Goal: Task Accomplishment & Management: Complete application form

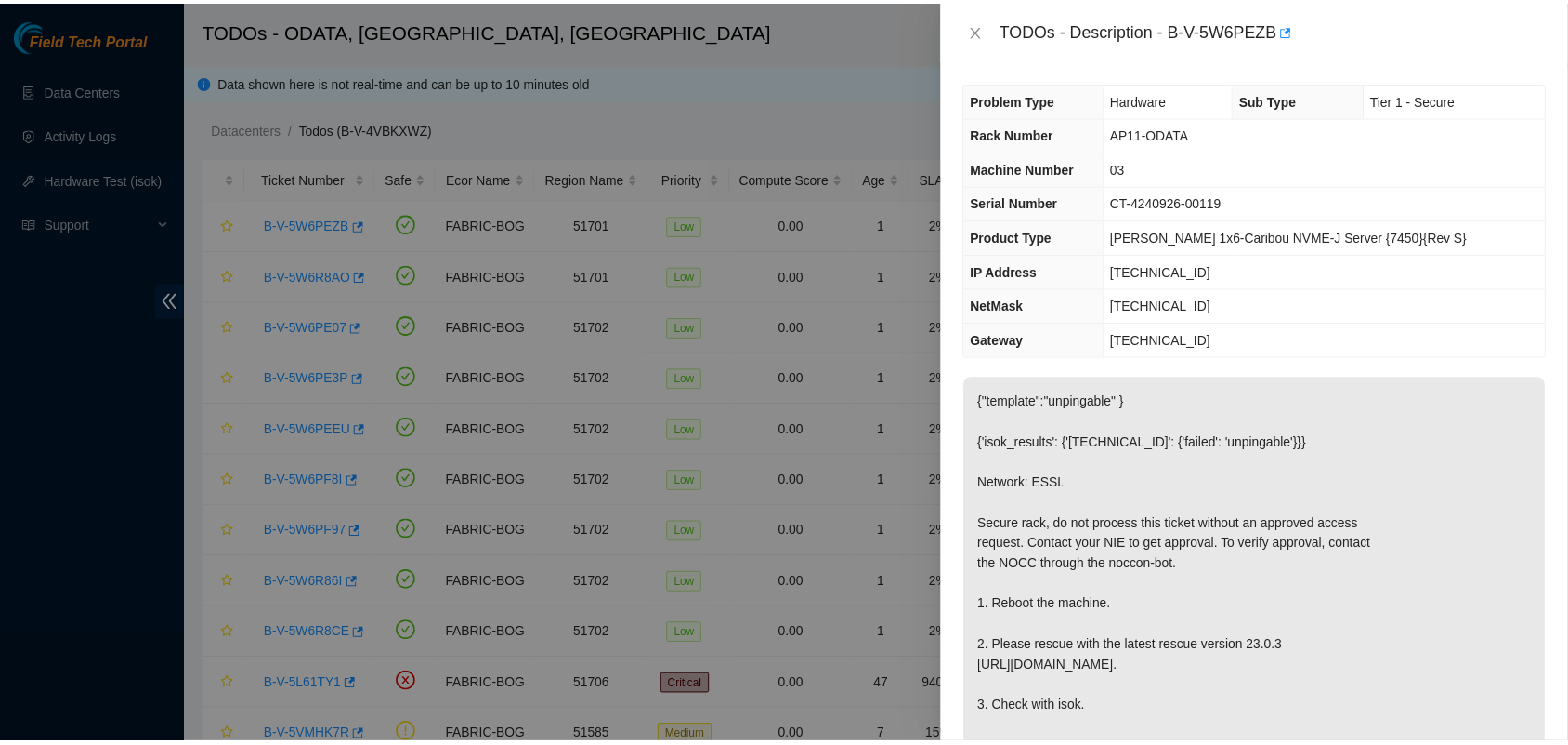
scroll to position [816, 0]
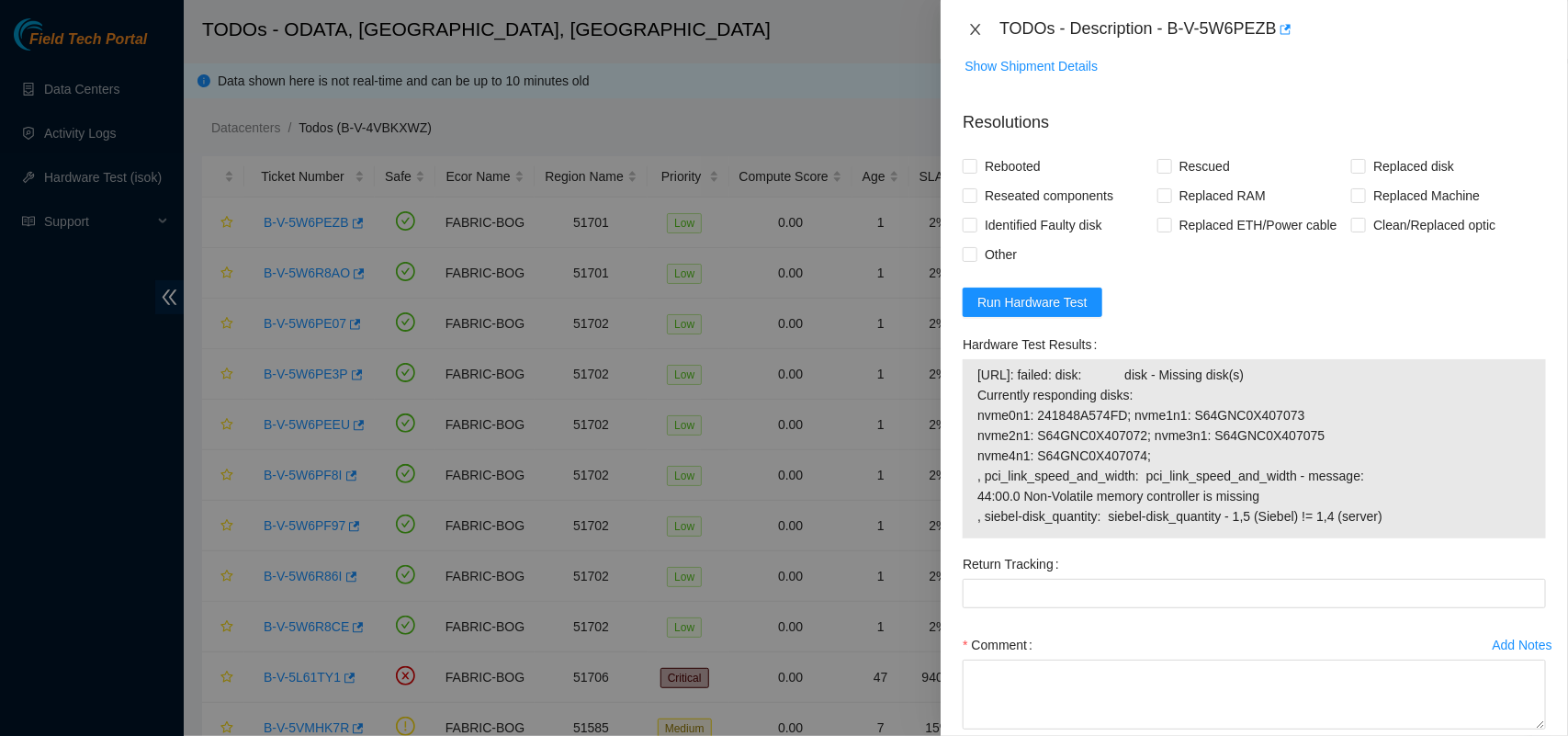
click at [975, 32] on icon "close" at bounding box center [975, 29] width 14 height 14
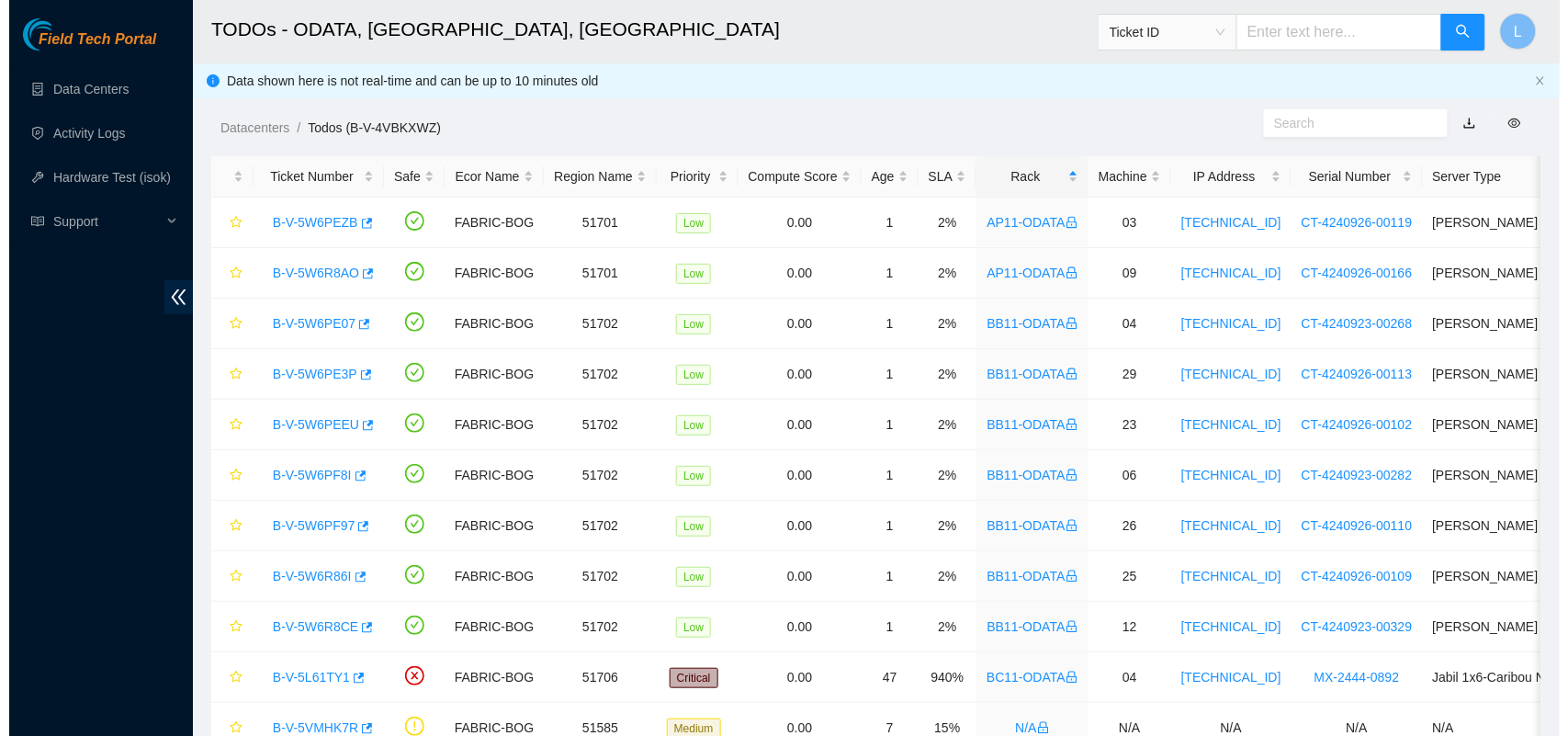
scroll to position [430, 0]
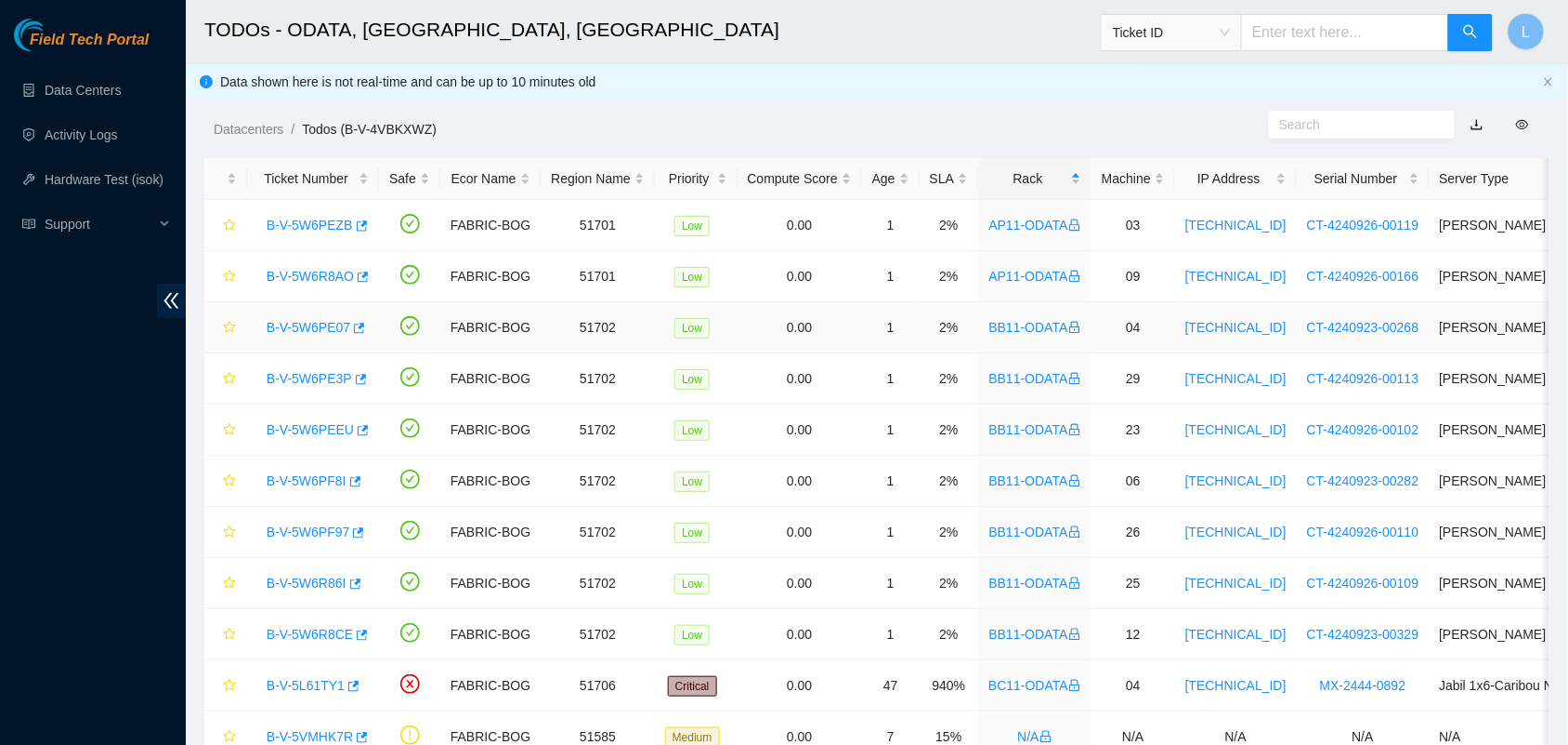
click at [308, 327] on link "B-V-5W6PE07" at bounding box center [308, 326] width 84 height 14
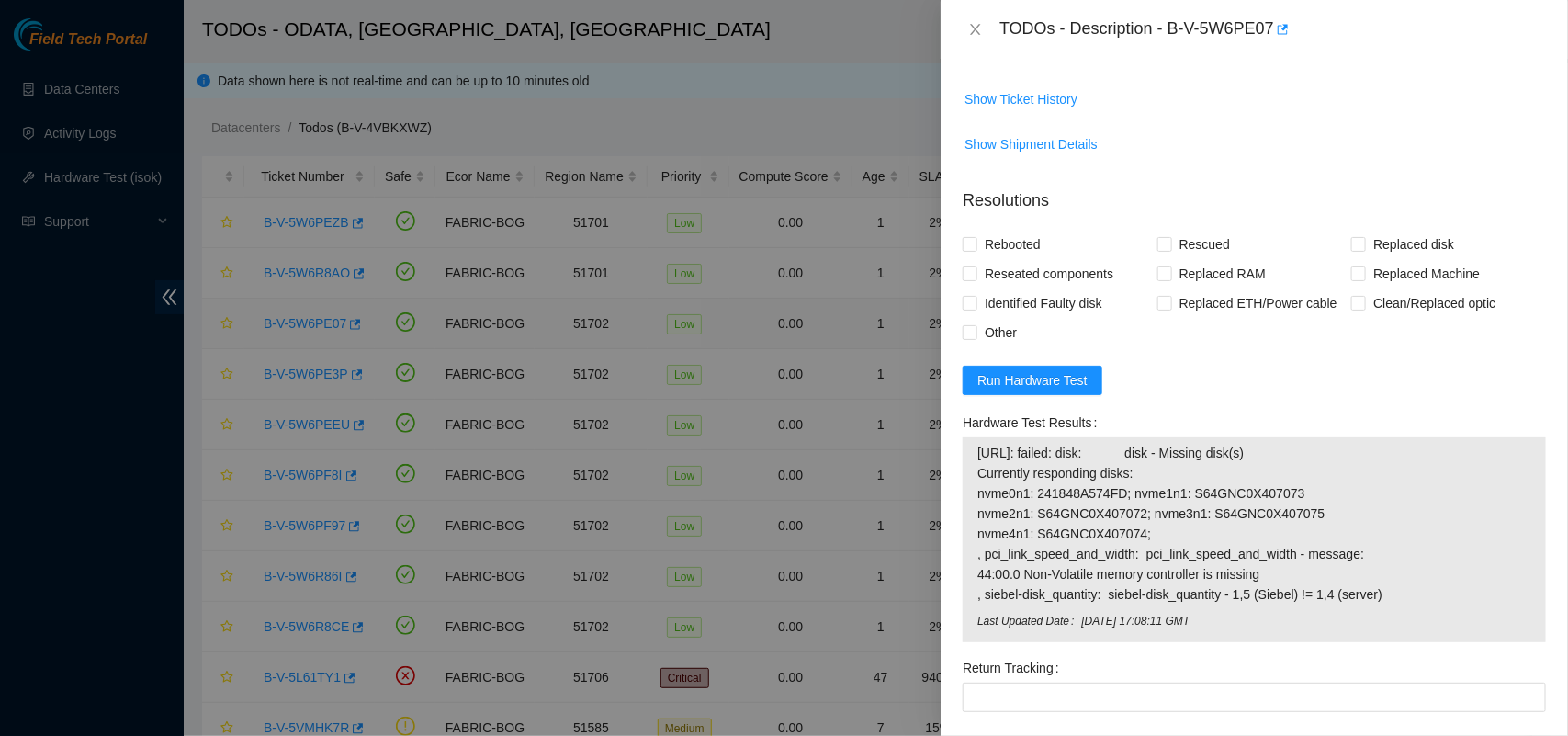
scroll to position [806, 0]
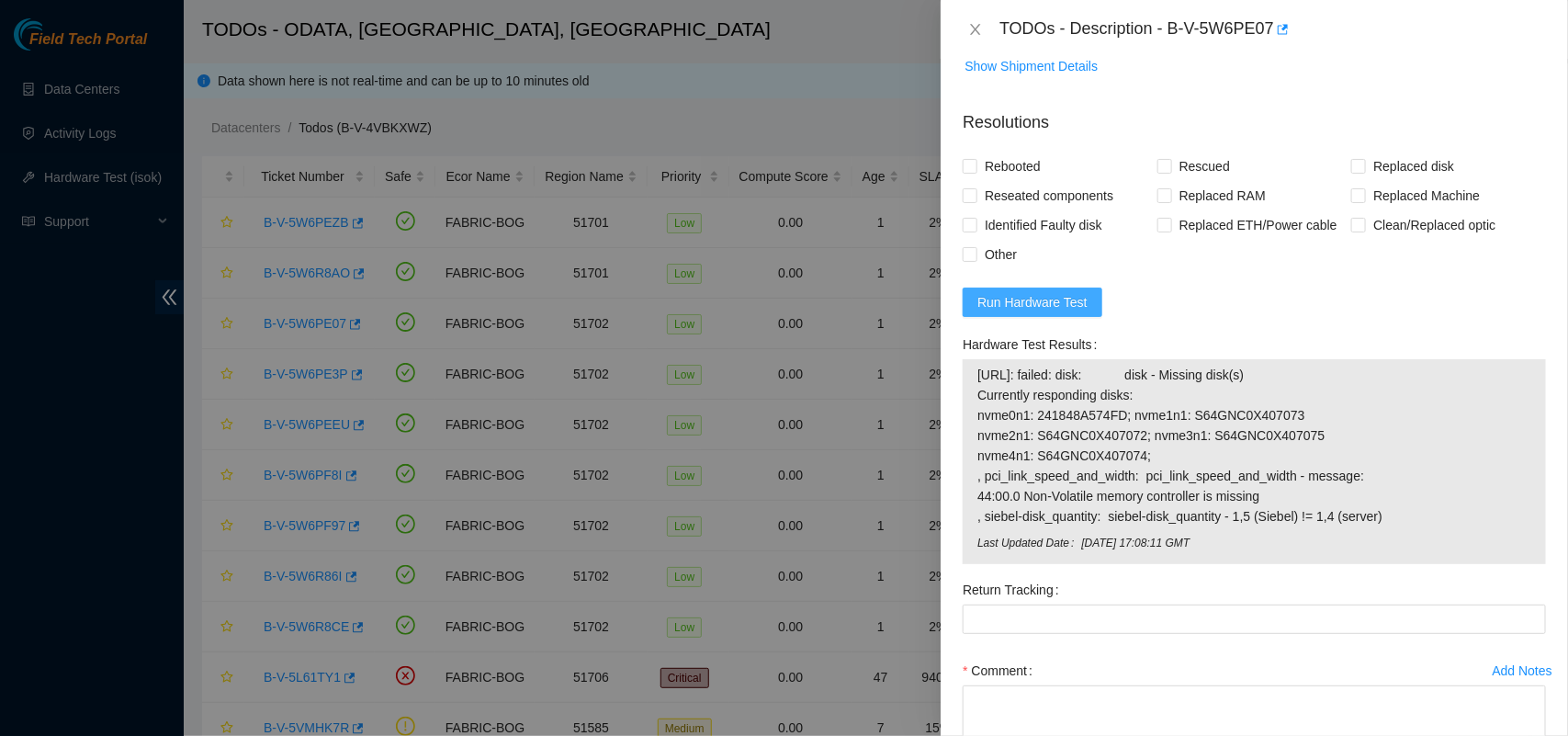
click at [1057, 317] on button "Run Hardware Test" at bounding box center [1032, 301] width 140 height 29
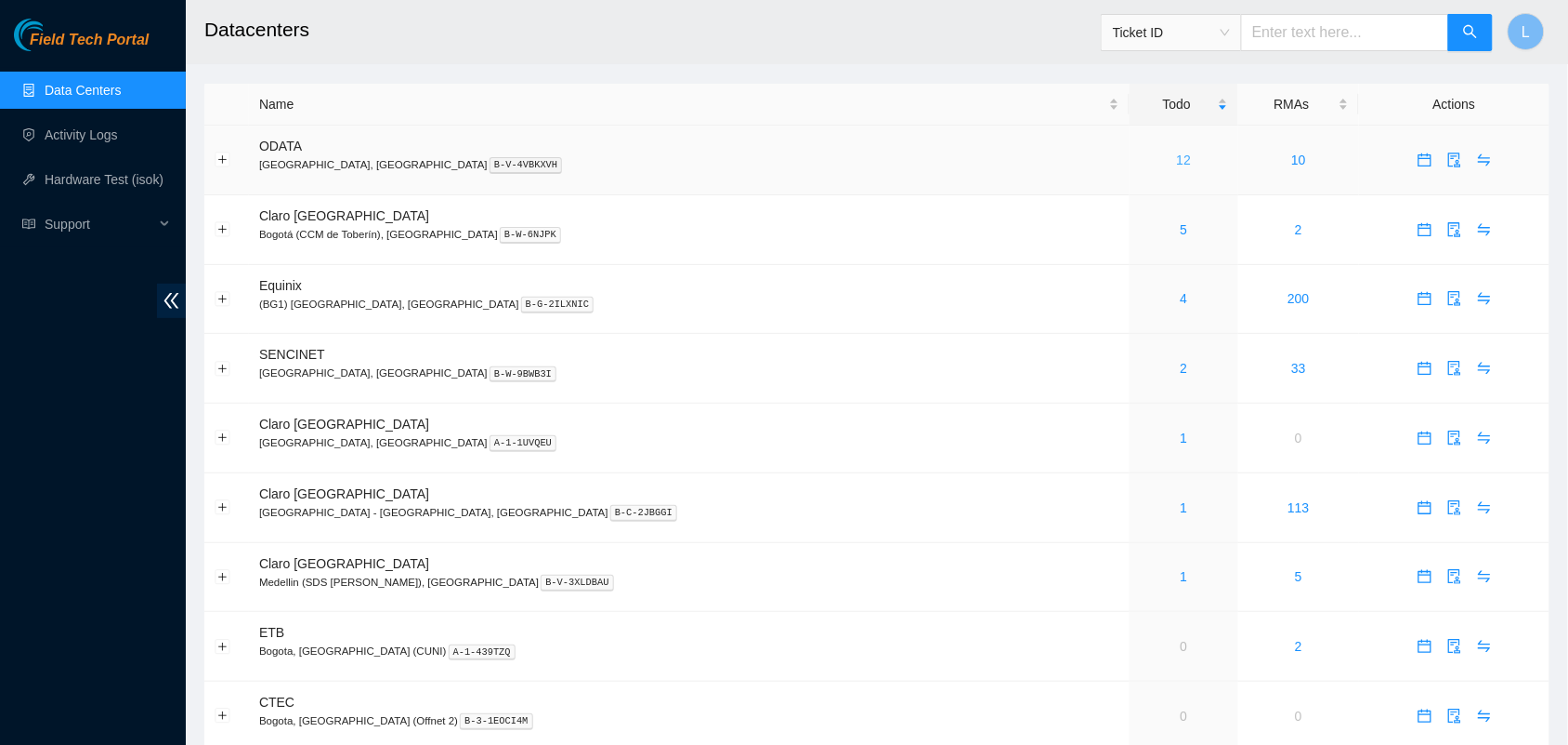
click at [1177, 161] on link "12" at bounding box center [1184, 159] width 14 height 14
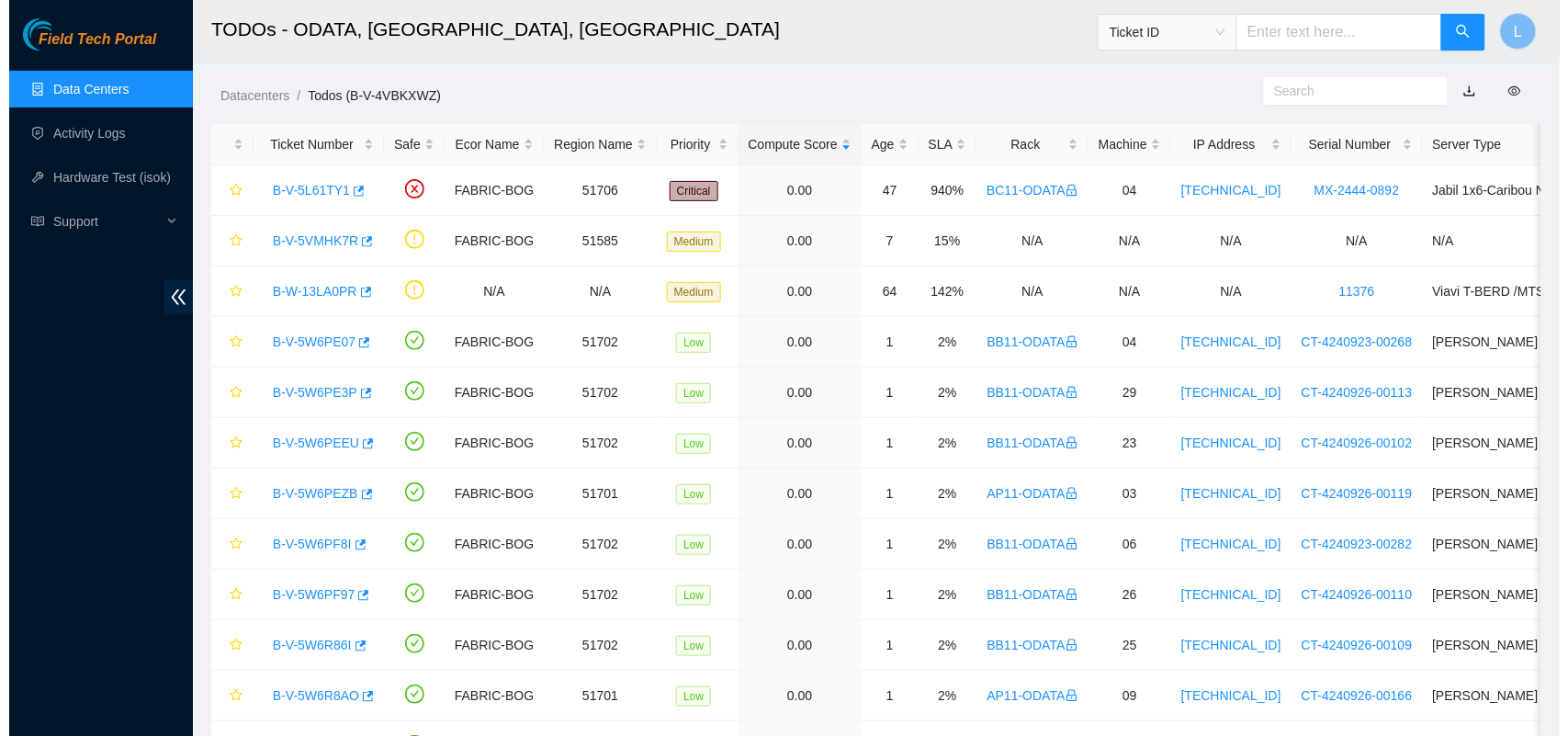
scroll to position [145, 0]
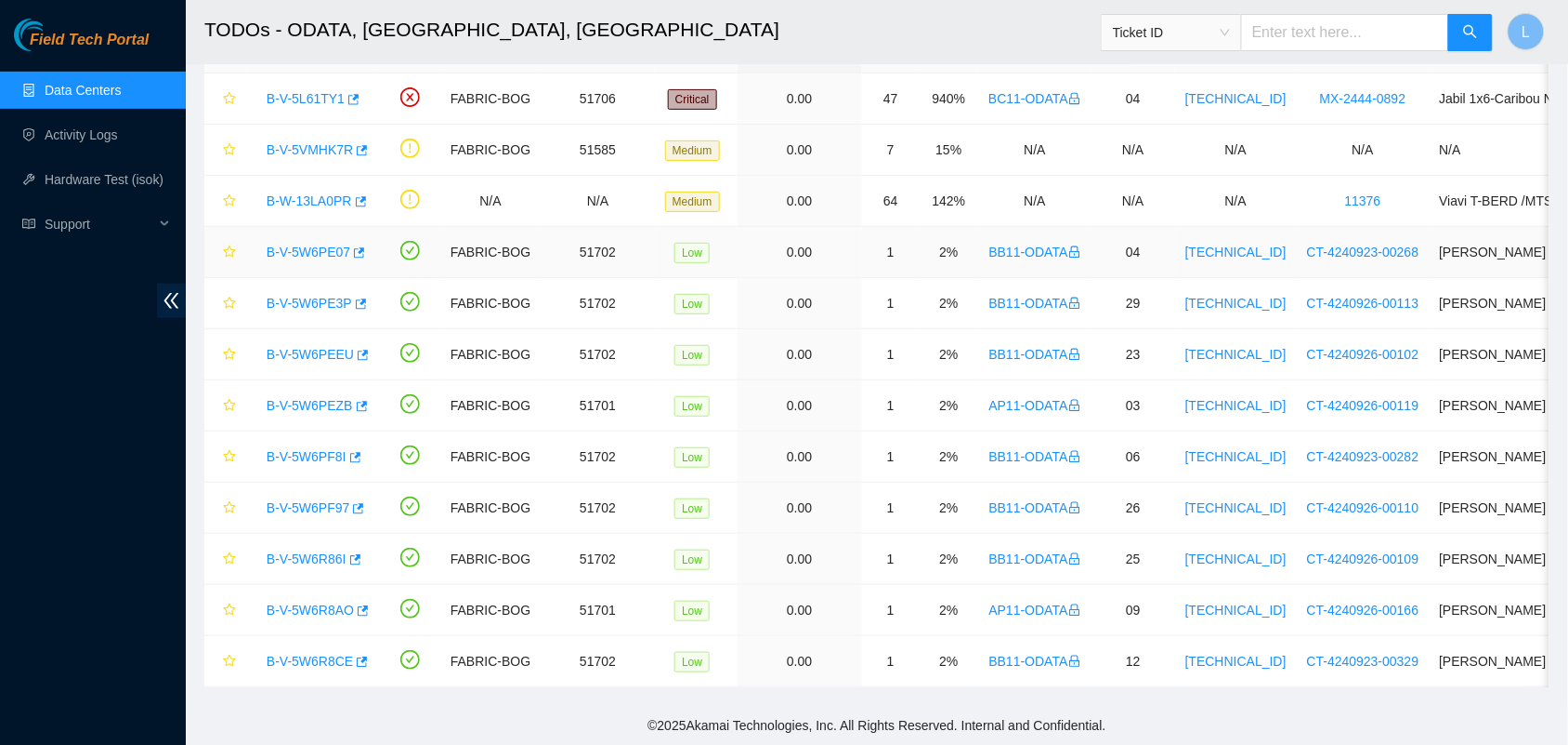
click at [293, 244] on link "B-V-5W6PE07" at bounding box center [308, 251] width 84 height 14
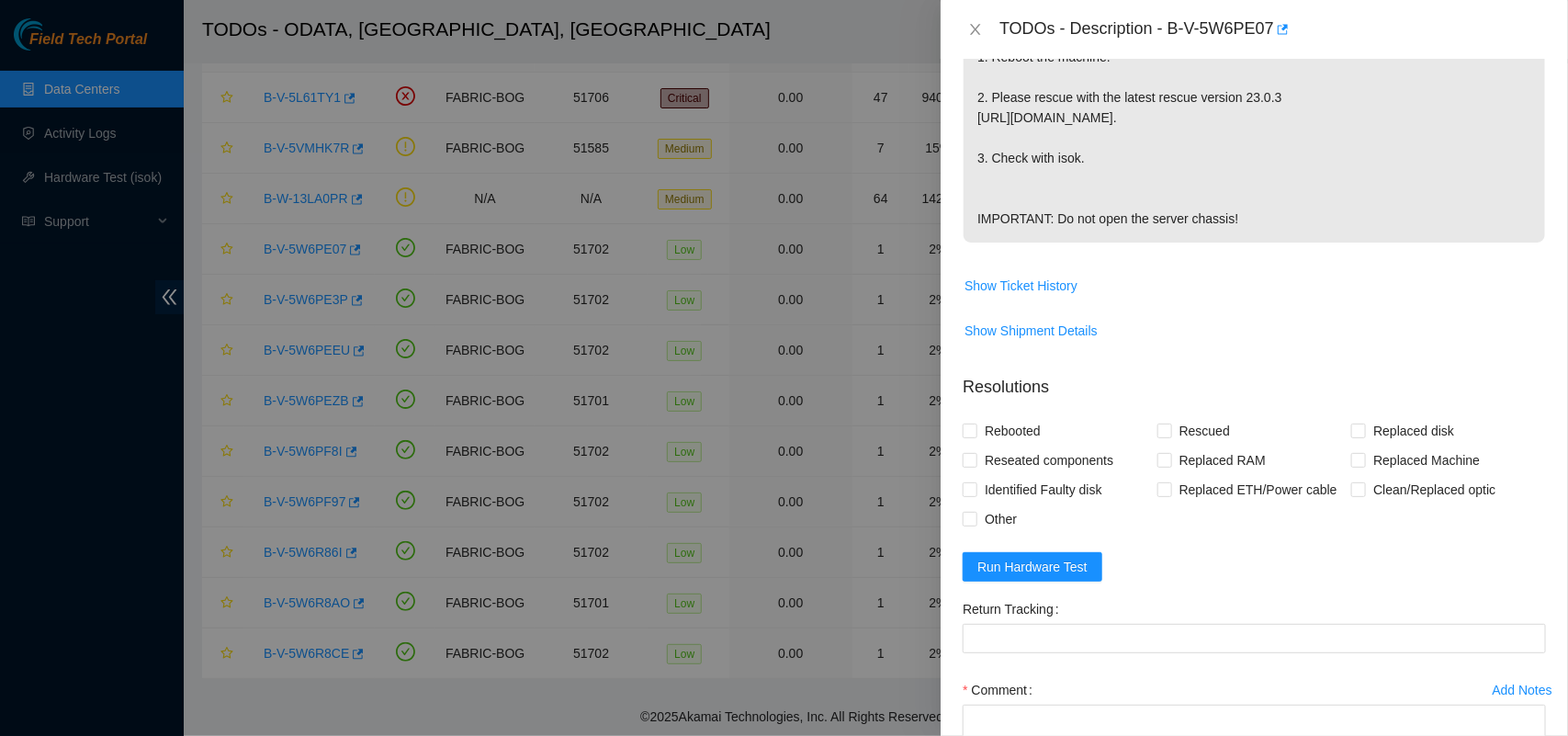
scroll to position [579, 0]
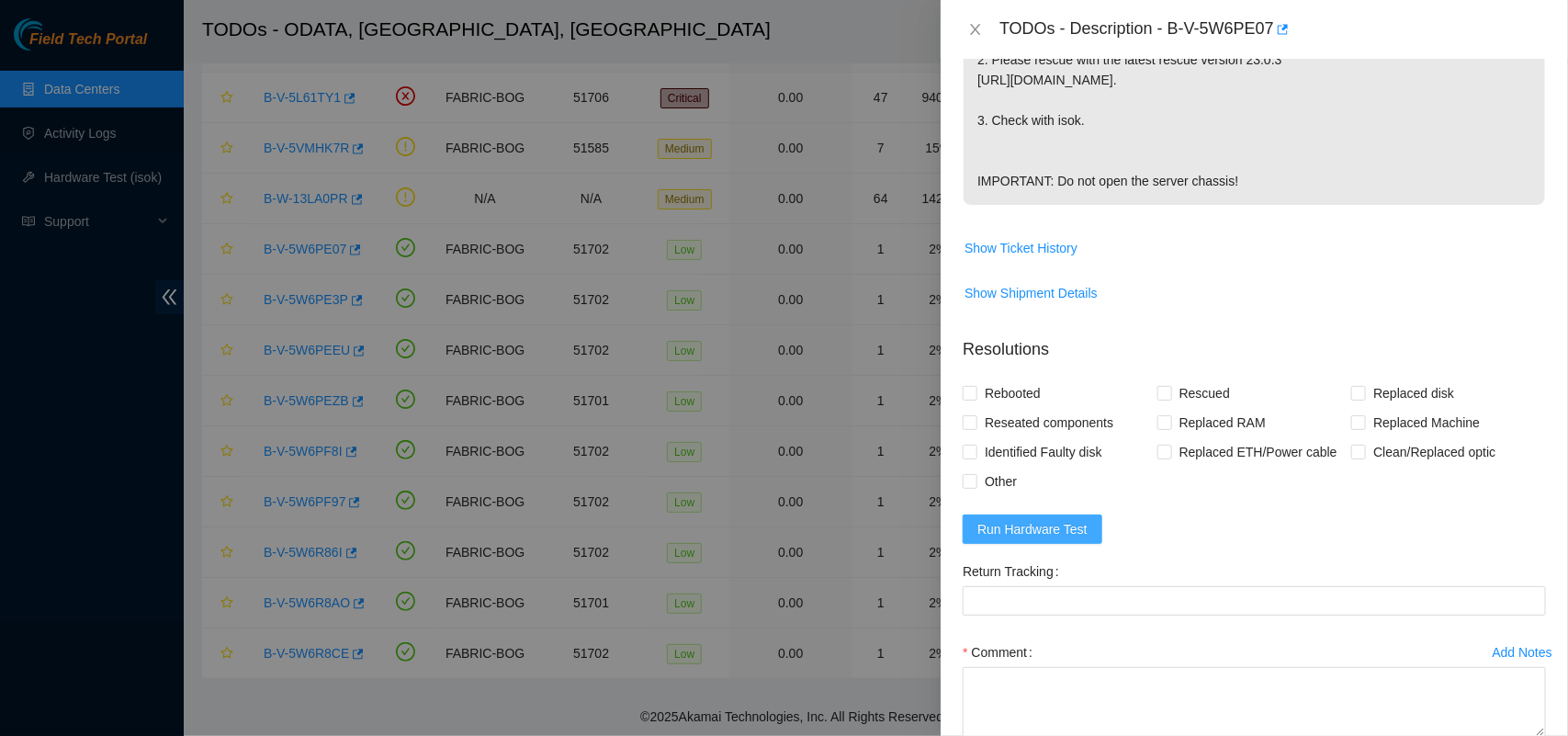
click at [1016, 539] on span "Run Hardware Test" at bounding box center [1033, 529] width 110 height 20
click at [970, 398] on input "Rebooted" at bounding box center [969, 393] width 13 height 13
checkbox input "true"
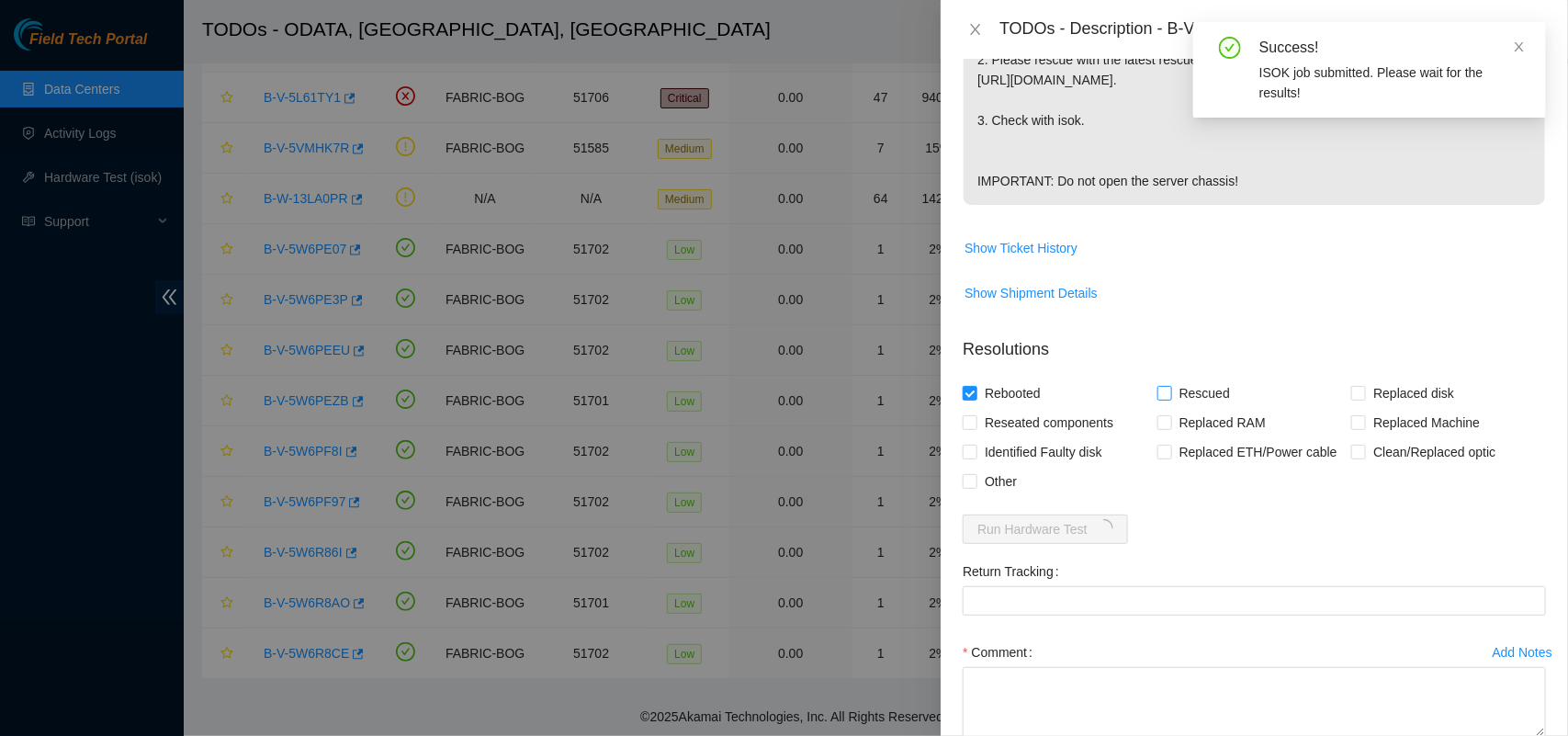
click at [1164, 398] on input "Rescued" at bounding box center [1164, 393] width 13 height 13
checkbox input "true"
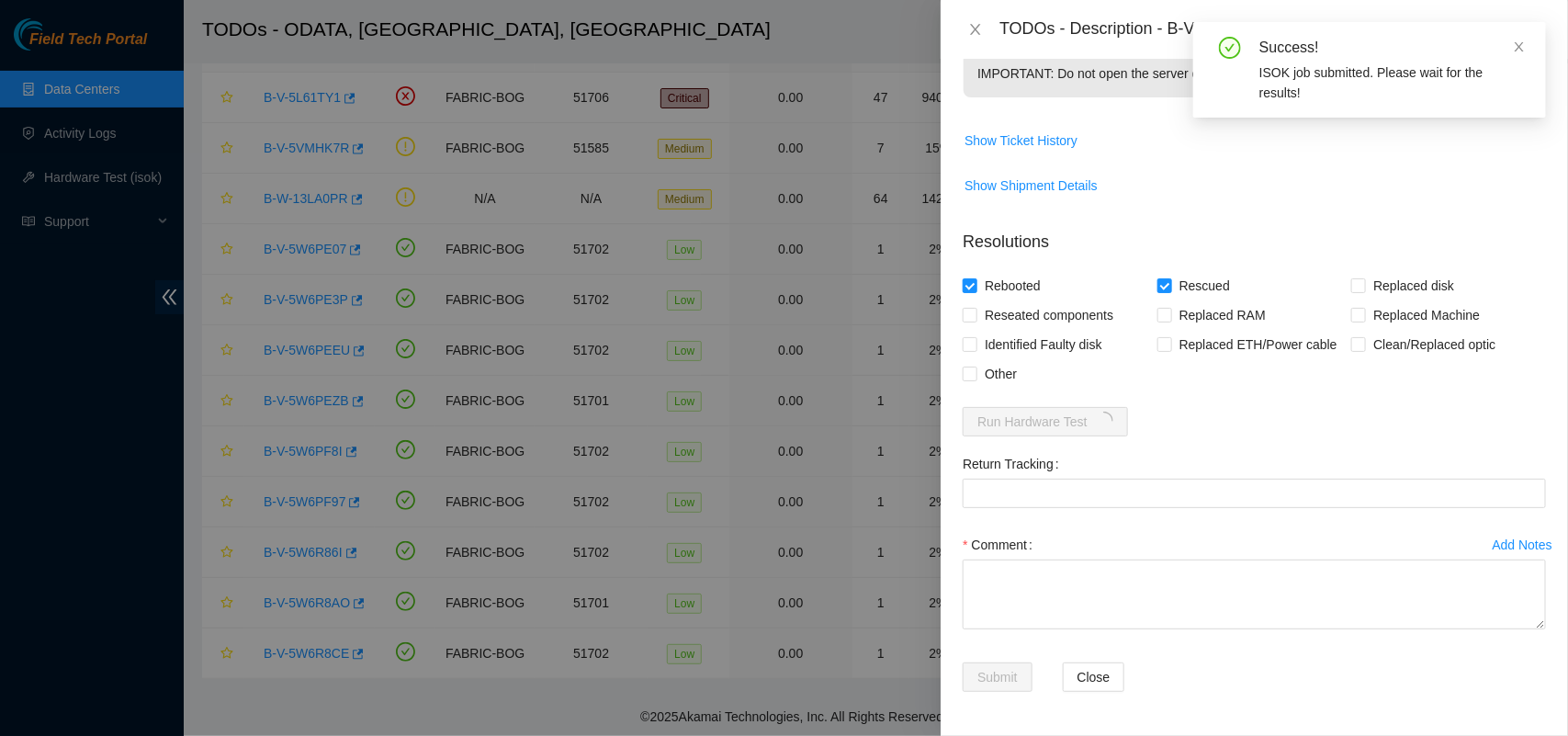
scroll to position [728, 0]
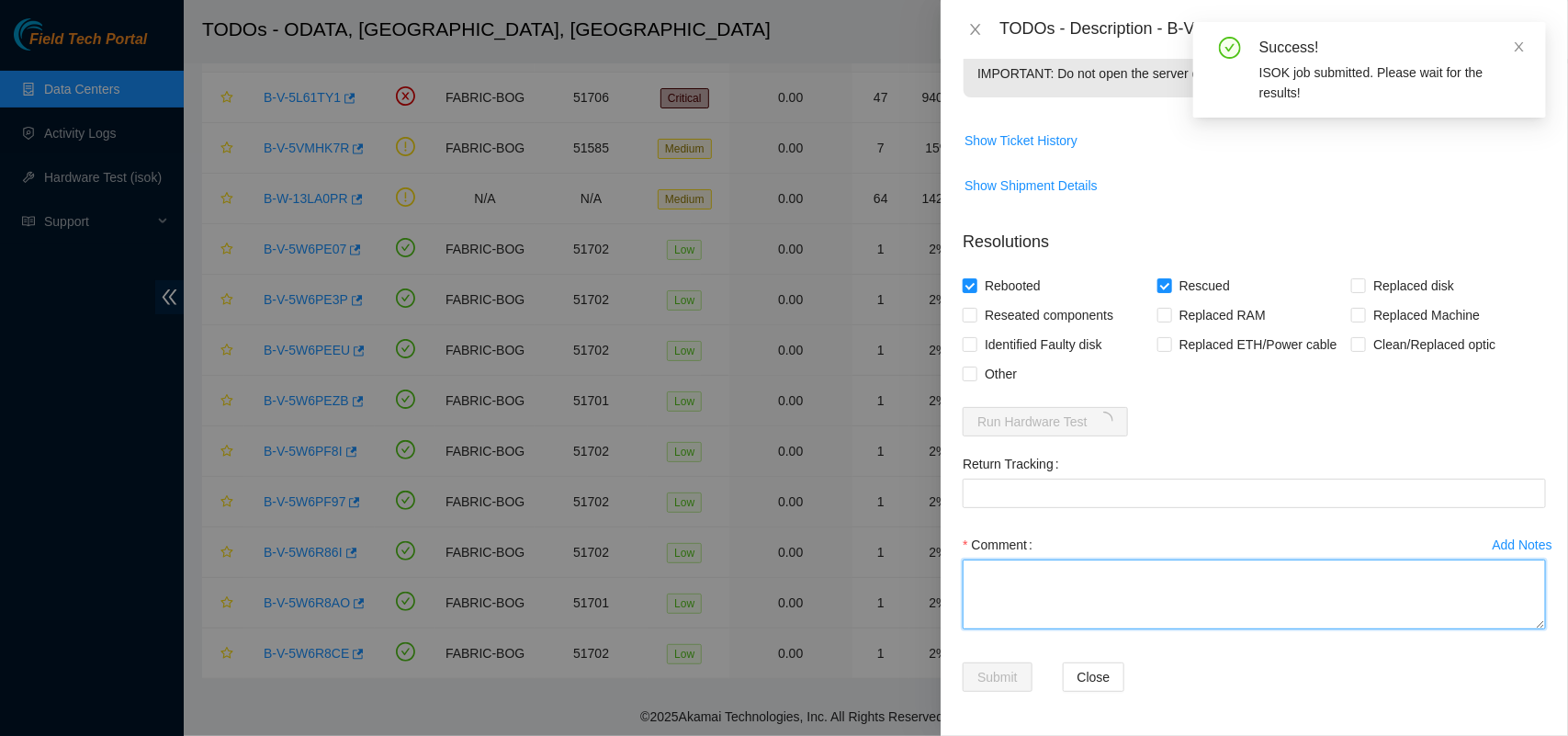
click at [1112, 589] on textarea "Comment" at bounding box center [1253, 593] width 583 height 69
paste textarea "Server was rescued and tested with isok ok"
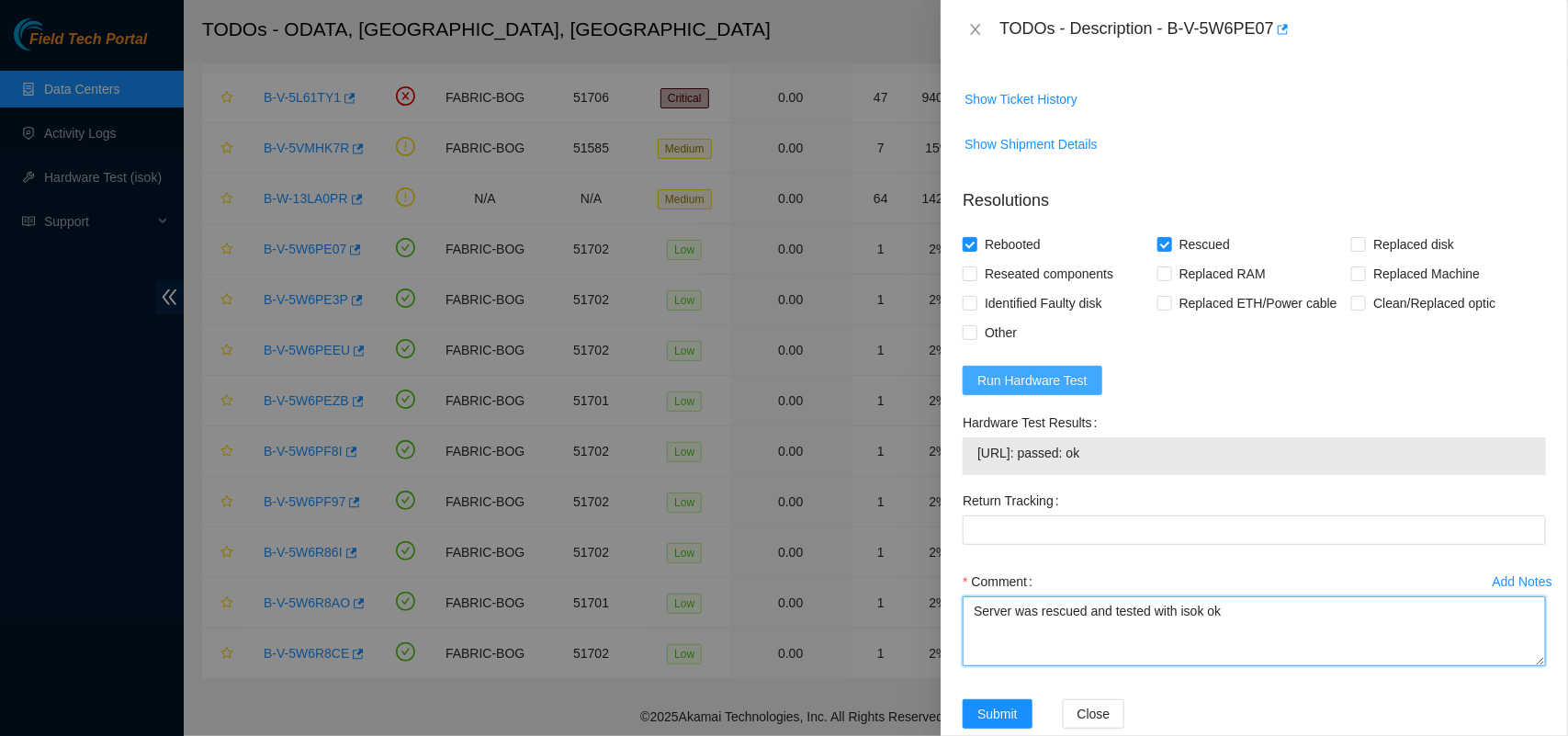
type textarea "Server was rescued and tested with isok ok"
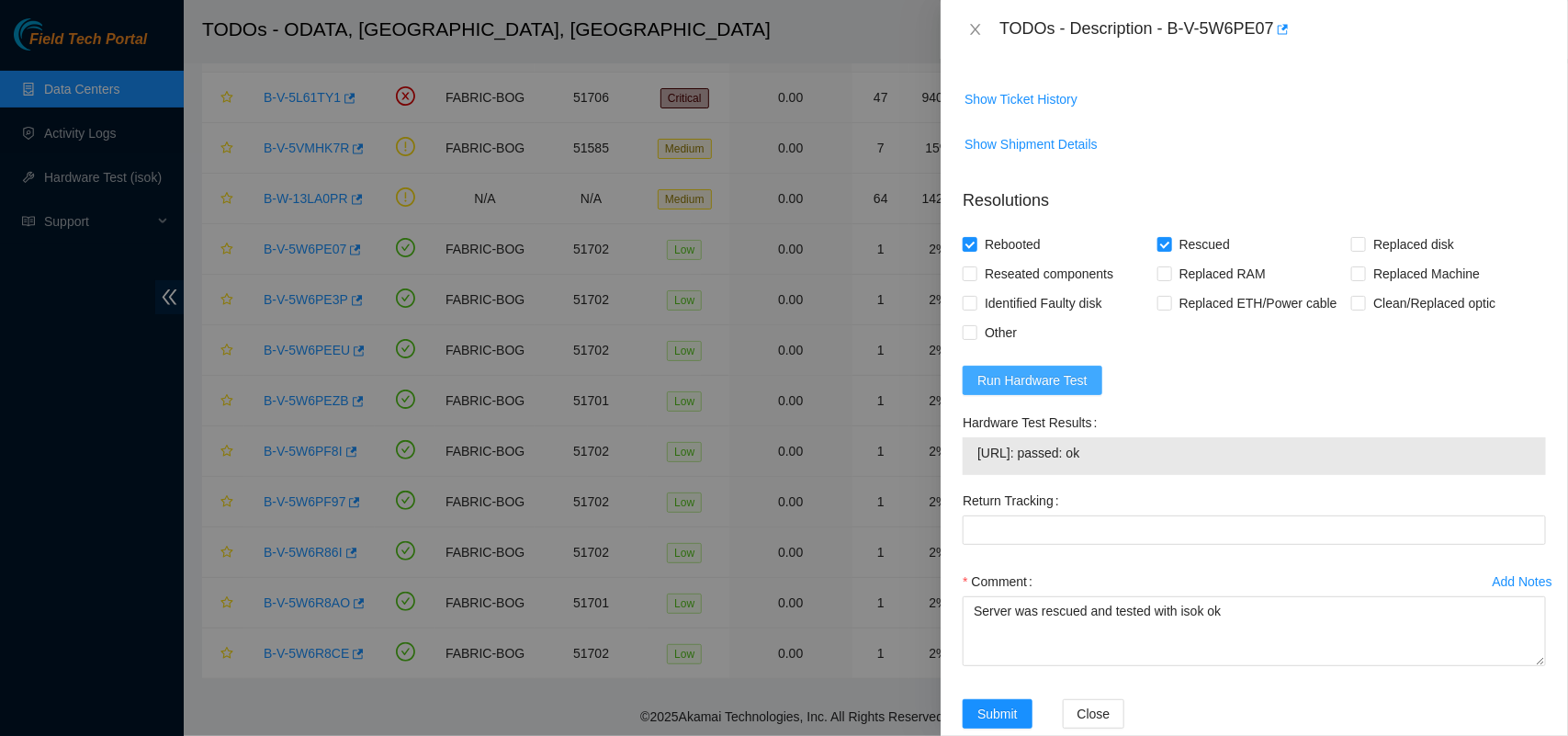
click at [1048, 391] on span "Run Hardware Test" at bounding box center [1033, 379] width 110 height 20
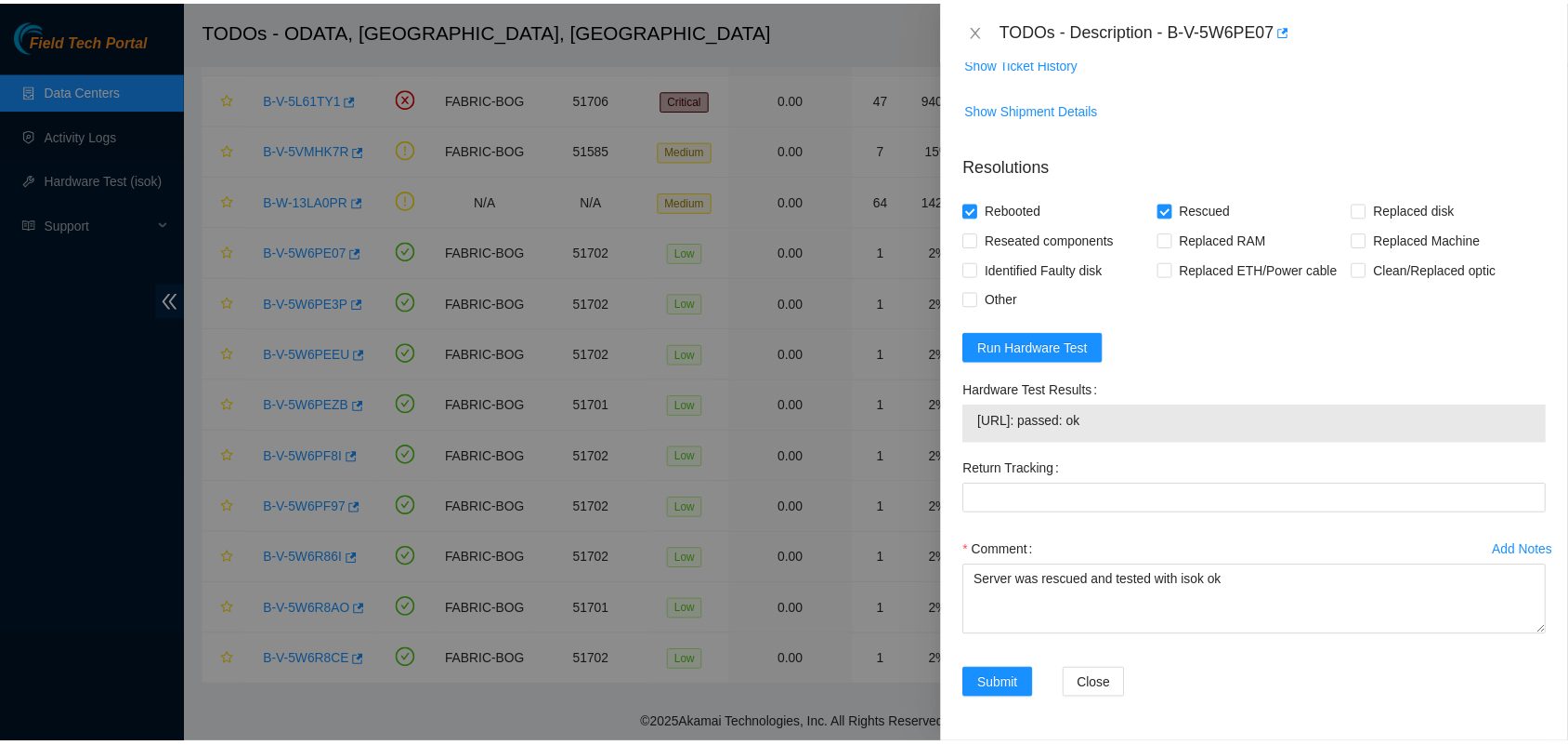
scroll to position [816, 0]
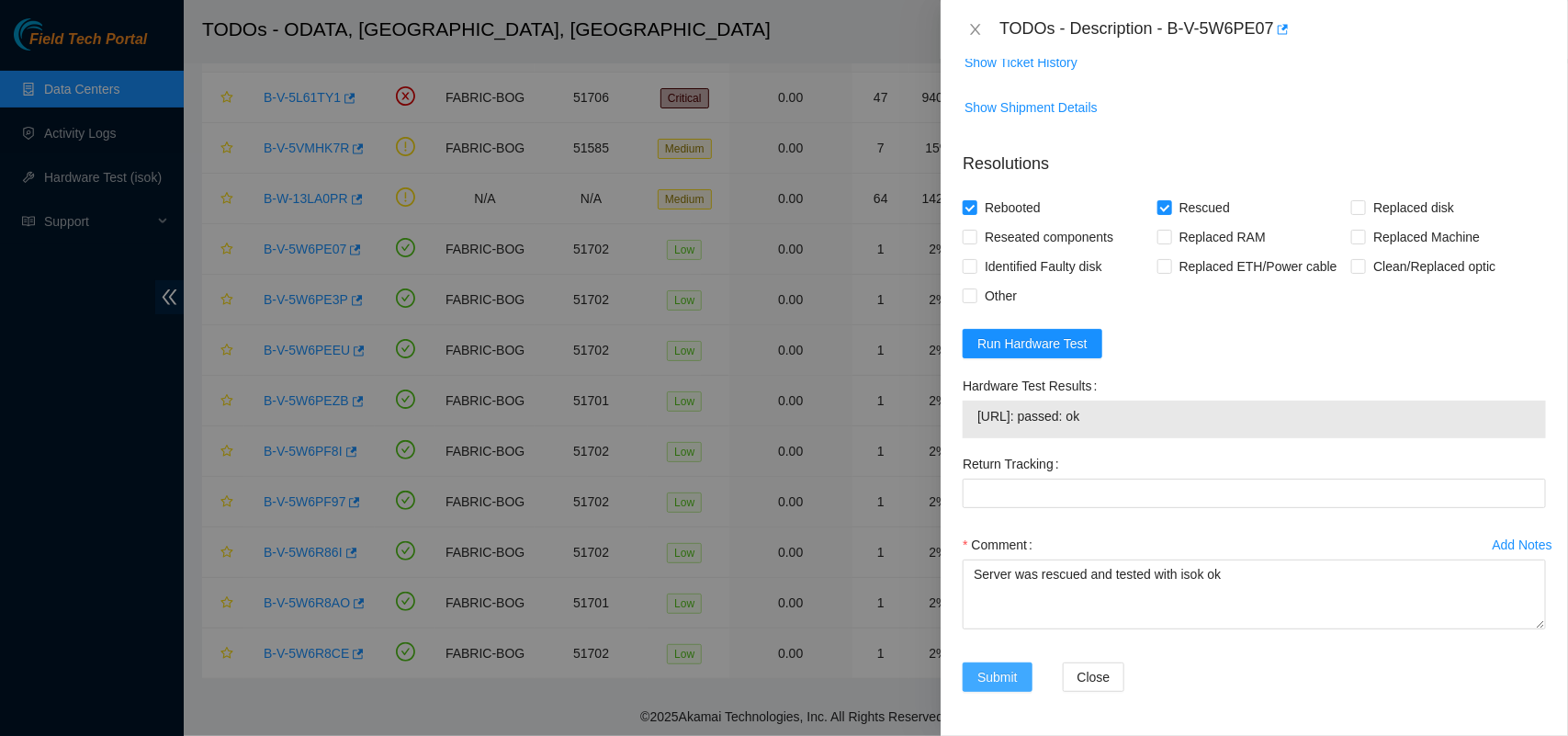
click at [1003, 668] on span "Submit" at bounding box center [997, 676] width 40 height 20
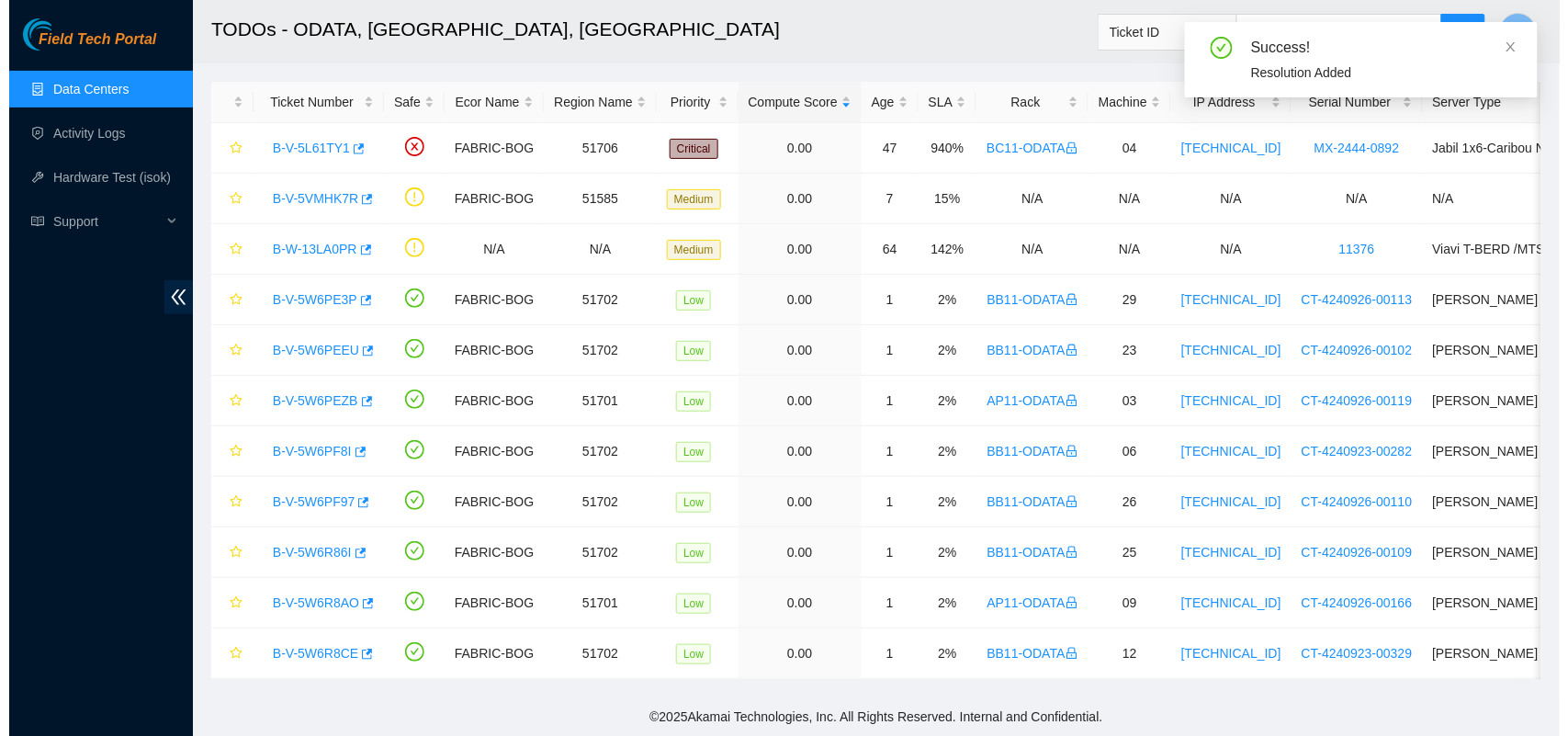
scroll to position [94, 0]
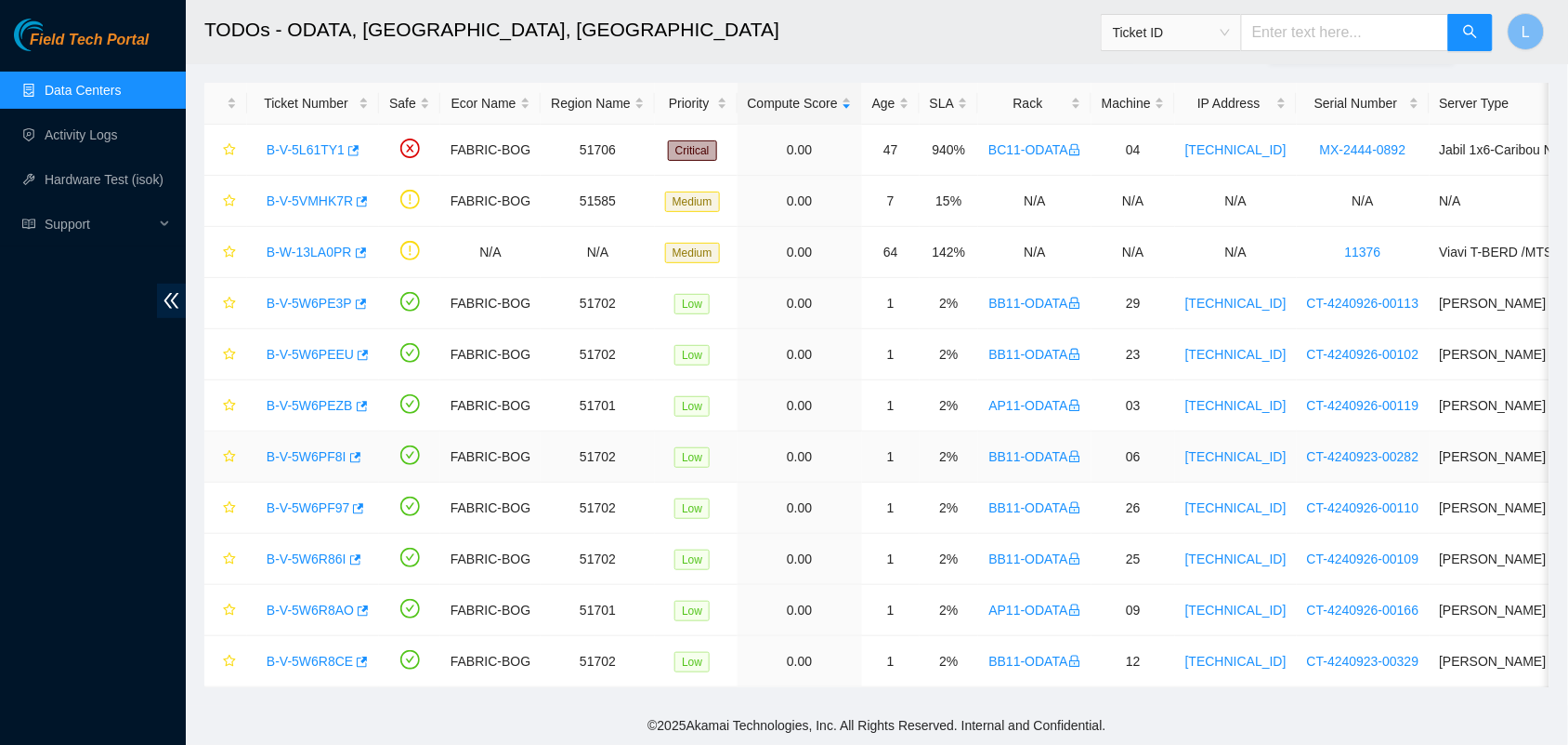
click at [308, 450] on link "B-V-5W6PF8I" at bounding box center [306, 456] width 80 height 14
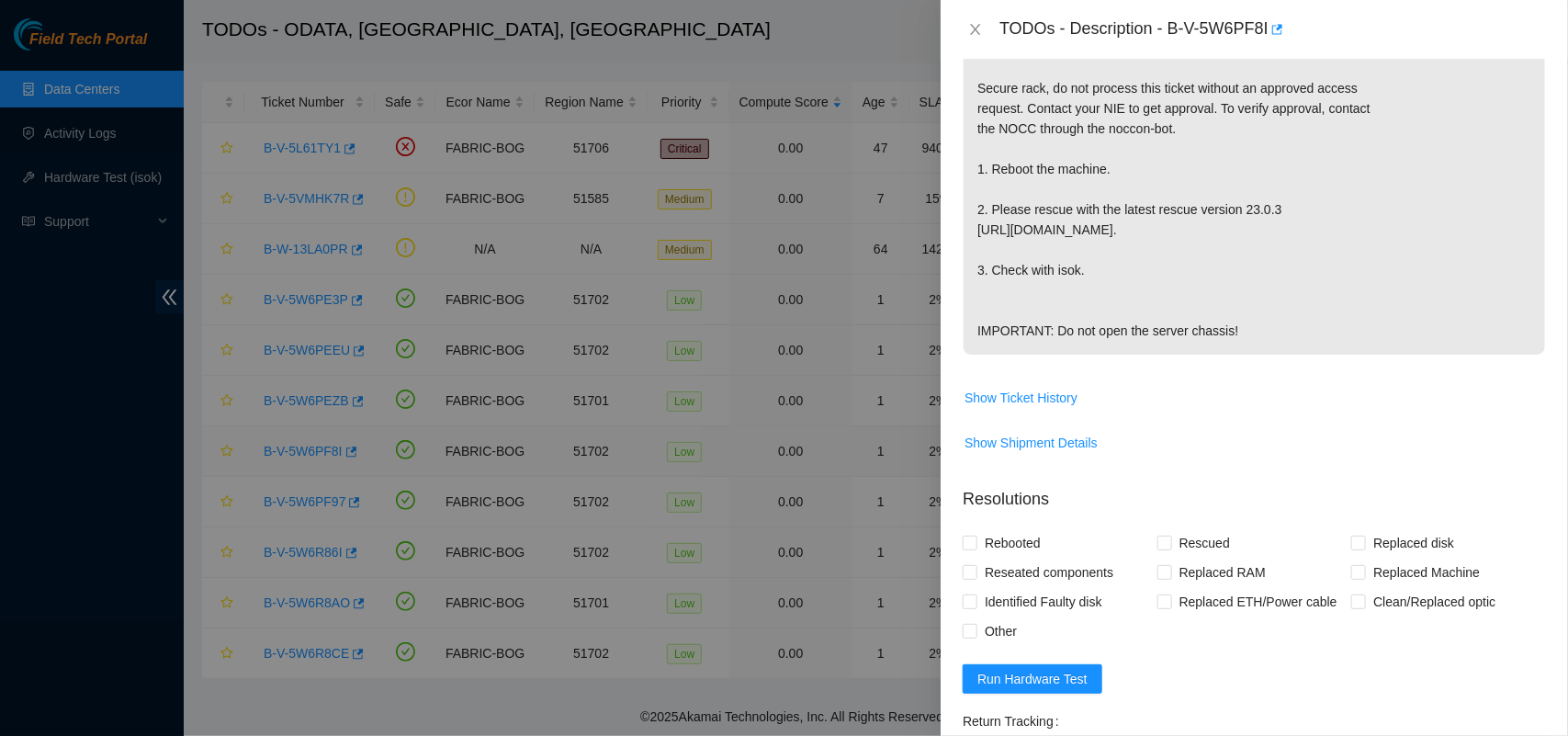
scroll to position [728, 0]
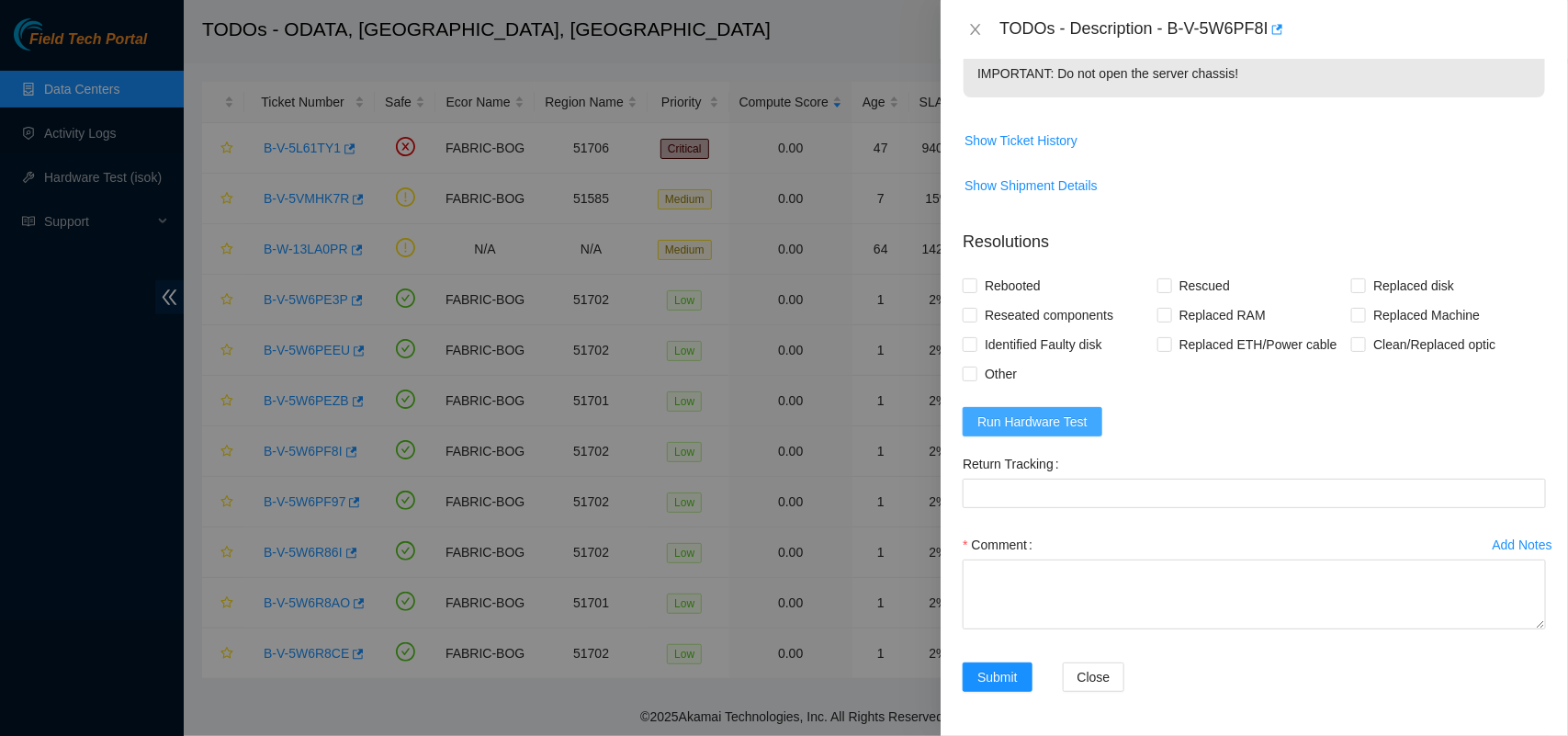
click at [1034, 419] on span "Run Hardware Test" at bounding box center [1033, 421] width 110 height 20
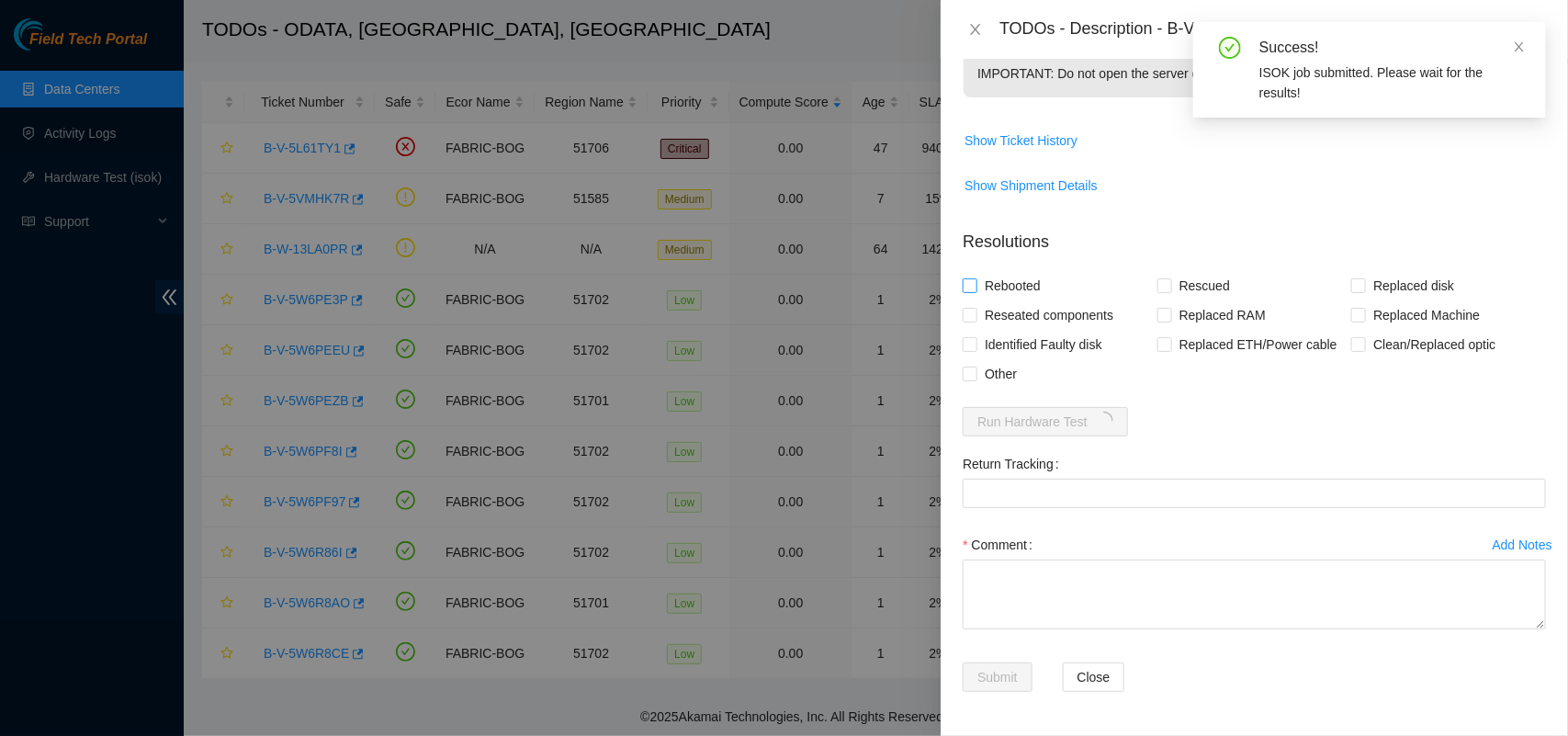
click at [977, 289] on span at bounding box center [969, 285] width 14 height 14
click at [976, 289] on input "Rebooted" at bounding box center [969, 285] width 13 height 13
checkbox input "true"
click at [1157, 281] on input "Rescued" at bounding box center [1164, 285] width 13 height 13
checkbox input "true"
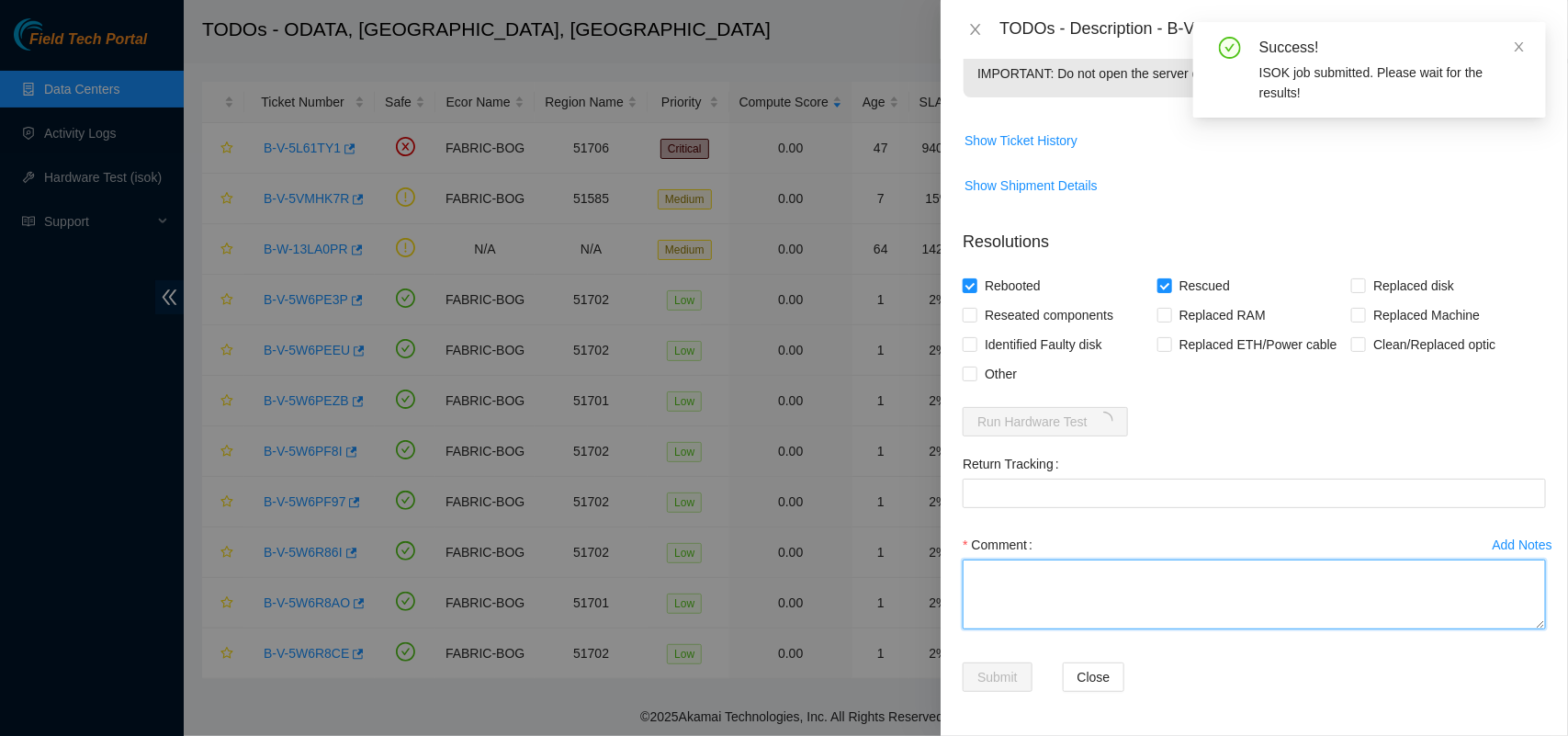
click at [1125, 585] on textarea "Comment" at bounding box center [1253, 593] width 583 height 69
paste textarea "Server was rescued and tested with isok ok"
type textarea "Server was rescued and tested with isok ok"
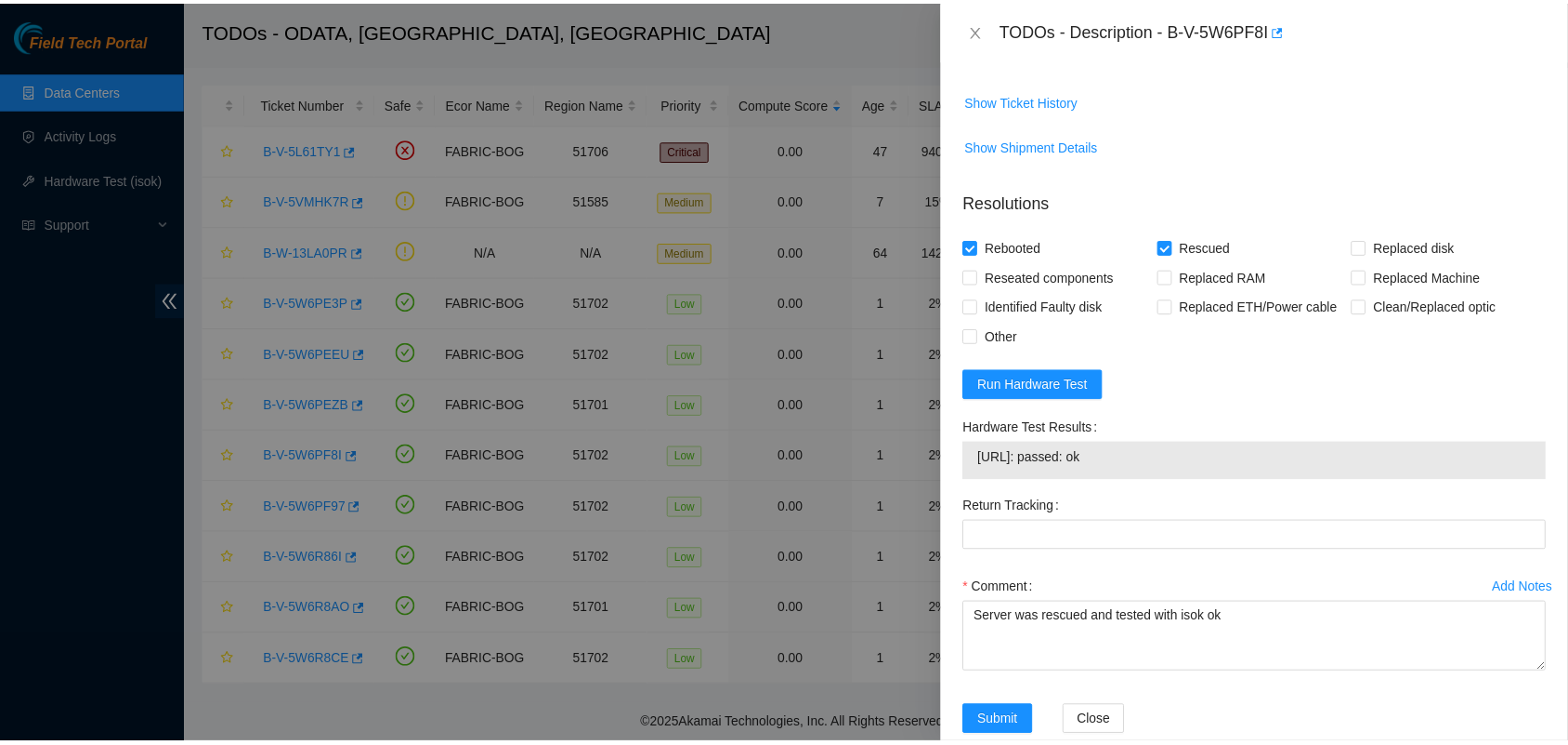
scroll to position [816, 0]
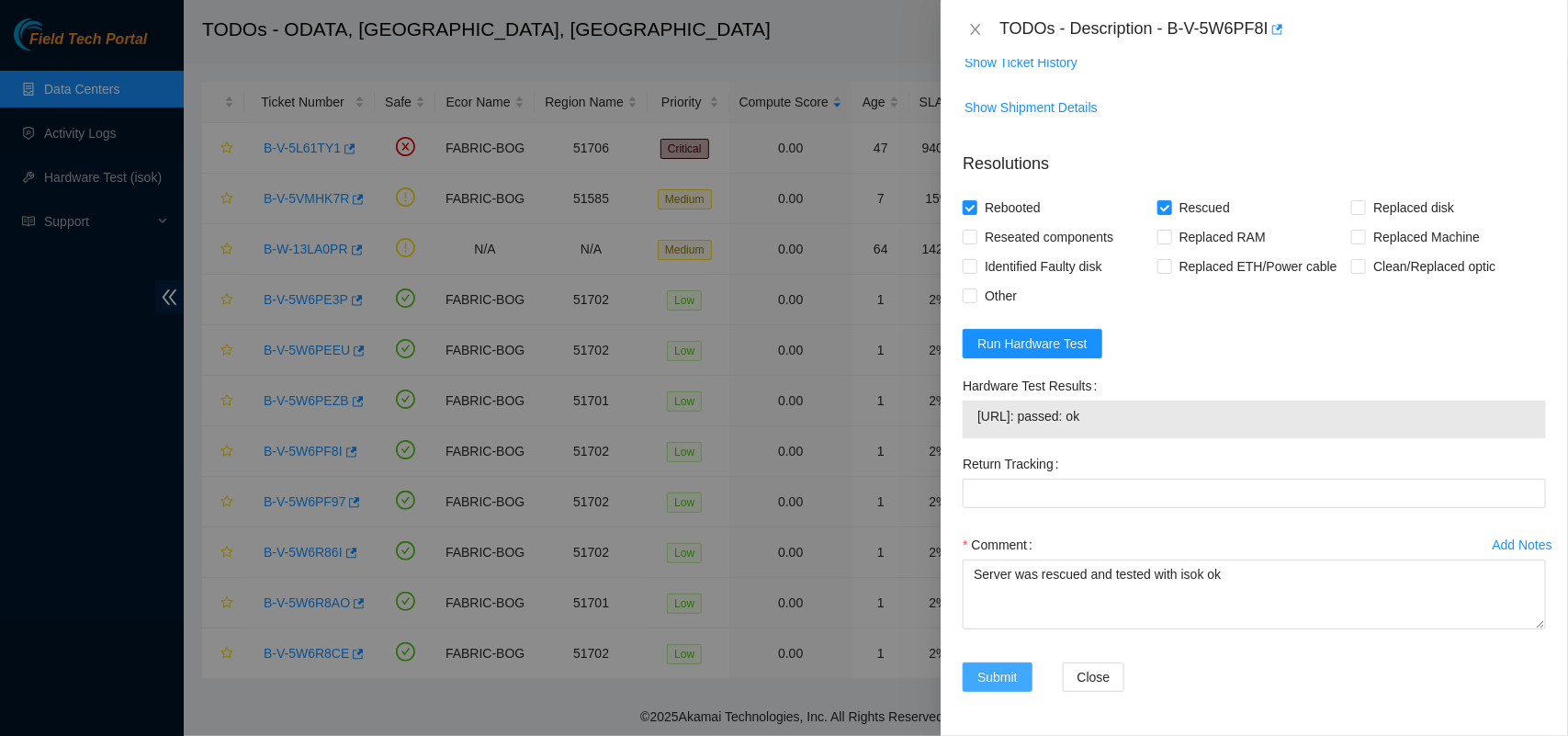
click at [983, 662] on button "Submit" at bounding box center [997, 676] width 69 height 29
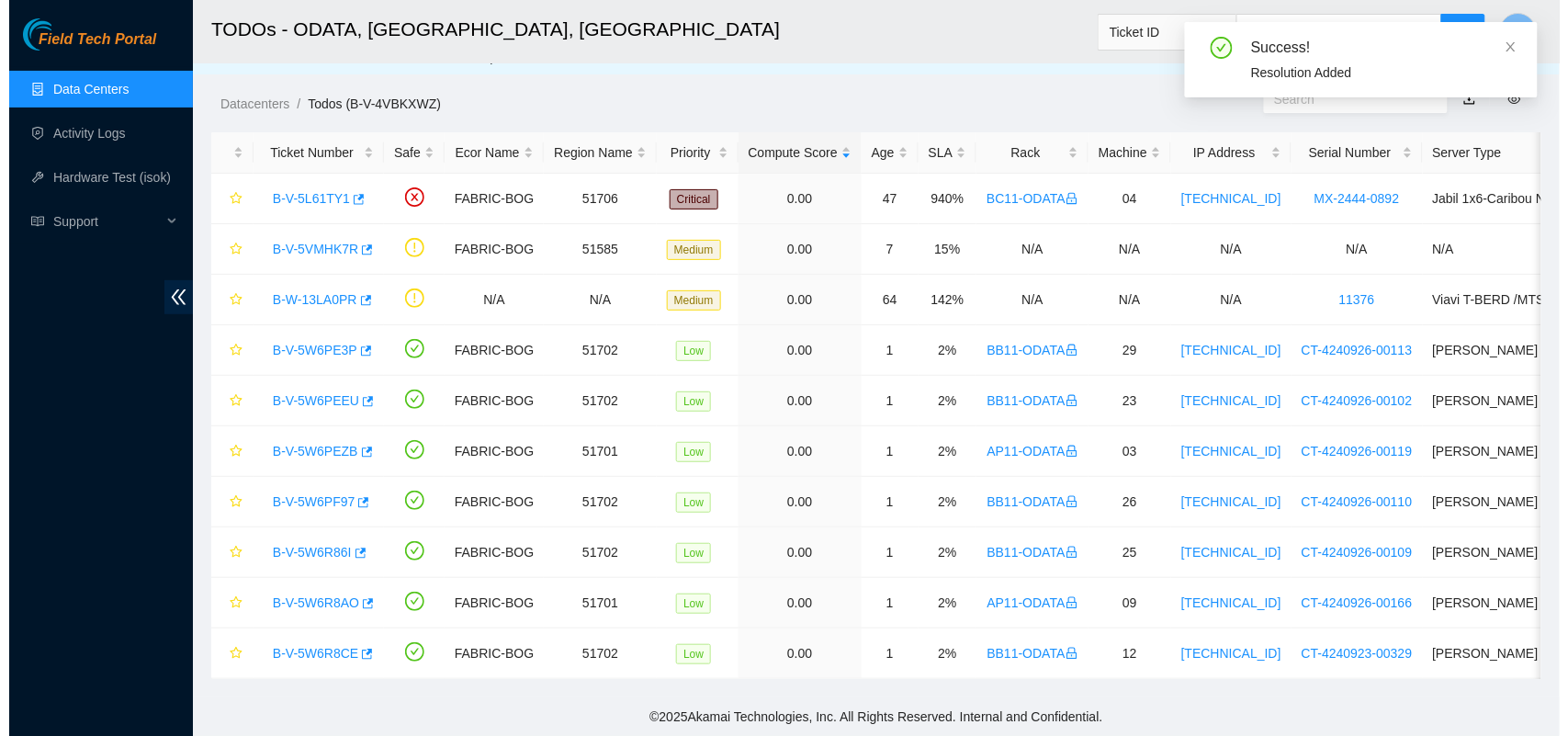
scroll to position [43, 0]
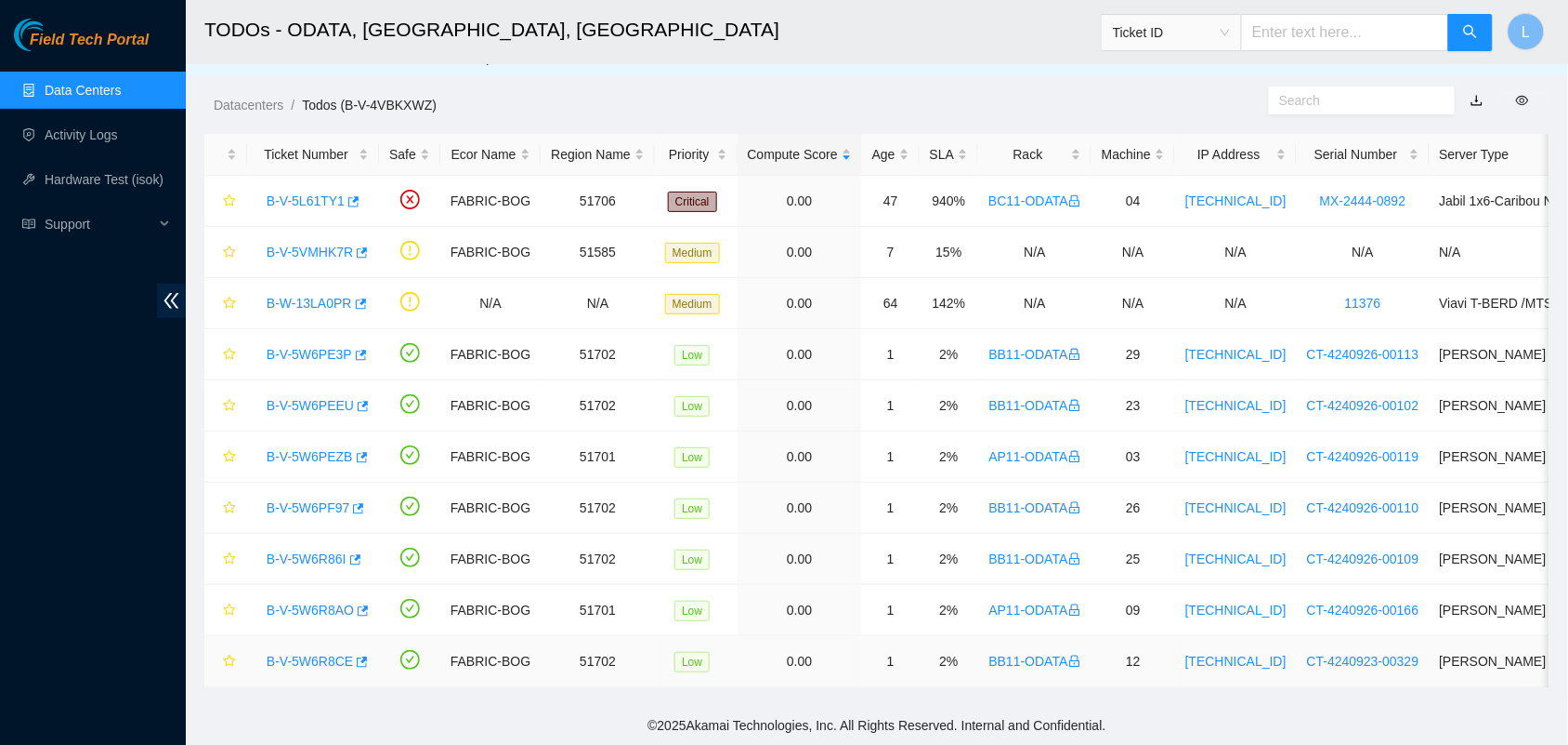
click at [288, 654] on link "B-V-5W6R8CE" at bounding box center [310, 660] width 87 height 14
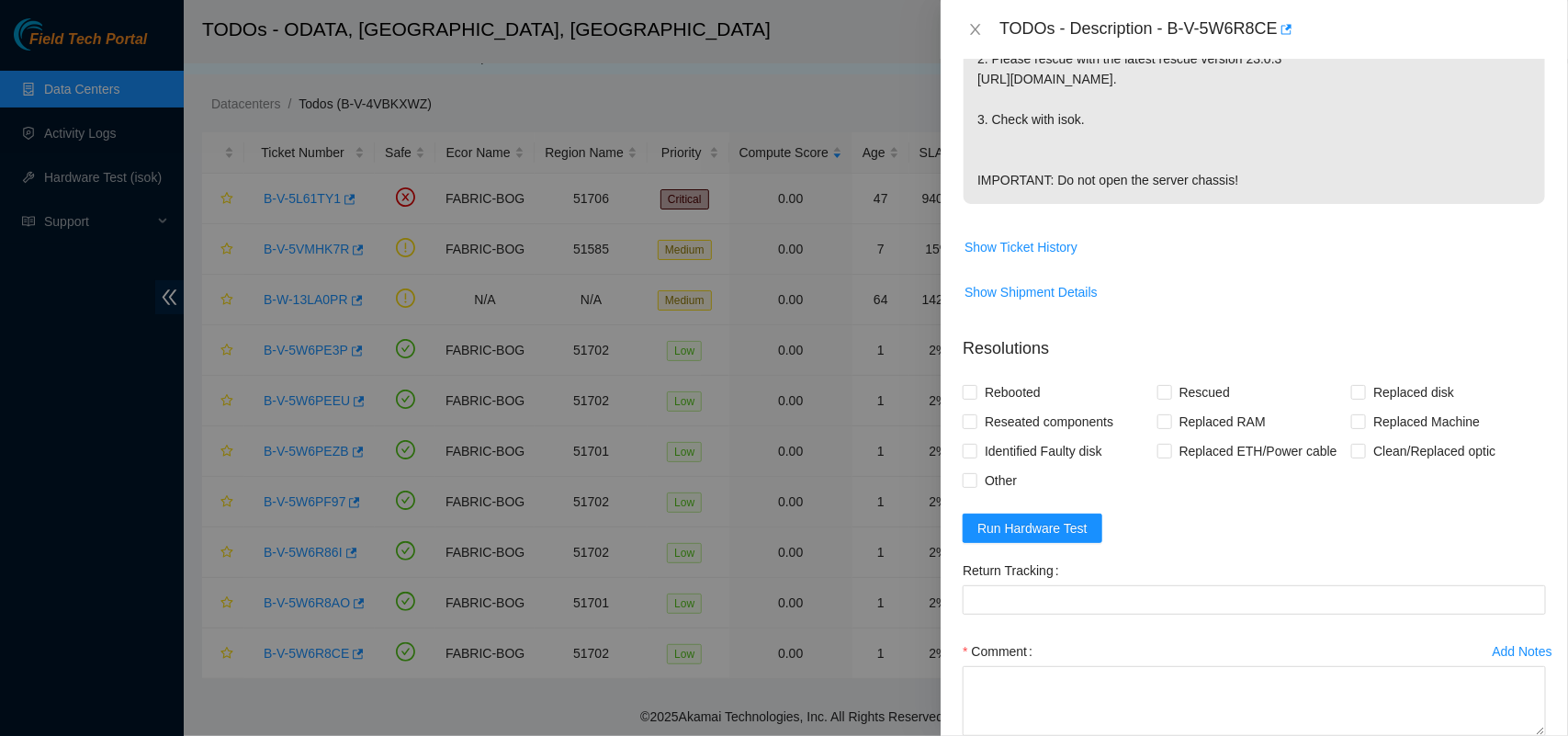
scroll to position [576, 0]
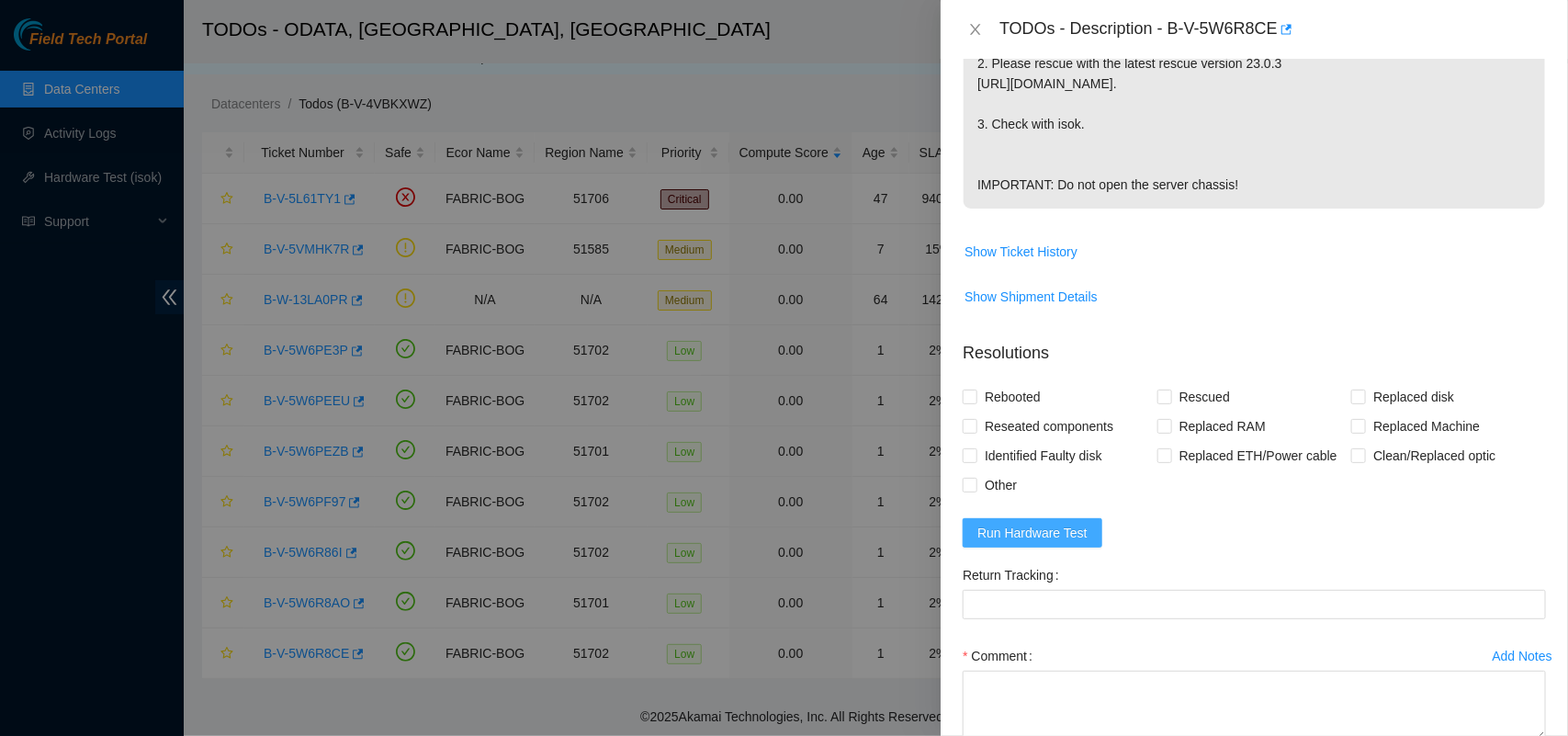
click at [1031, 543] on span "Run Hardware Test" at bounding box center [1033, 533] width 110 height 20
click at [965, 402] on input "Rebooted" at bounding box center [969, 397] width 13 height 13
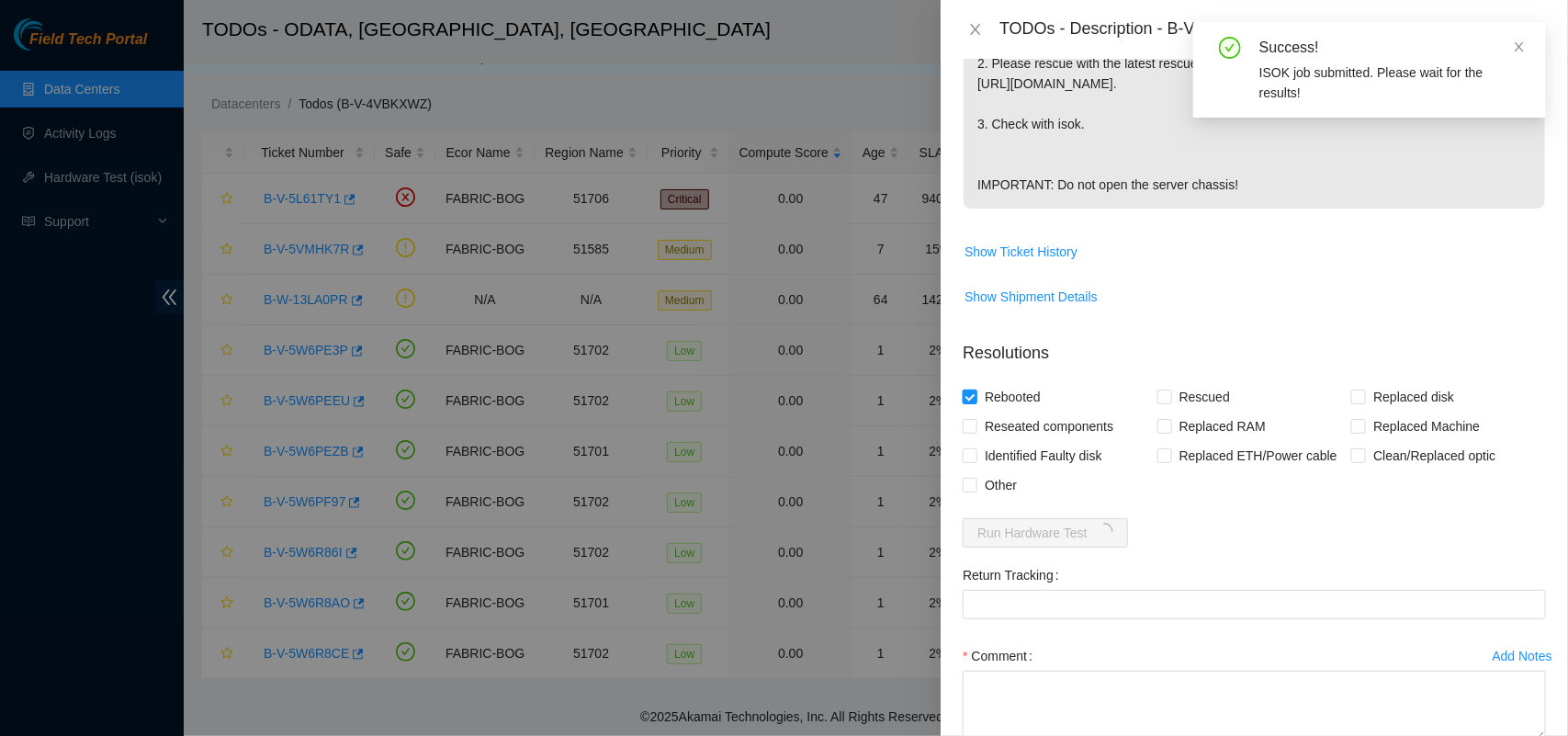
checkbox input "true"
click at [1157, 402] on input "Rescued" at bounding box center [1164, 397] width 13 height 13
checkbox input "true"
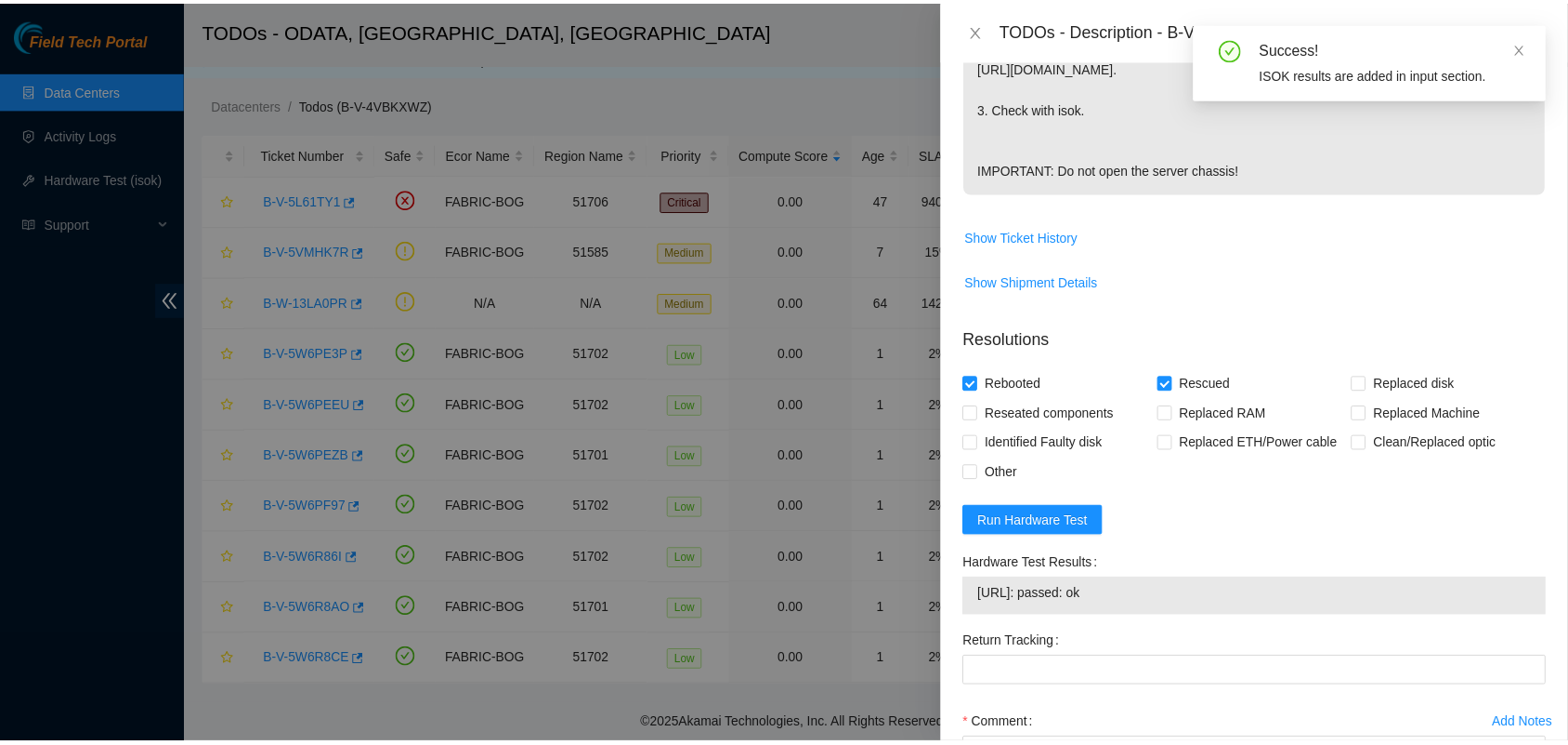
scroll to position [816, 0]
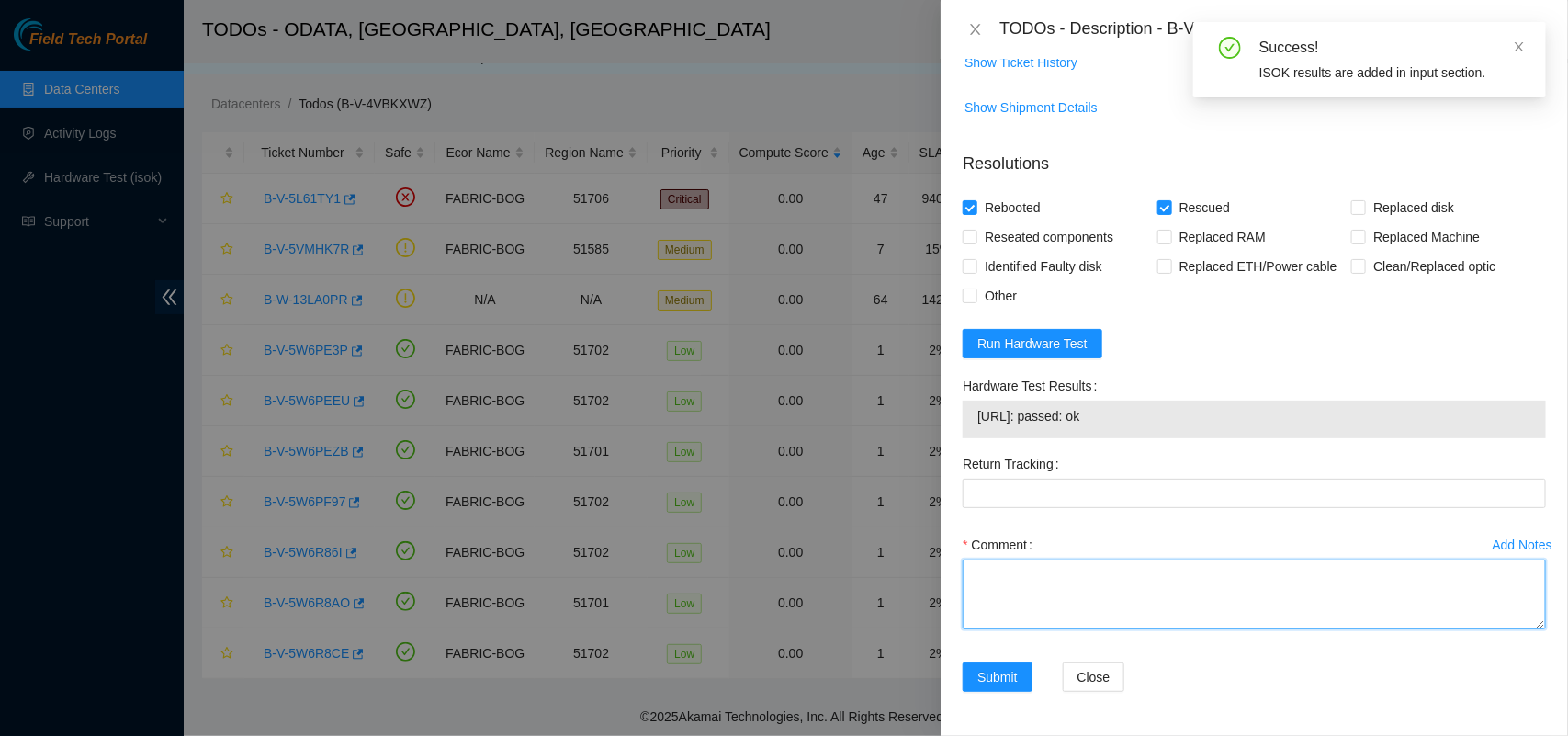
click at [1100, 593] on textarea "Comment" at bounding box center [1253, 593] width 583 height 69
paste textarea "Server was rescued and tested with isok ok"
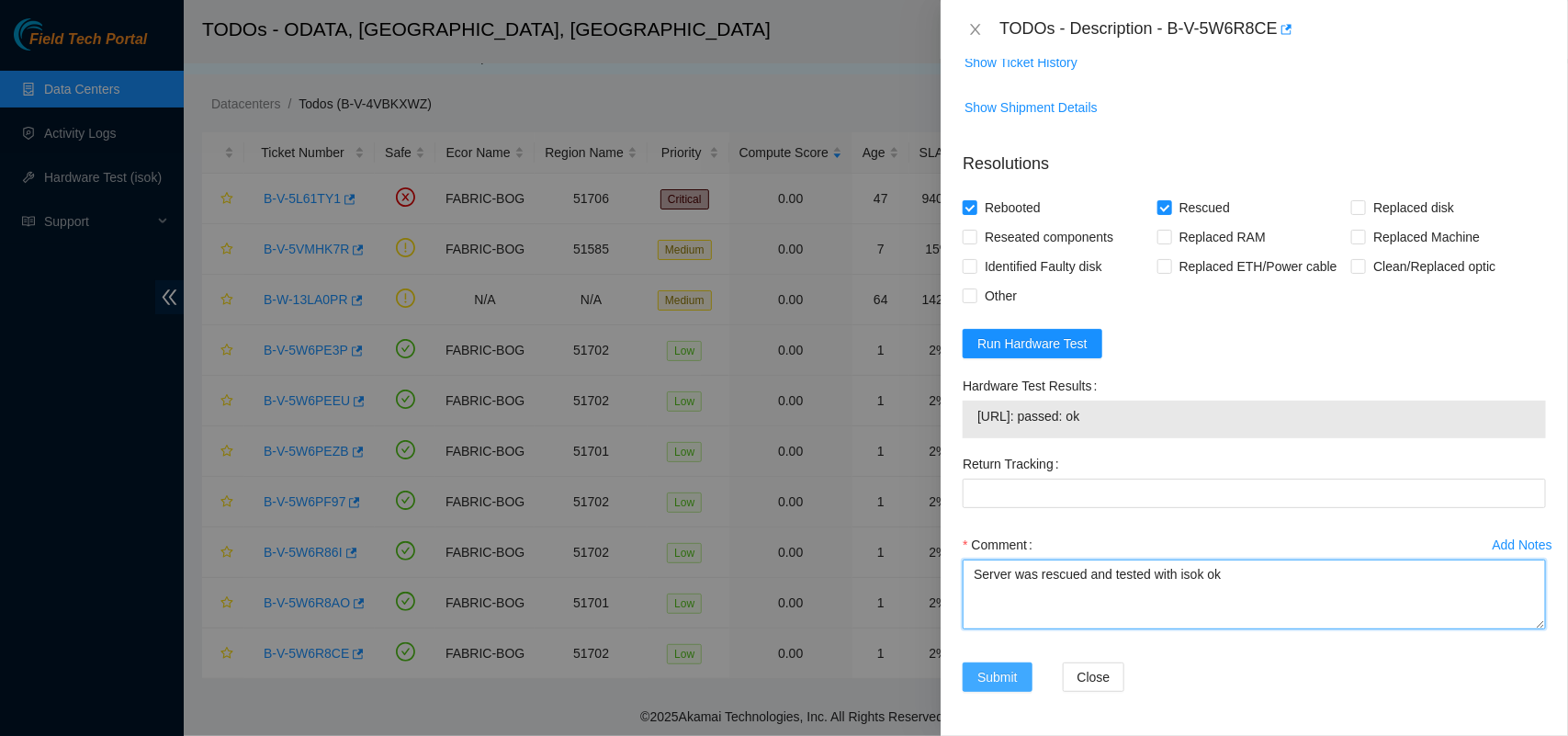
type textarea "Server was rescued and tested with isok ok"
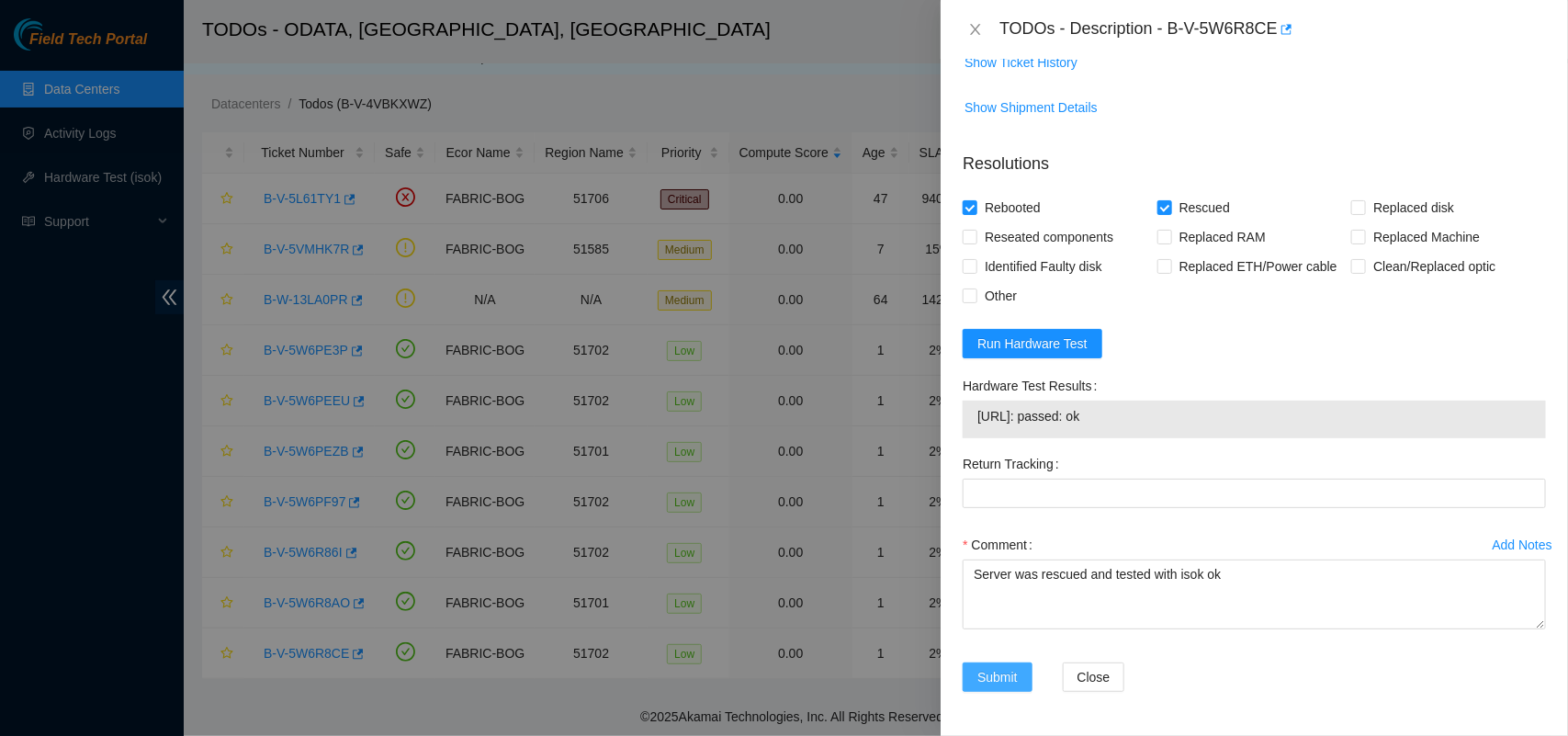
click at [987, 677] on span "Submit" at bounding box center [997, 676] width 40 height 20
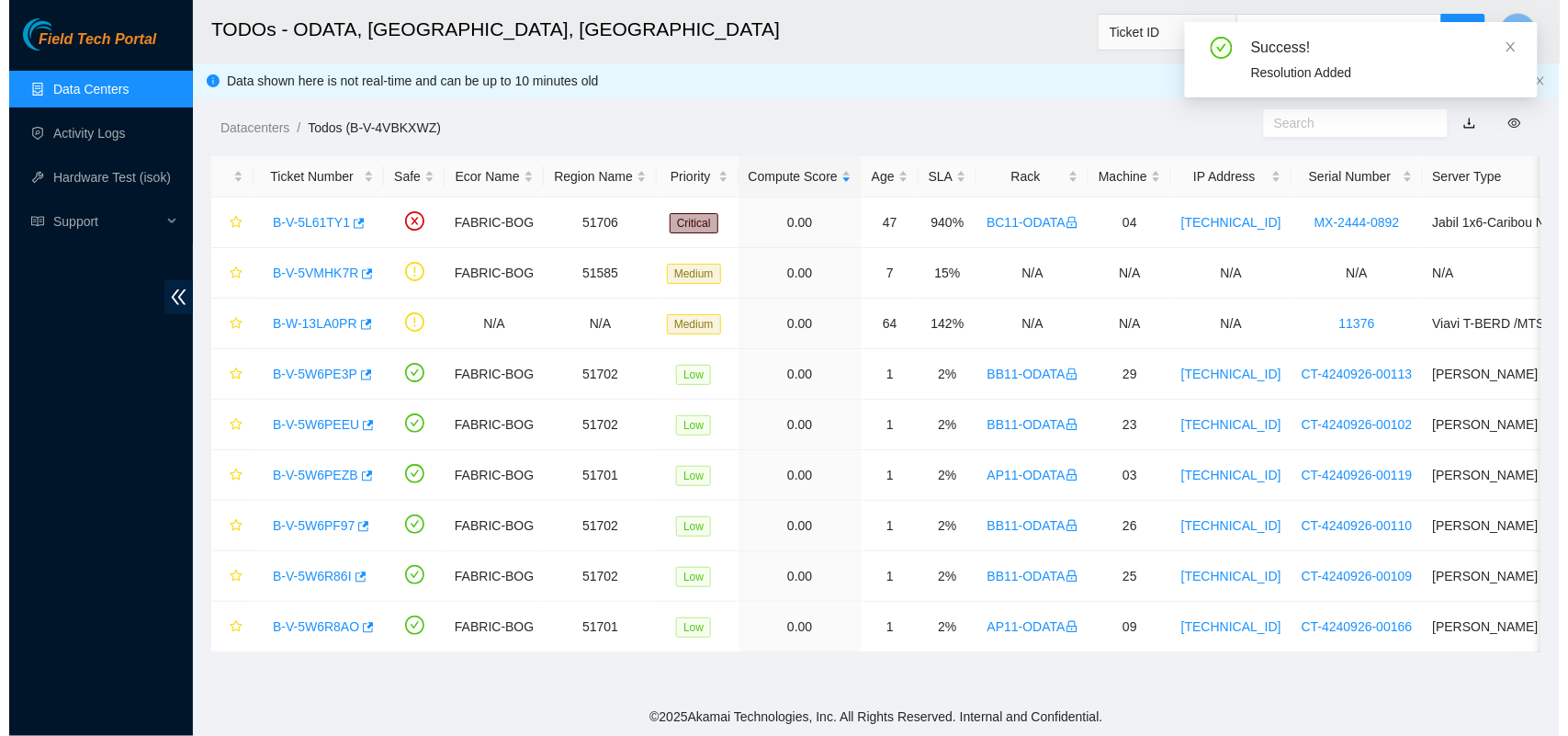
scroll to position [430, 0]
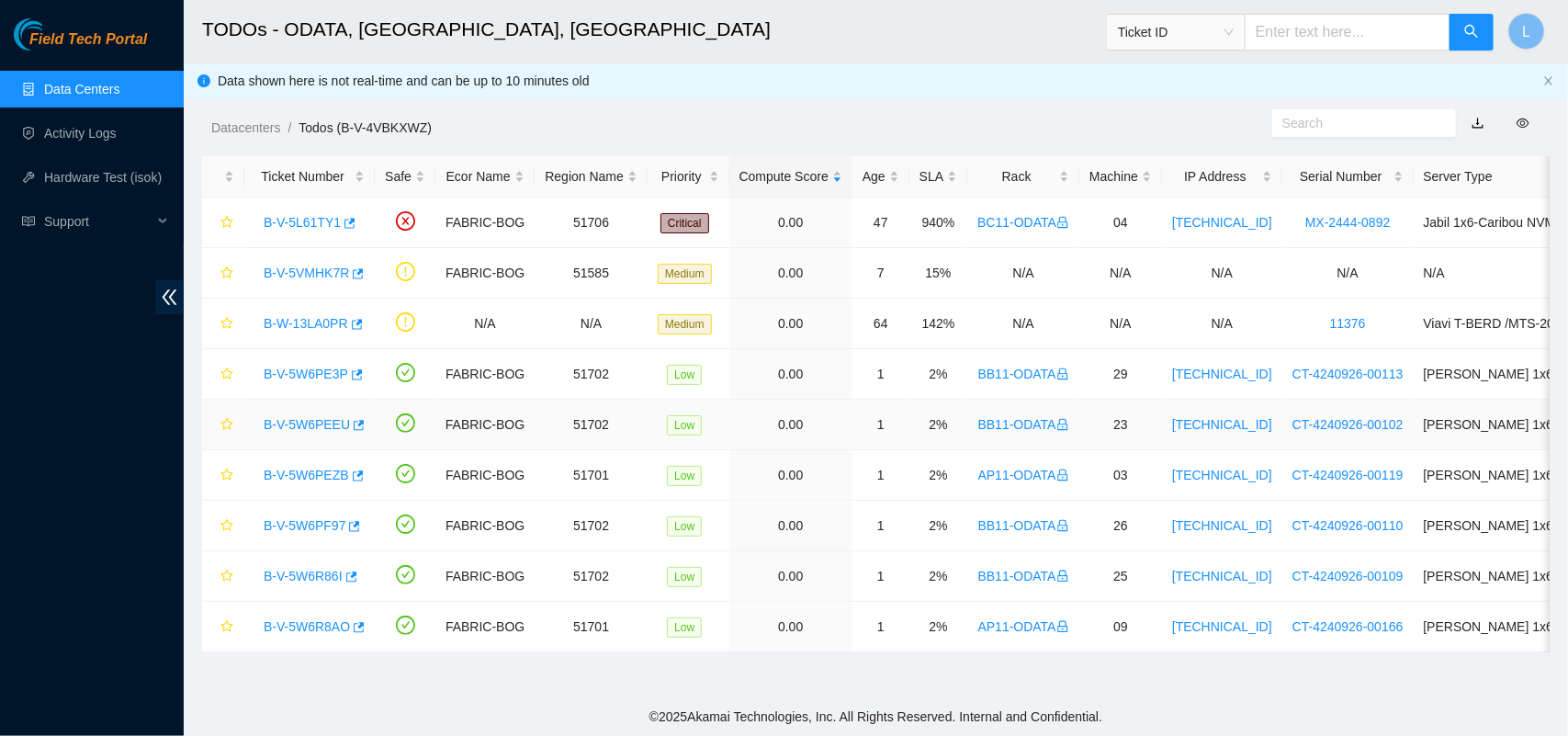
click at [291, 432] on link "B-V-5W6PEEU" at bounding box center [306, 424] width 87 height 14
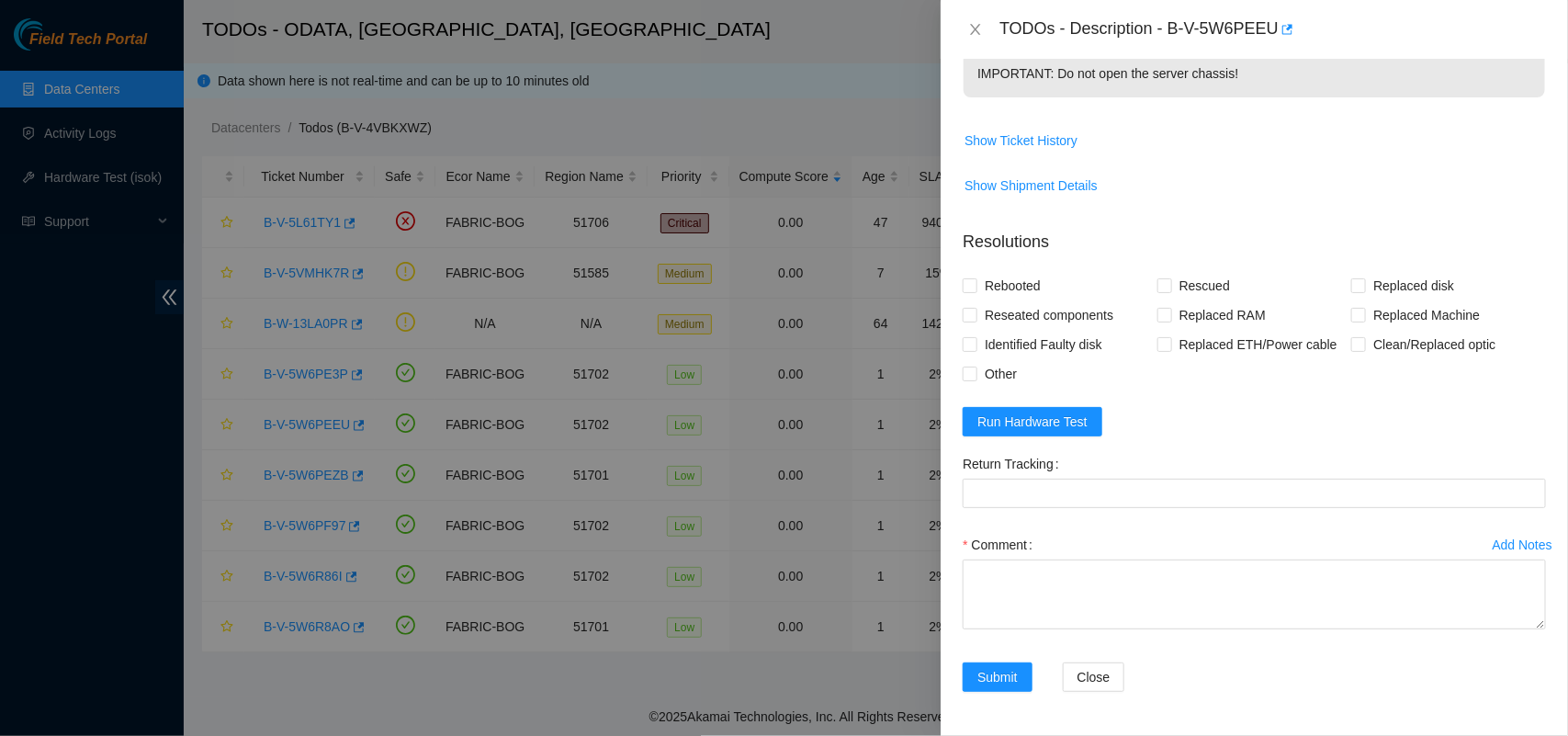
scroll to position [728, 0]
click at [1020, 416] on span "Run Hardware Test" at bounding box center [1033, 421] width 110 height 20
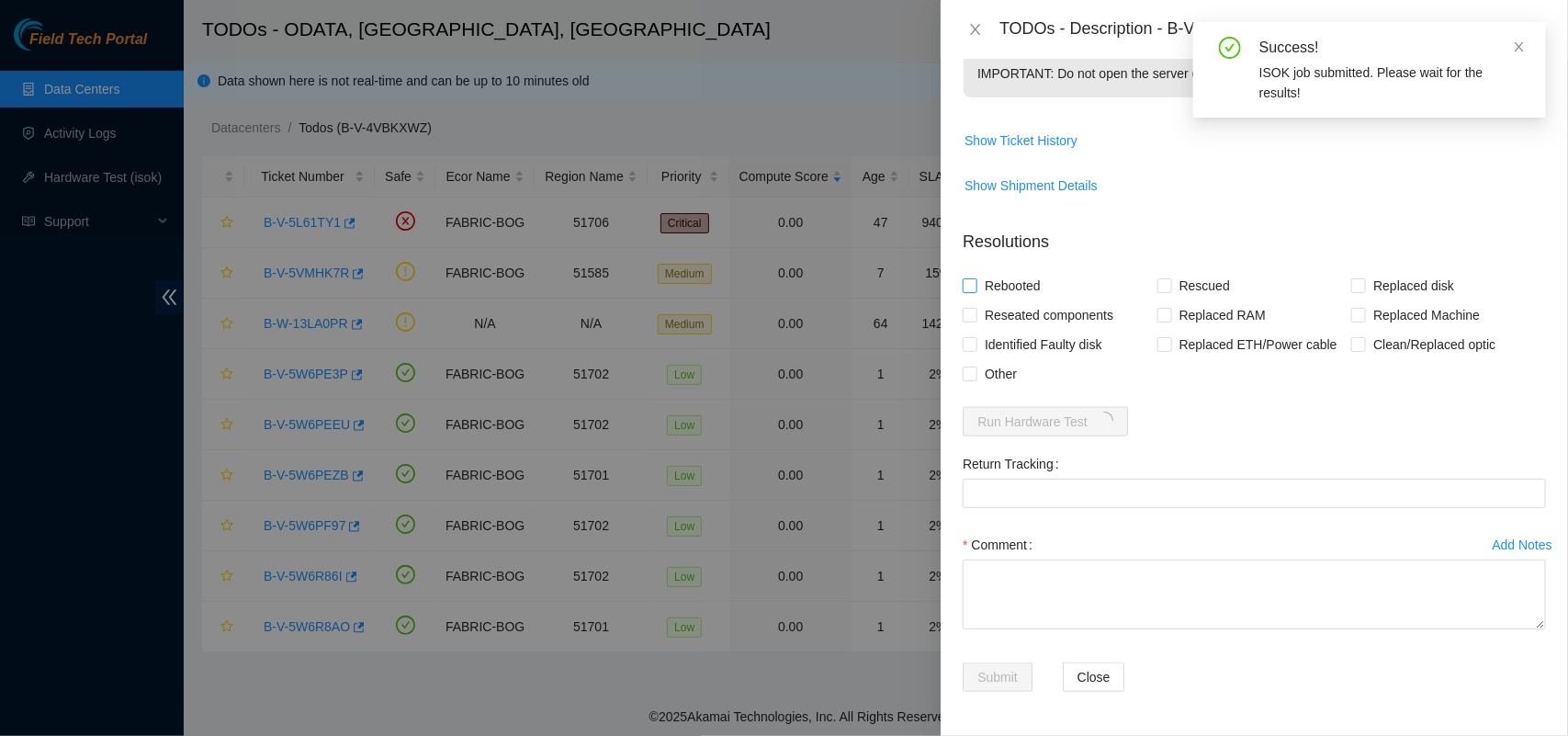
click at [970, 286] on input "Rebooted" at bounding box center [969, 285] width 13 height 13
checkbox input "true"
click at [1157, 287] on input "Rescued" at bounding box center [1164, 285] width 13 height 13
checkbox input "true"
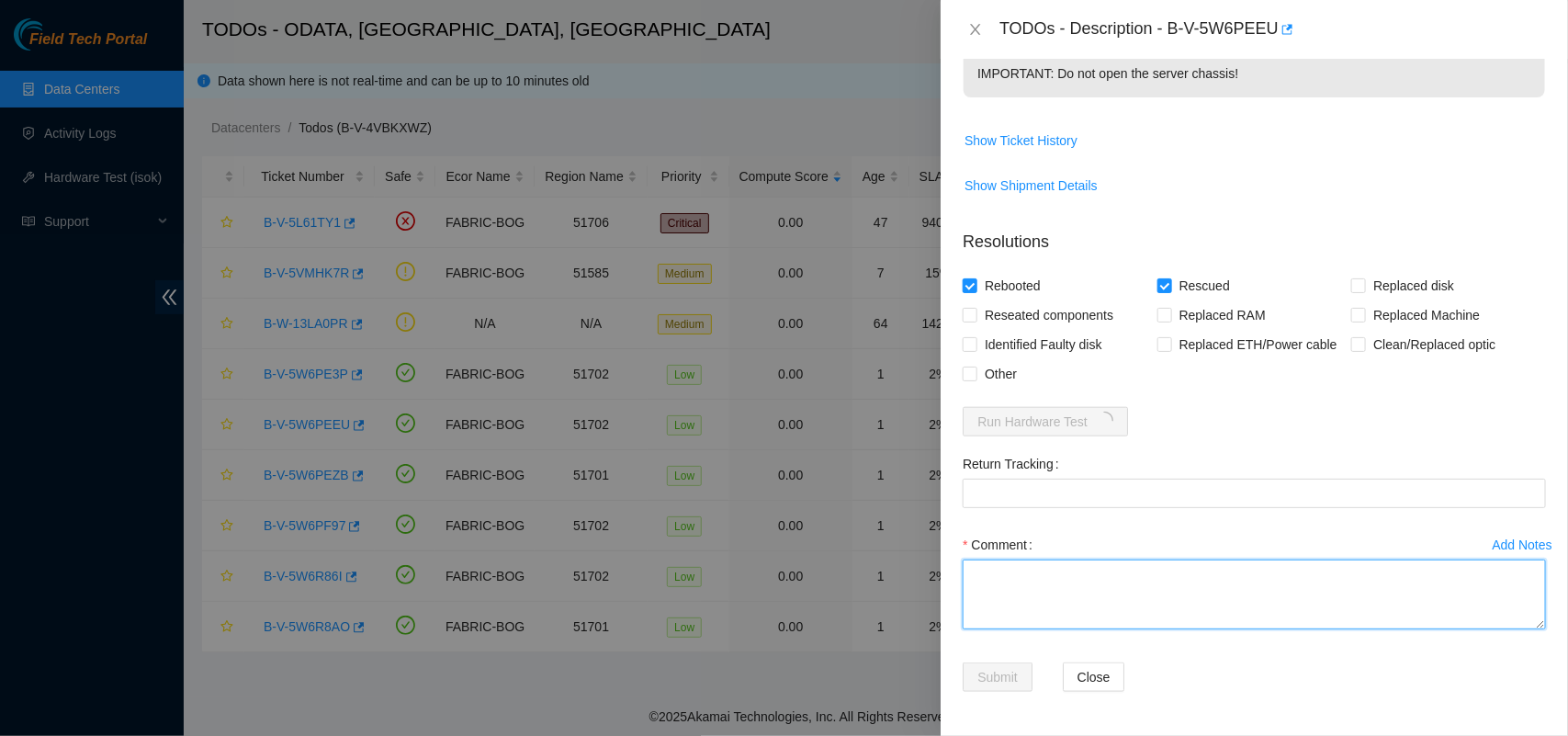
click at [1258, 583] on textarea "Comment" at bounding box center [1253, 593] width 583 height 69
paste textarea "Server was rescued and tested with isok ok"
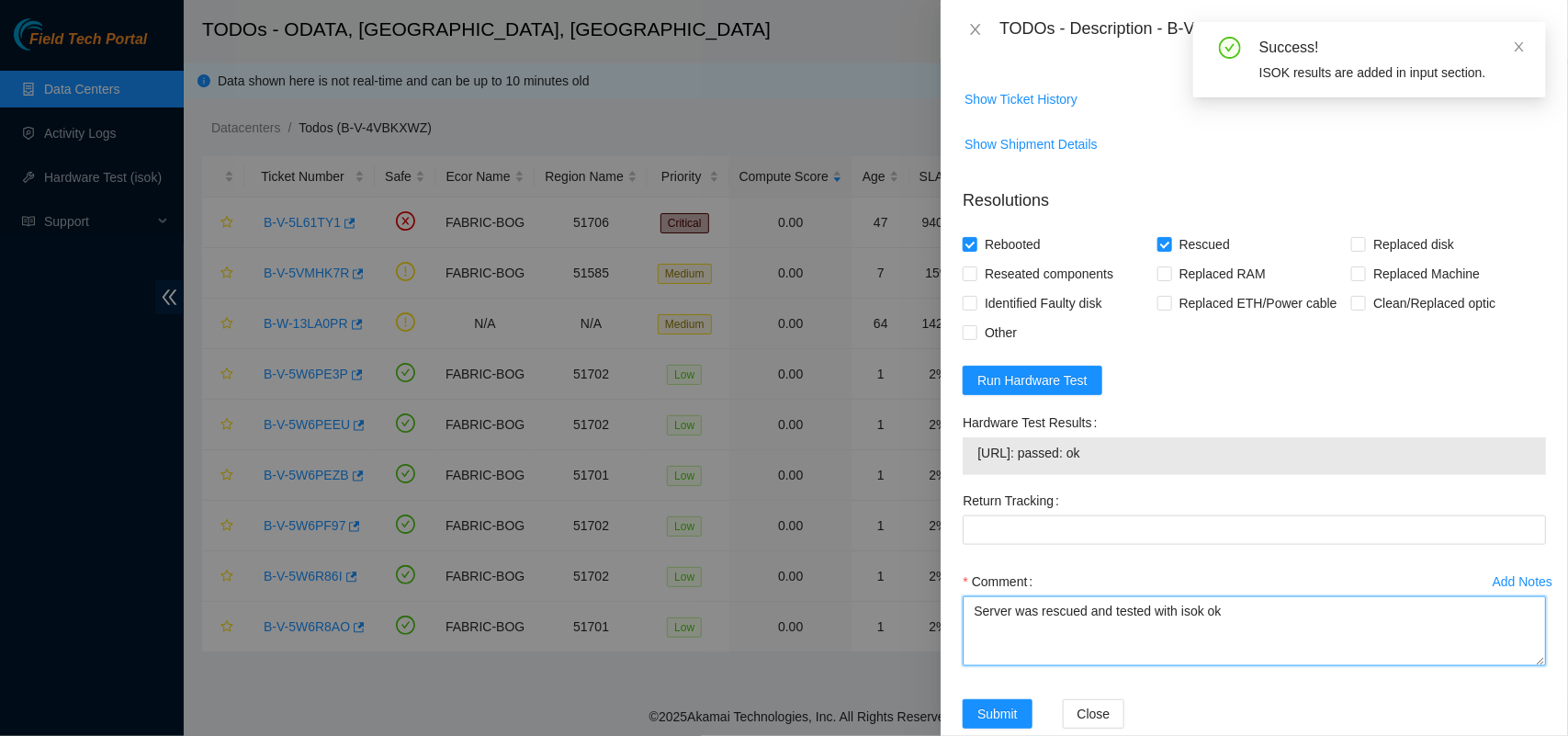
type textarea "Server was rescued and tested with isok ok"
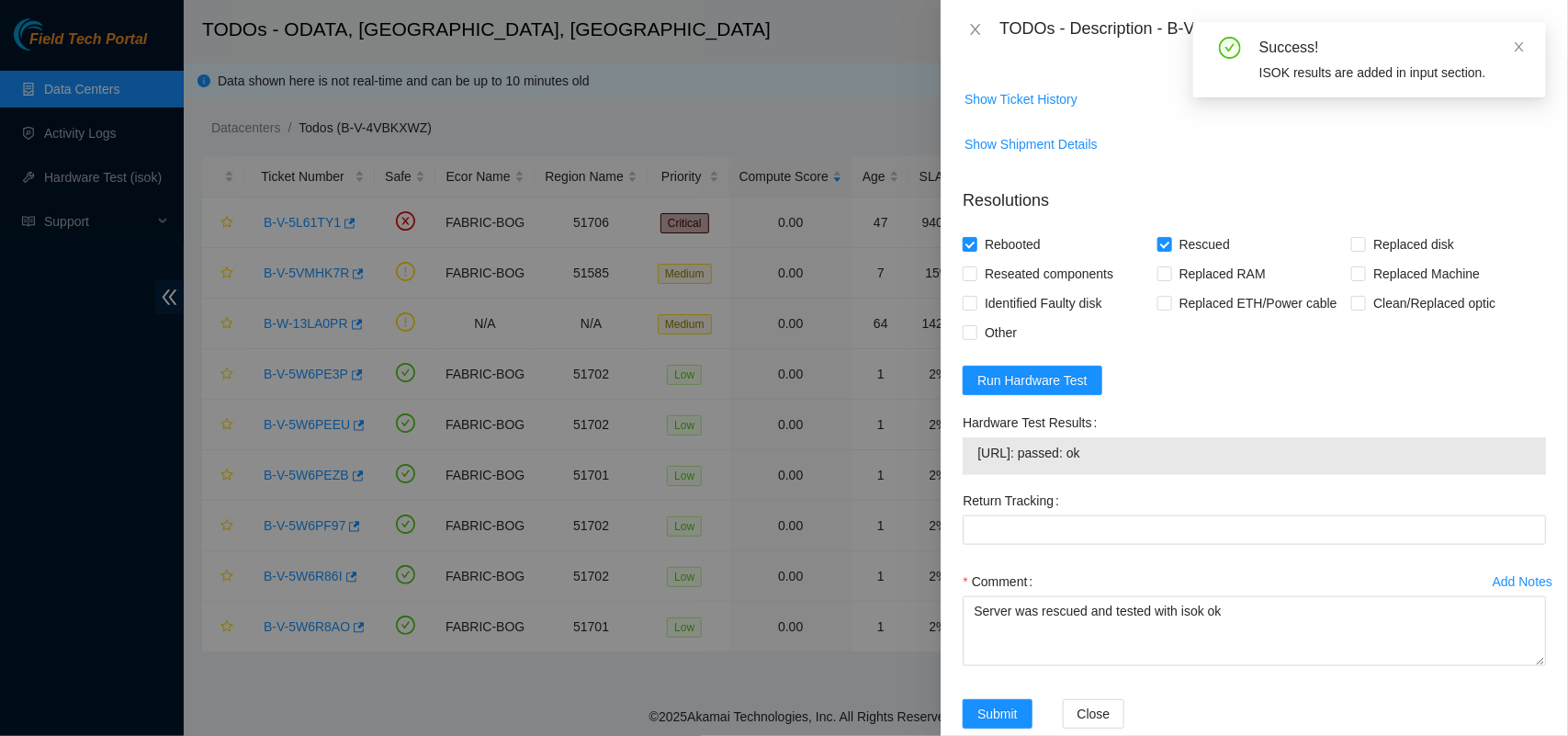
scroll to position [806, 0]
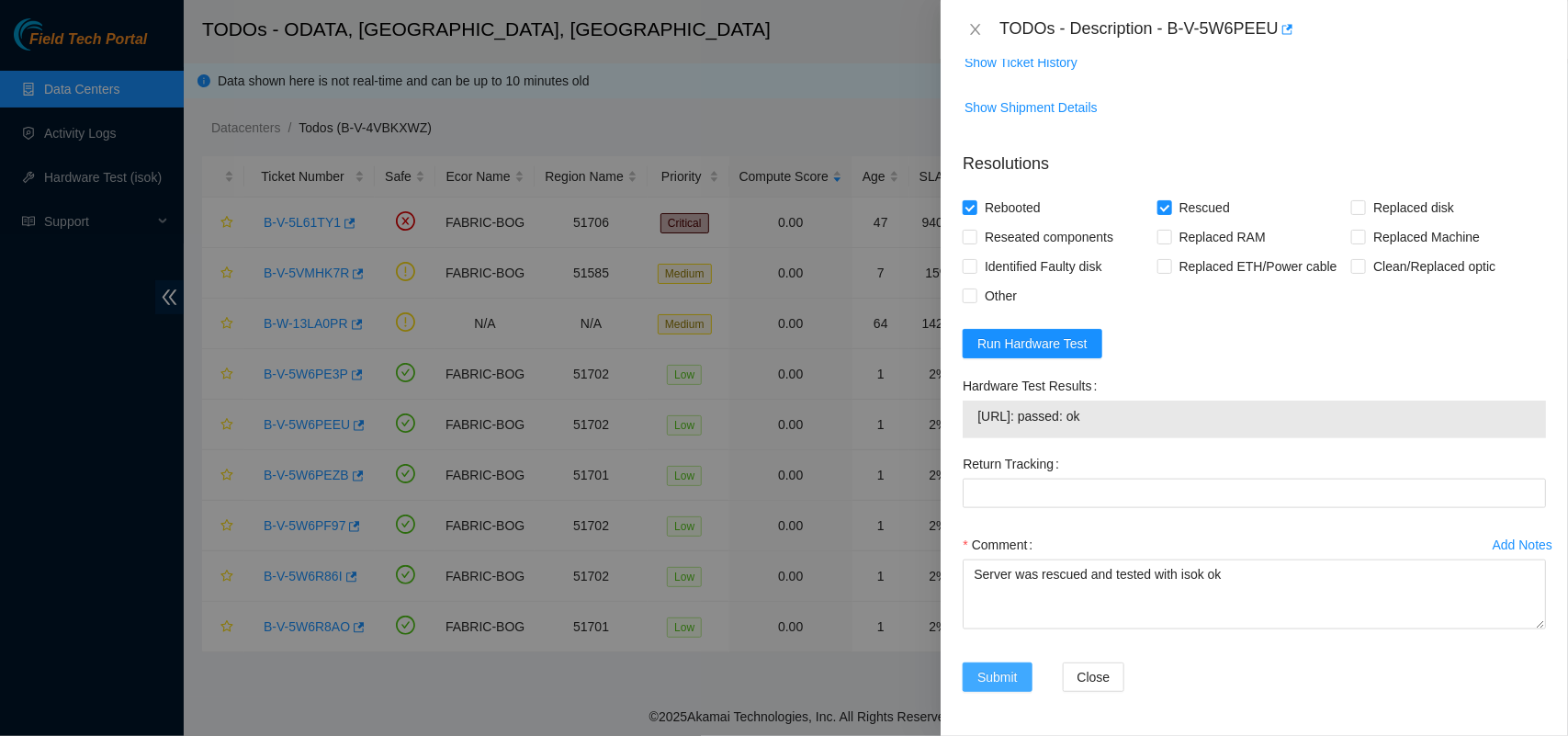
click at [990, 676] on span "Submit" at bounding box center [997, 676] width 40 height 20
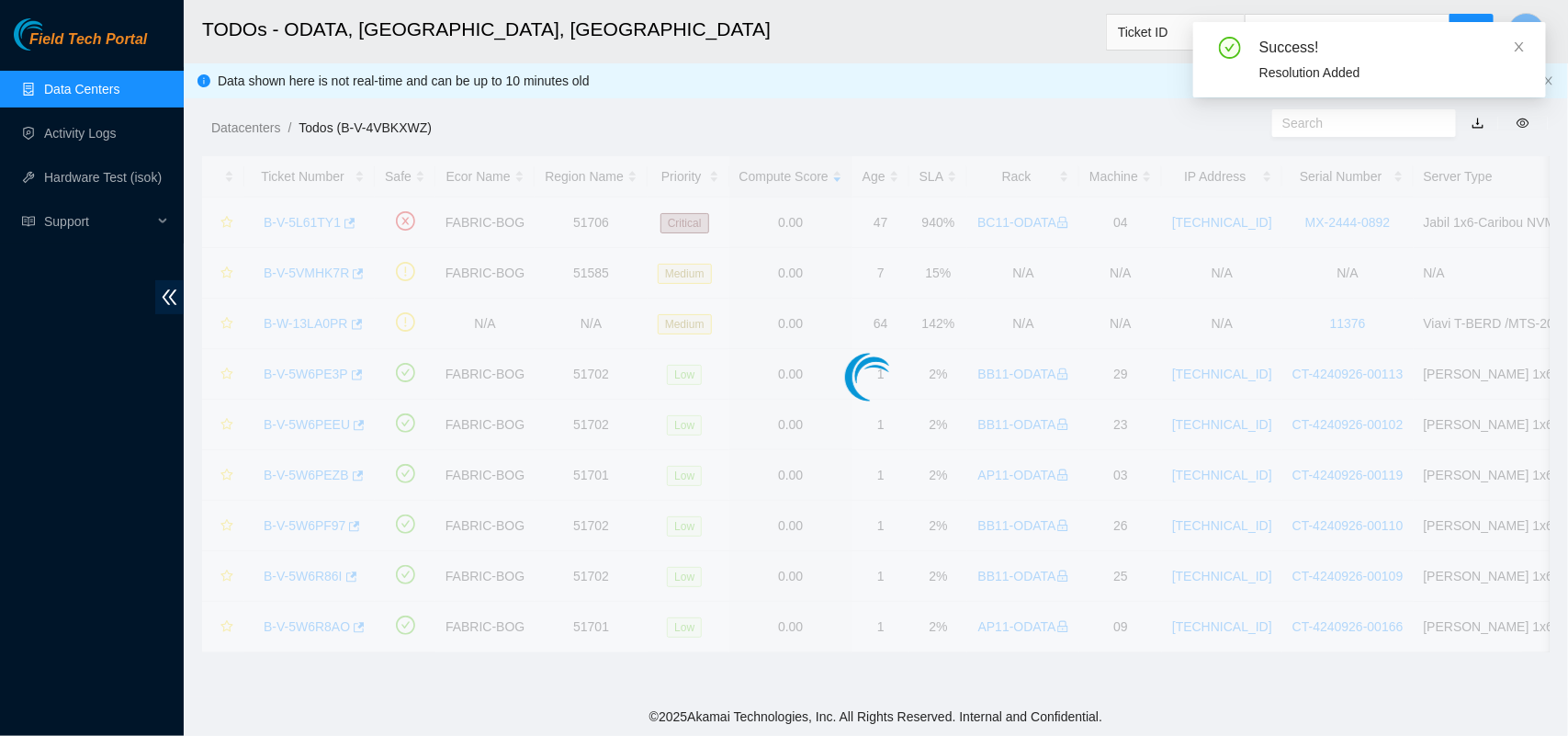
scroll to position [430, 0]
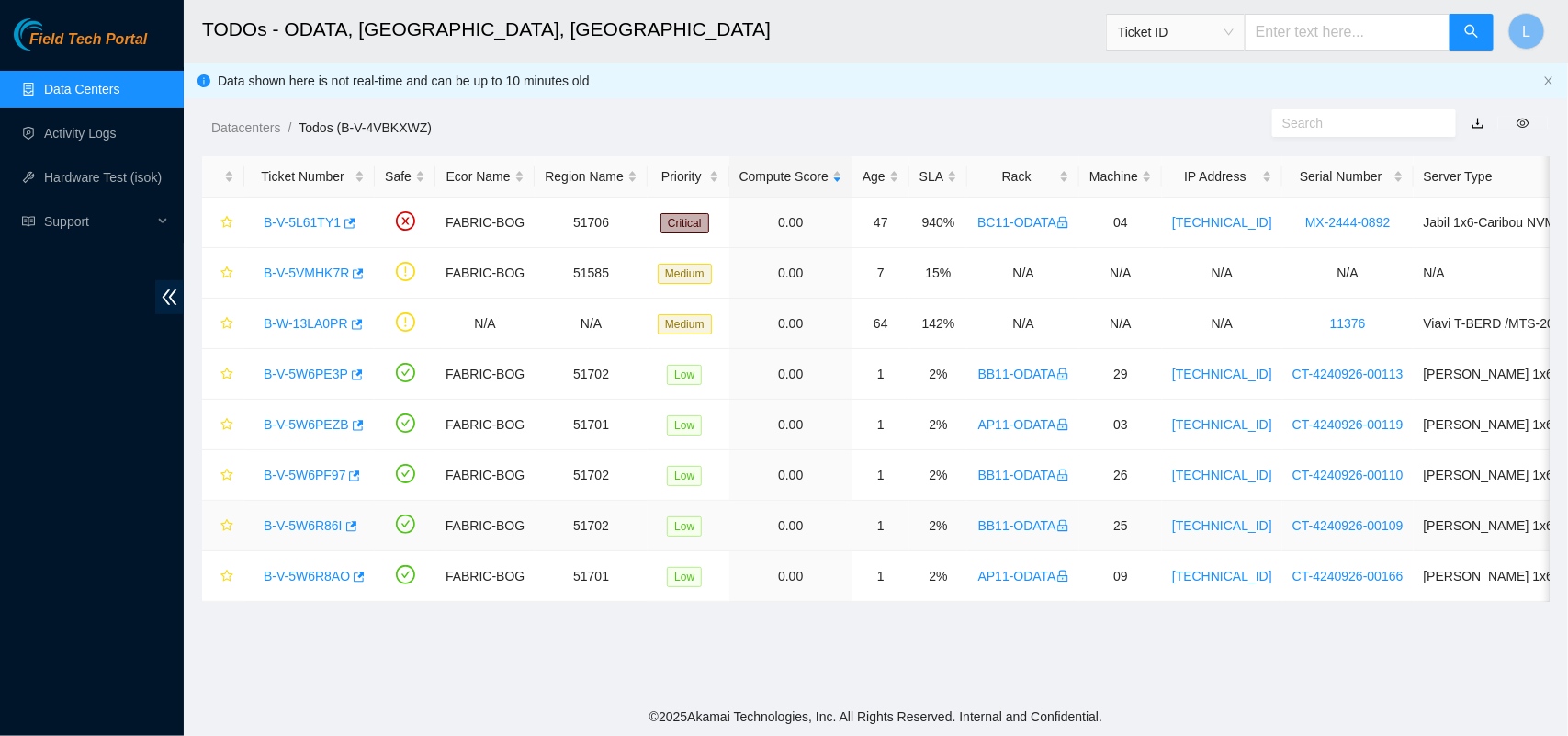
click at [301, 526] on link "B-V-5W6R86I" at bounding box center [302, 525] width 79 height 14
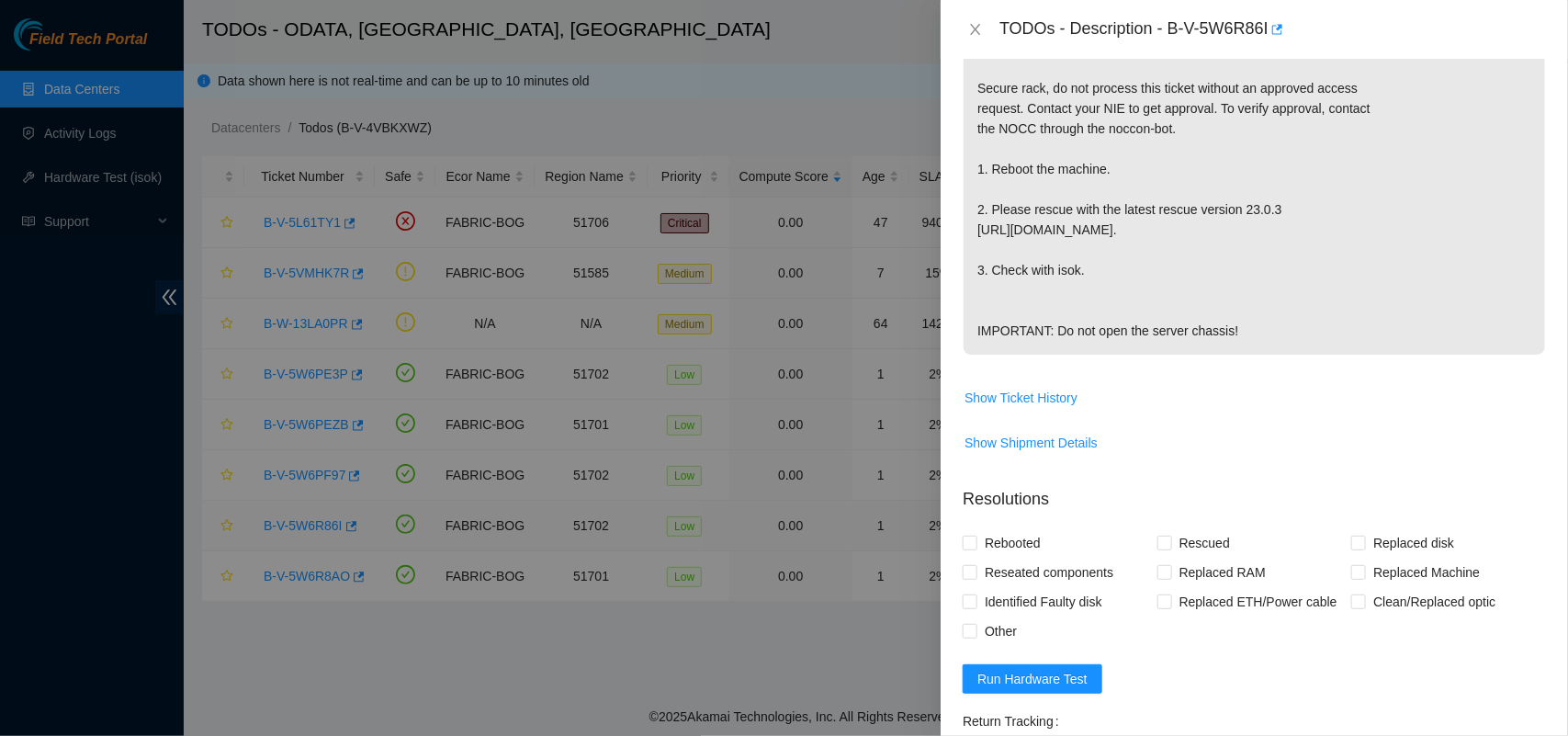
scroll to position [728, 0]
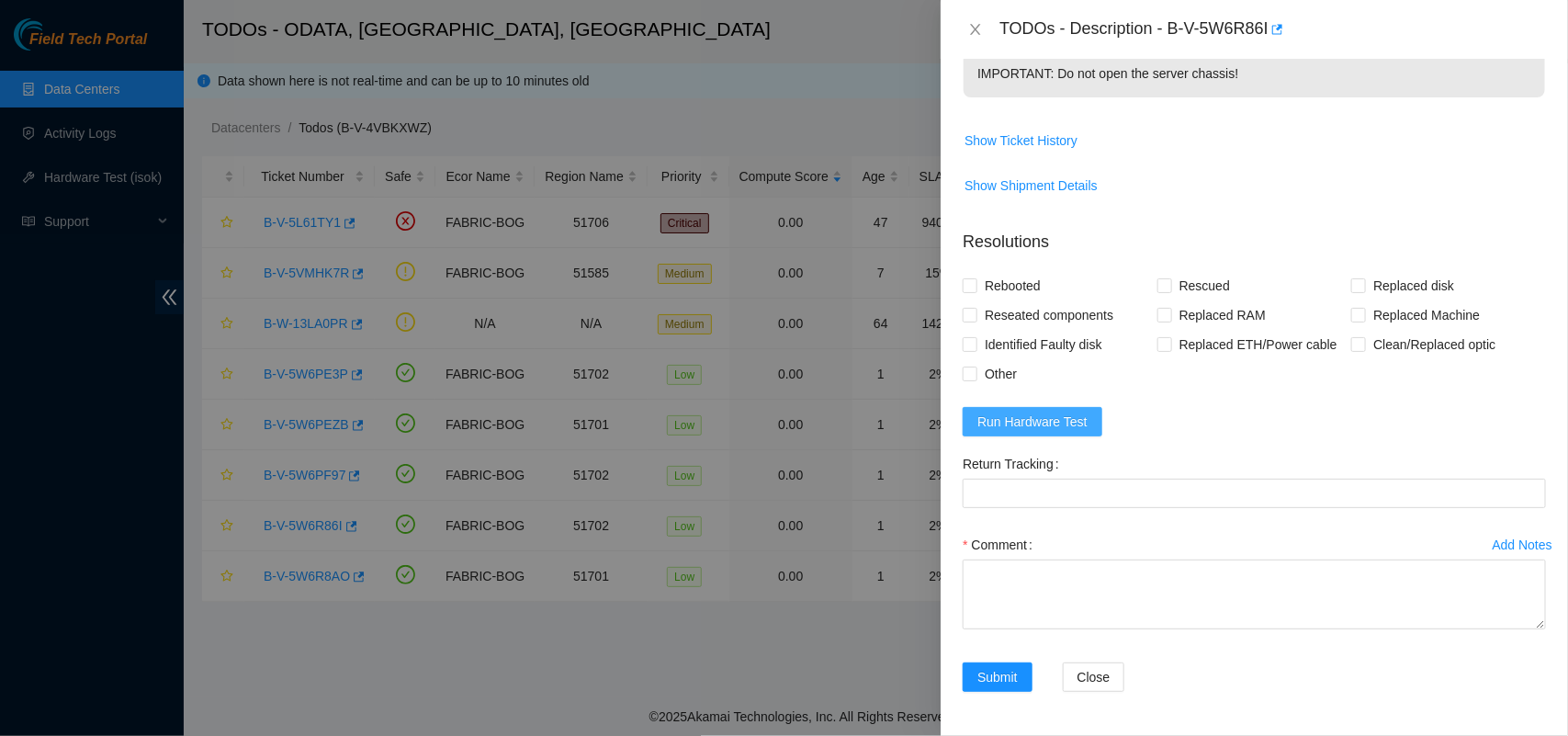
click at [1026, 427] on span "Run Hardware Test" at bounding box center [1033, 421] width 110 height 20
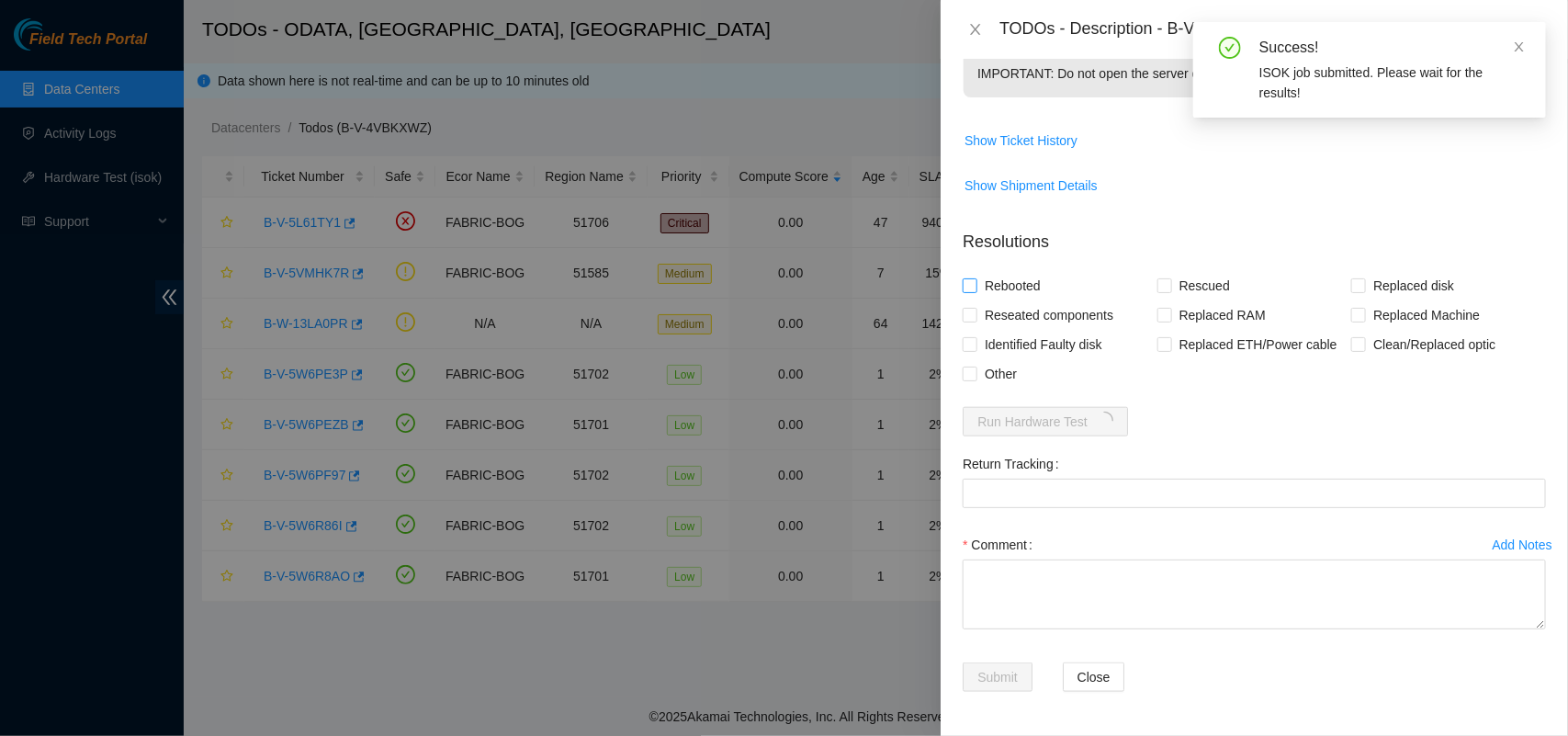
click at [972, 287] on input "Rebooted" at bounding box center [969, 285] width 13 height 13
checkbox input "true"
click at [1157, 282] on input "Rescued" at bounding box center [1164, 285] width 13 height 13
checkbox input "true"
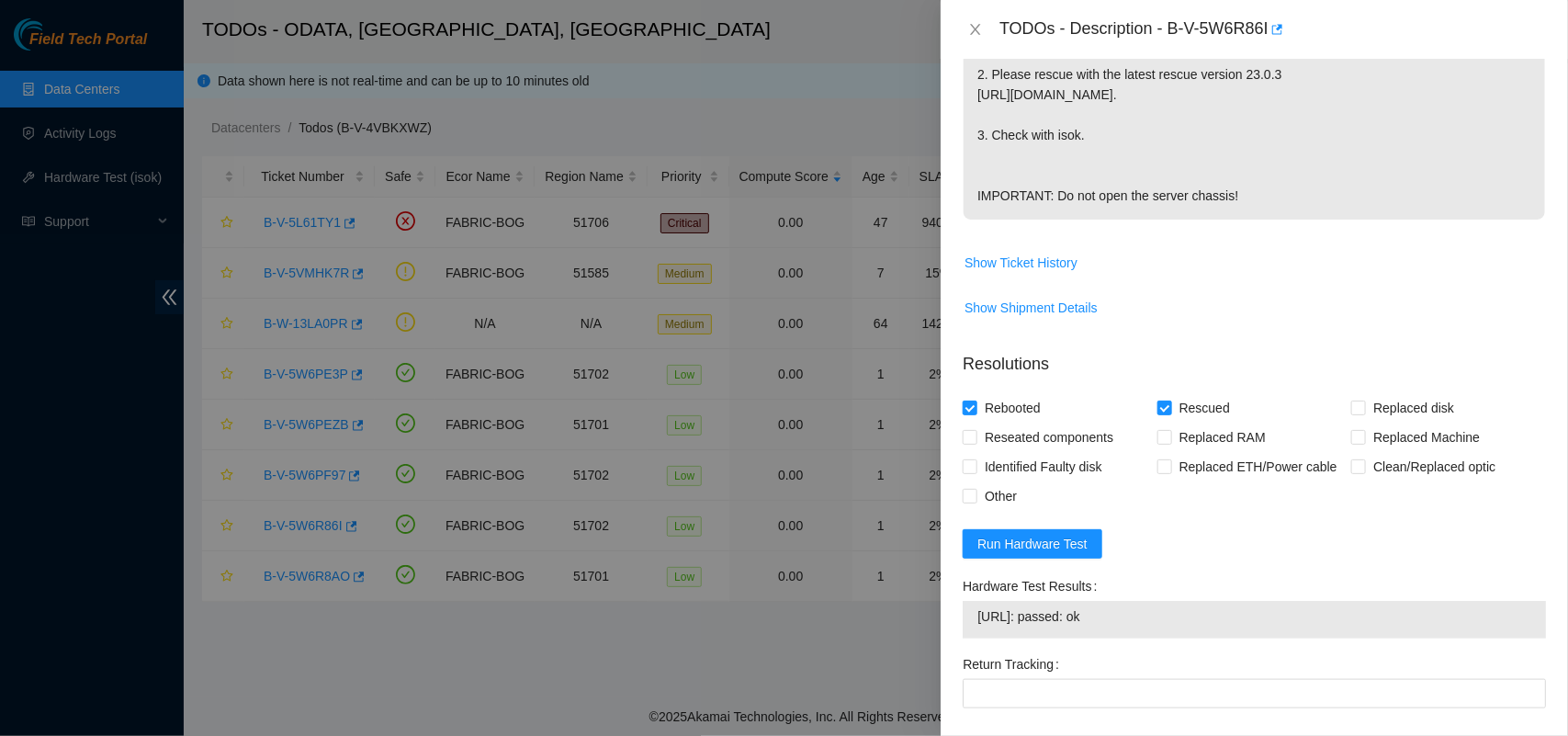
scroll to position [806, 0]
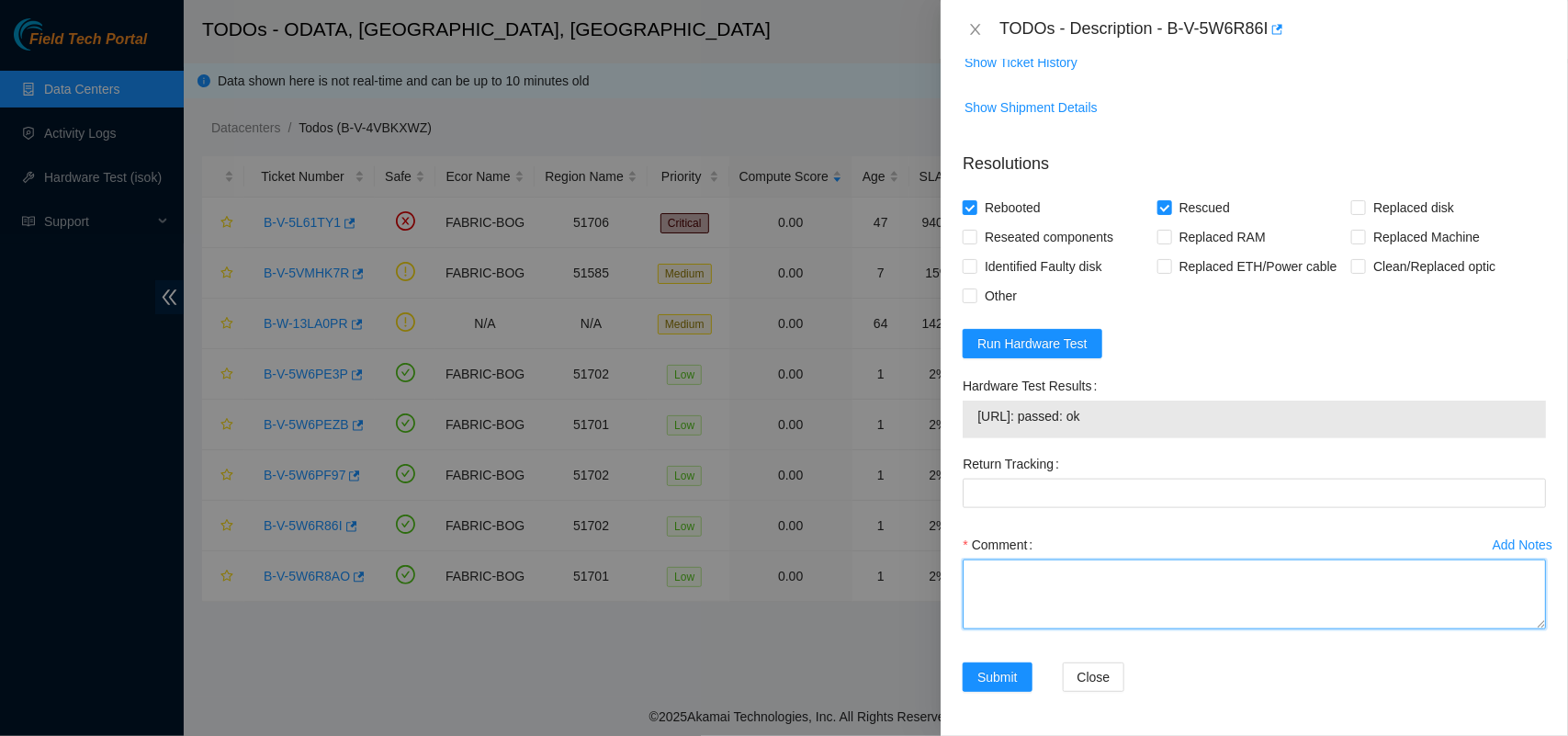
click at [1003, 583] on textarea "Comment" at bounding box center [1253, 593] width 583 height 69
paste textarea "Server was rescued and tested with isok ok"
type textarea "Server was rescued and tested with isok ok"
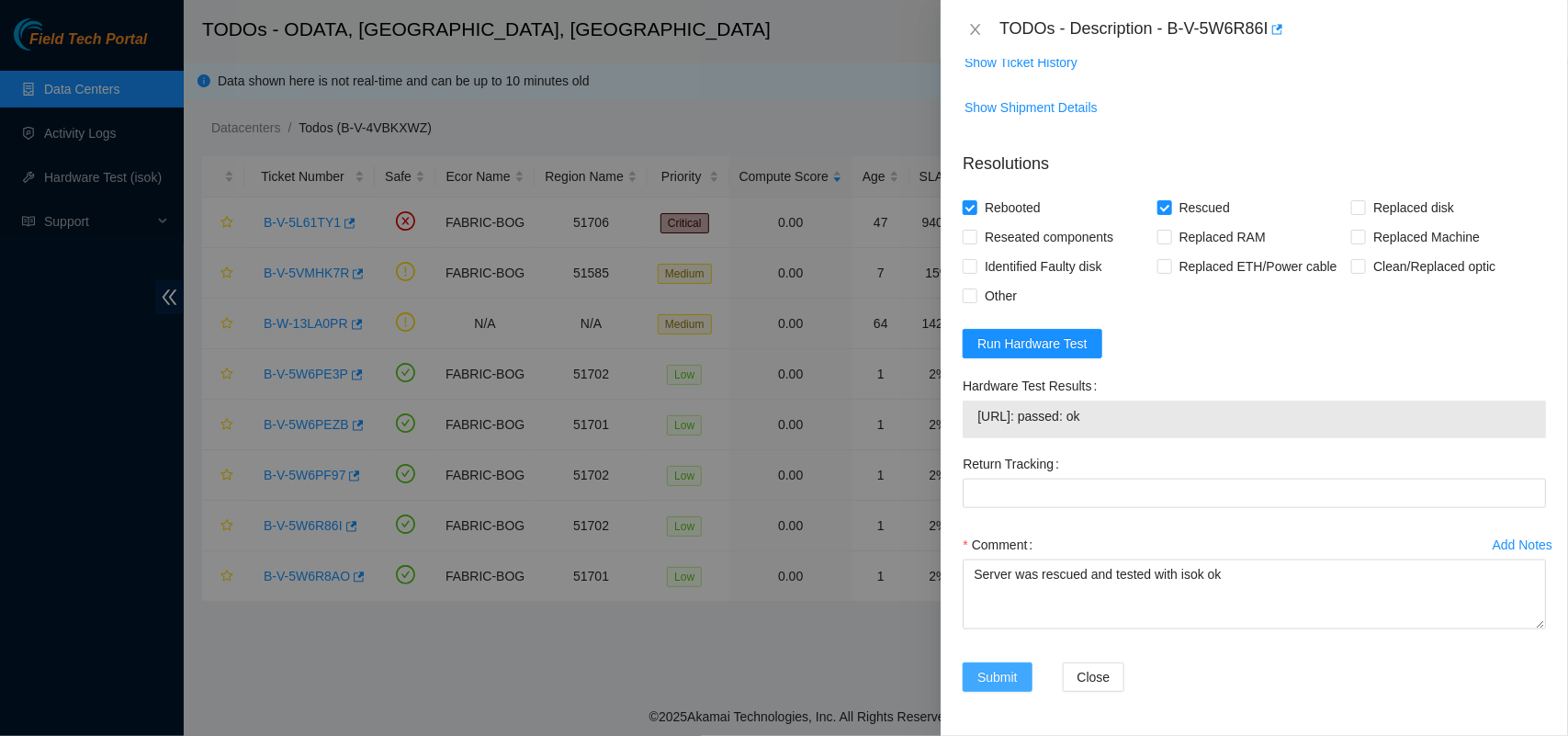
click at [993, 673] on span "Submit" at bounding box center [997, 676] width 40 height 20
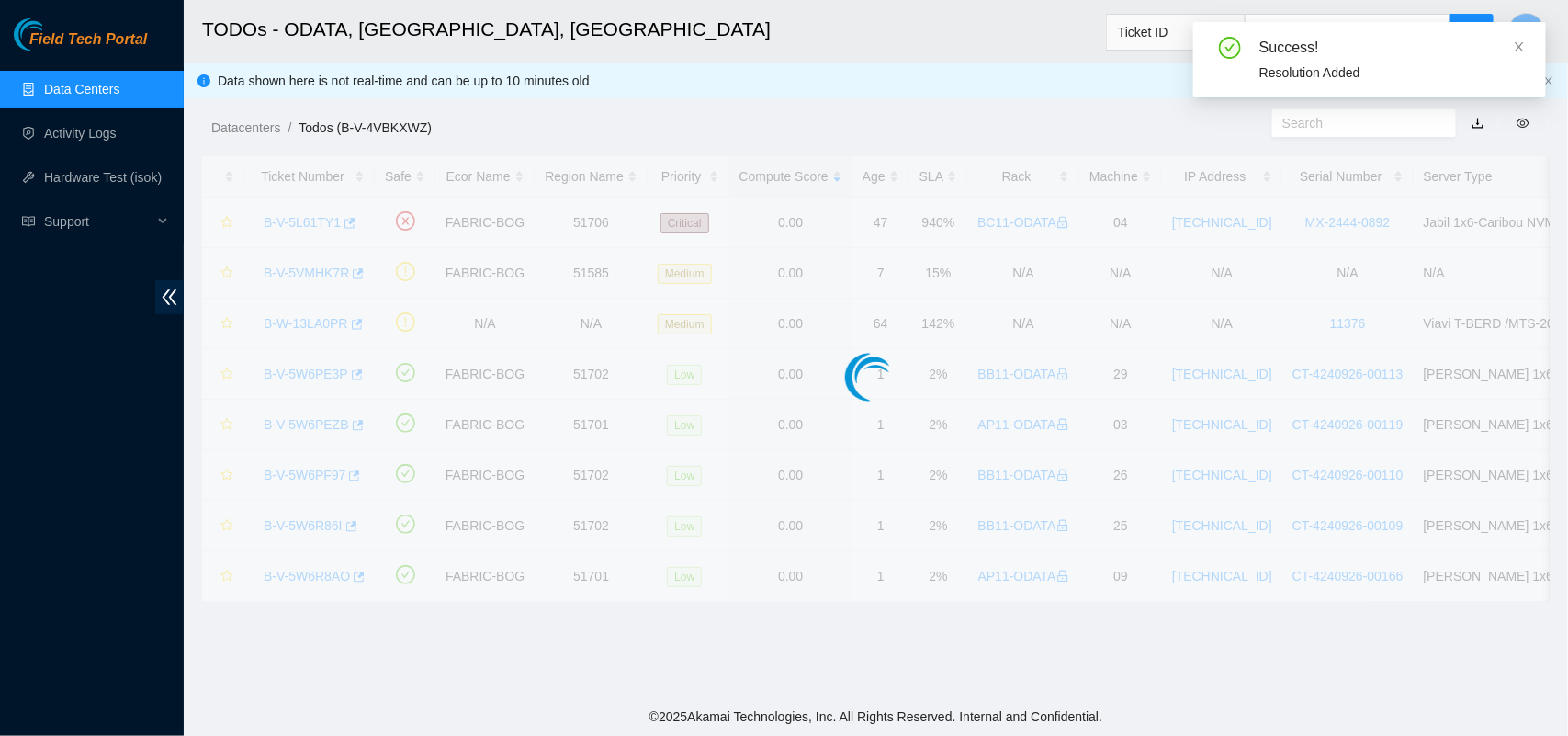
scroll to position [430, 0]
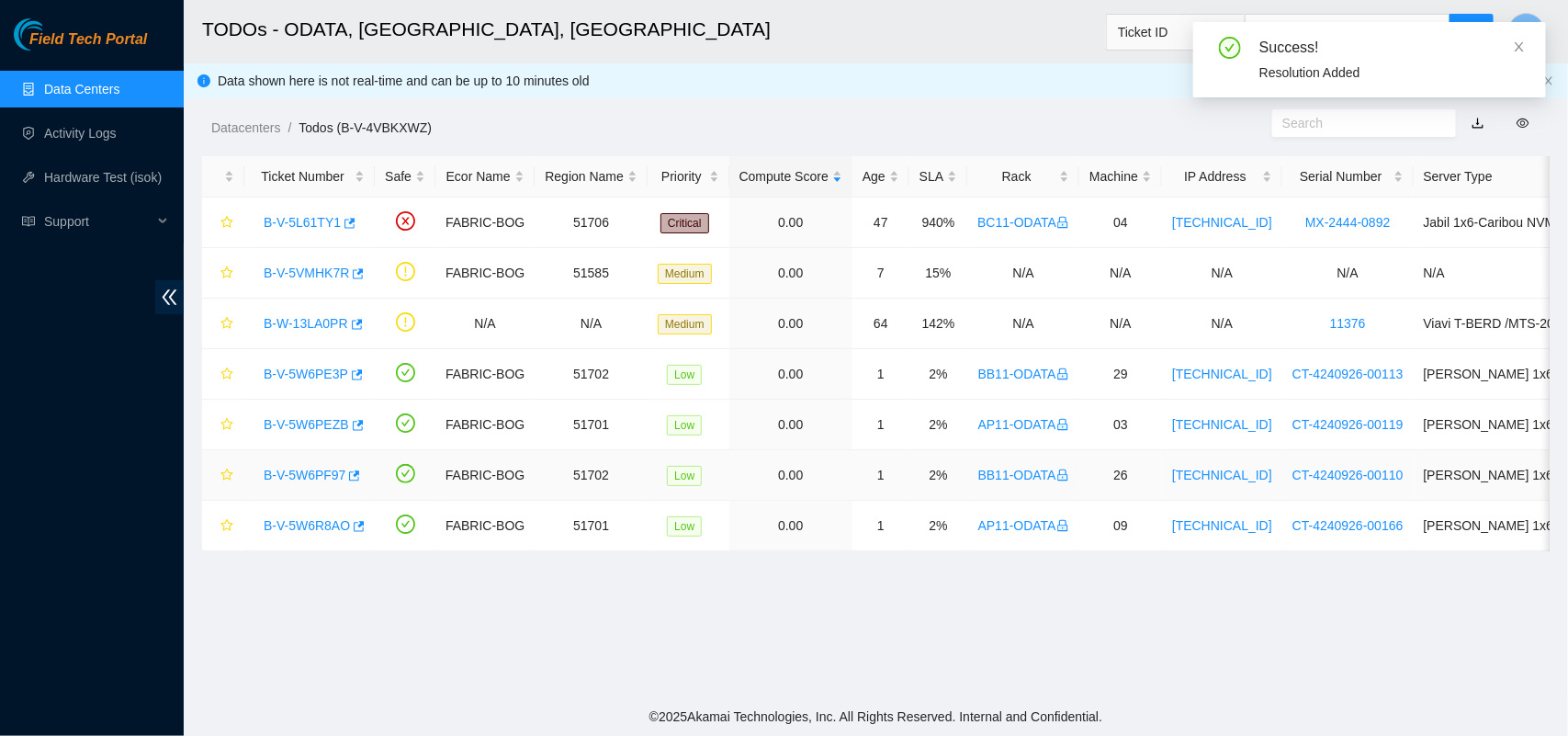
click at [299, 477] on link "B-V-5W6PF97" at bounding box center [304, 475] width 82 height 14
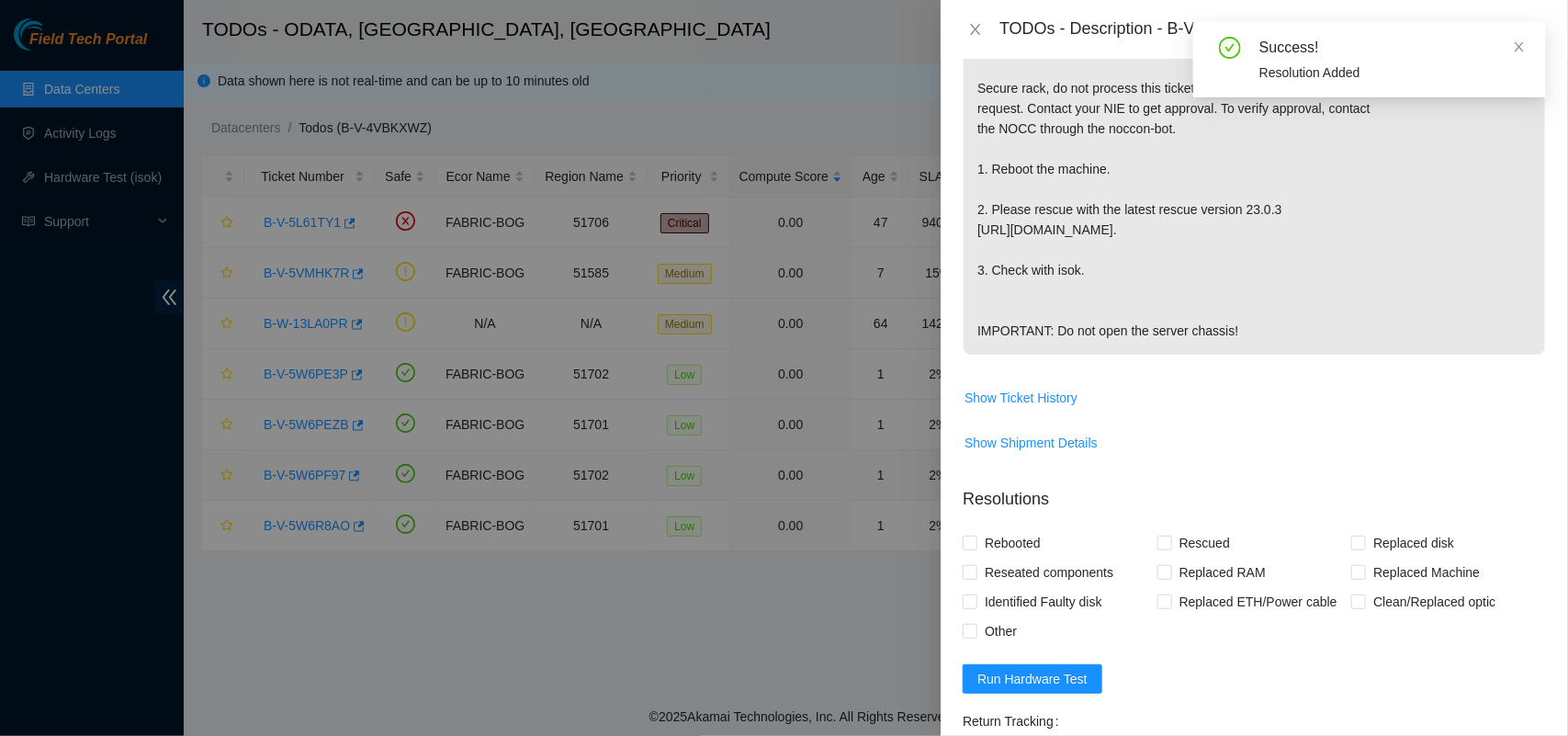
scroll to position [728, 0]
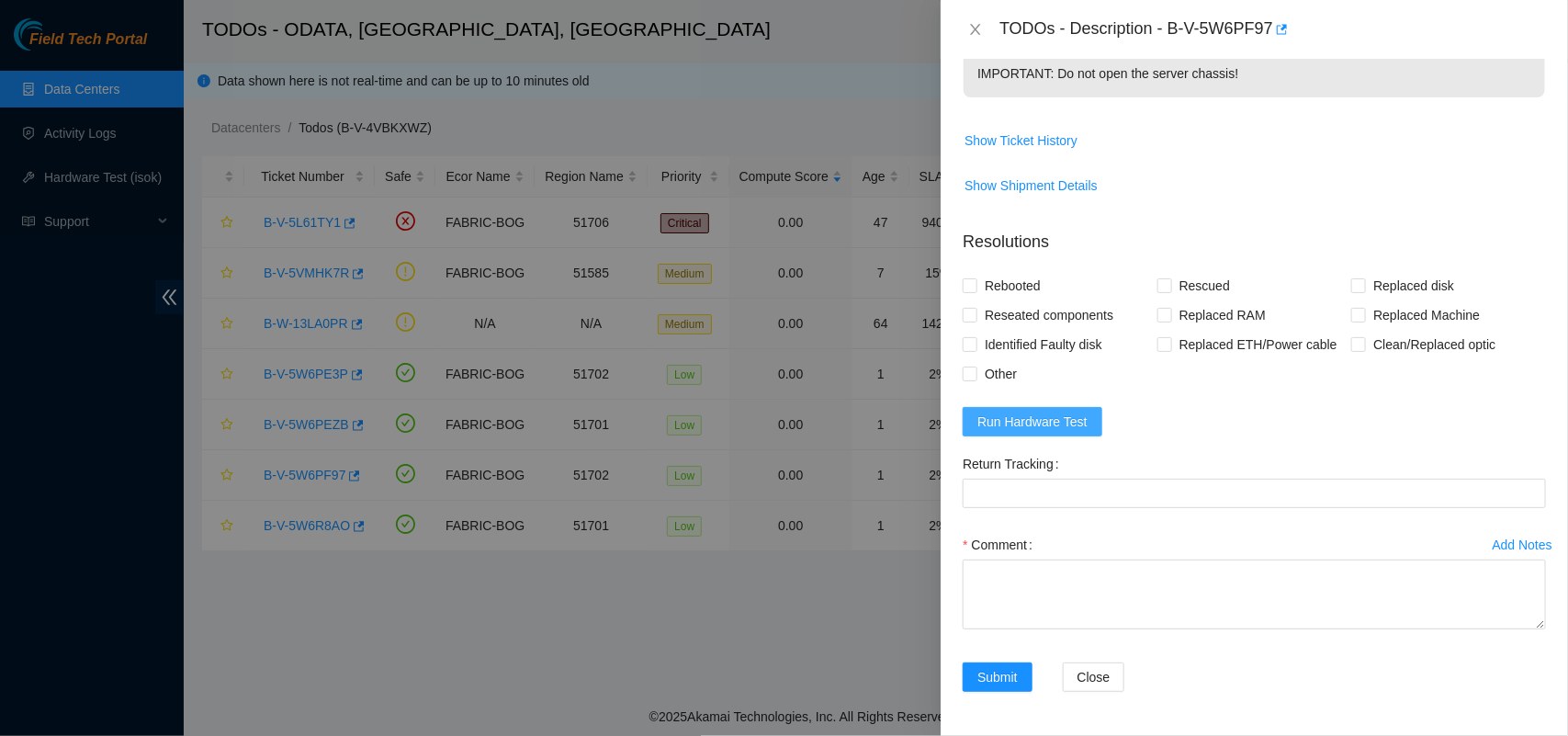
click at [1070, 420] on span "Run Hardware Test" at bounding box center [1033, 421] width 110 height 20
click at [1160, 279] on input "Rescued" at bounding box center [1164, 285] width 13 height 13
checkbox input "true"
click at [965, 291] on span at bounding box center [969, 285] width 14 height 14
click at [965, 291] on input "Rebooted" at bounding box center [969, 285] width 13 height 13
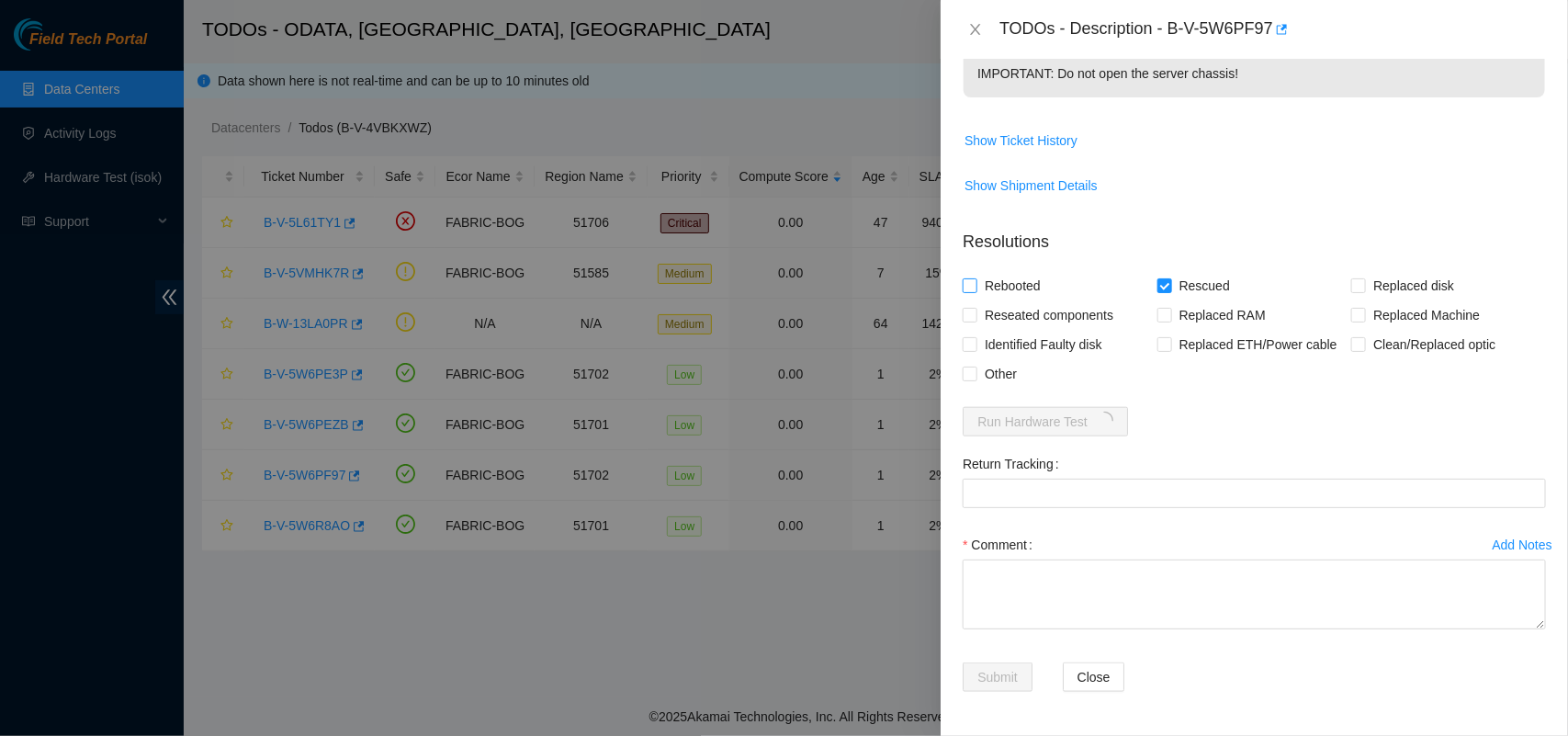
checkbox input "true"
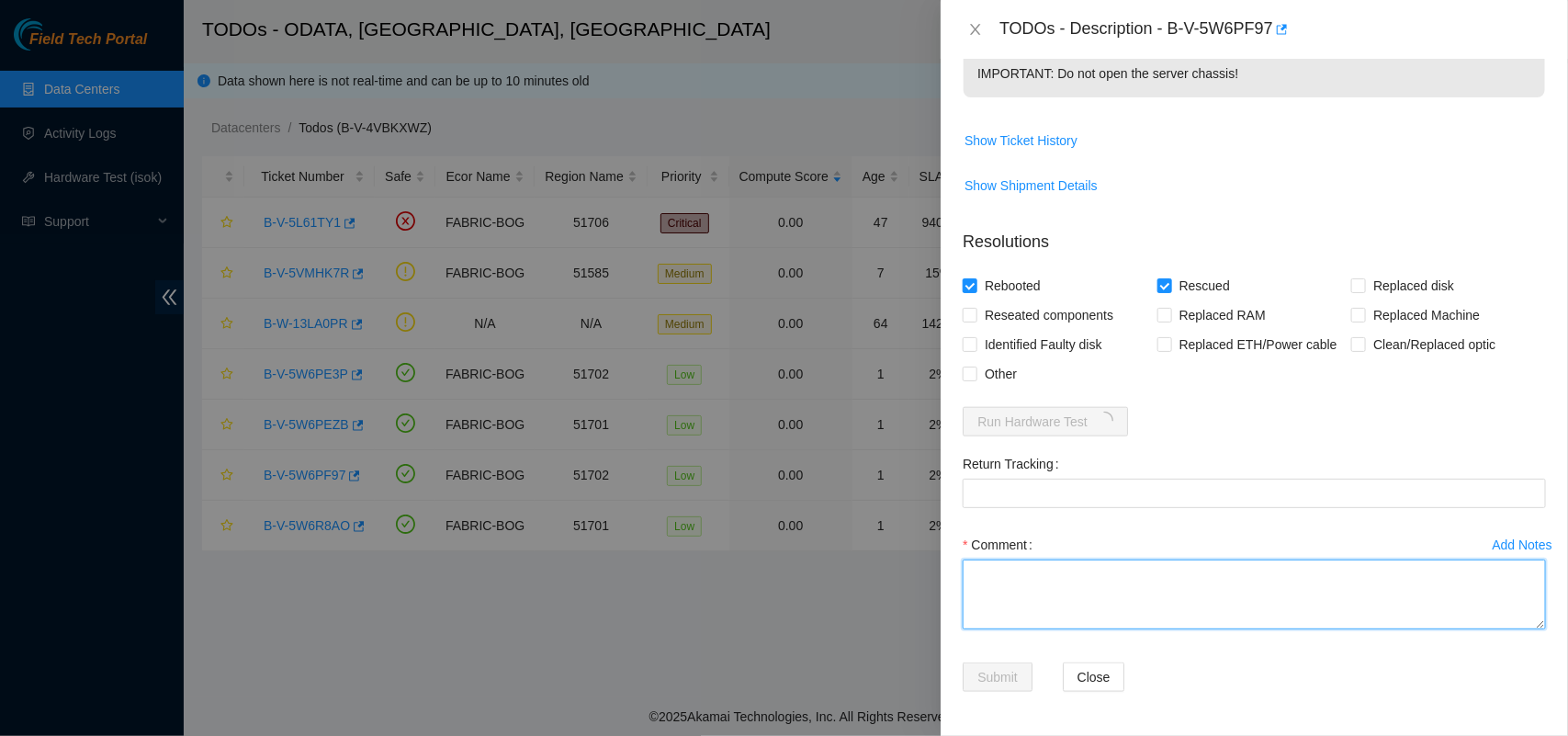
click at [1081, 577] on textarea "Comment" at bounding box center [1253, 593] width 583 height 69
paste textarea "Server was rescued and tested with isok ok"
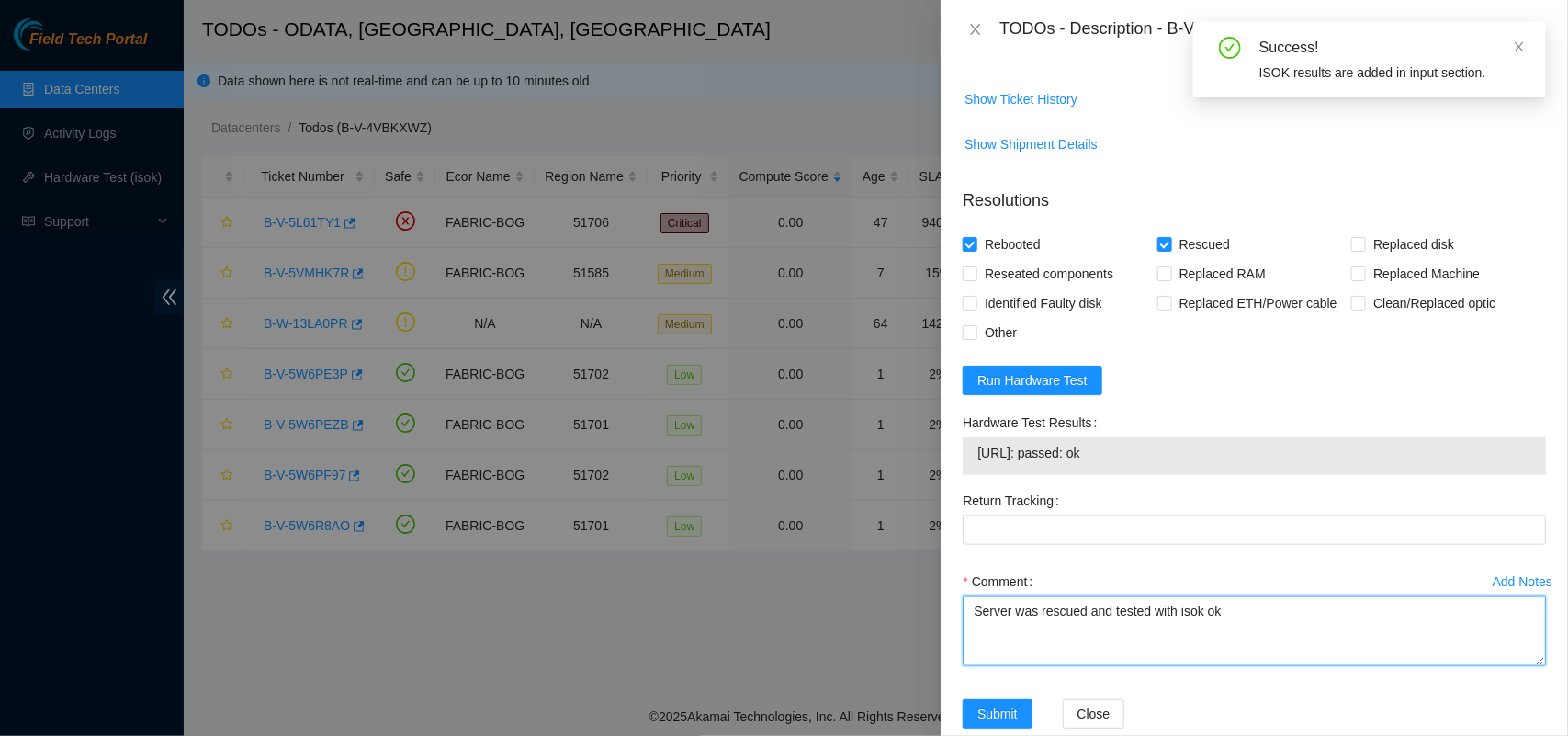
type textarea "Server was rescued and tested with isok ok"
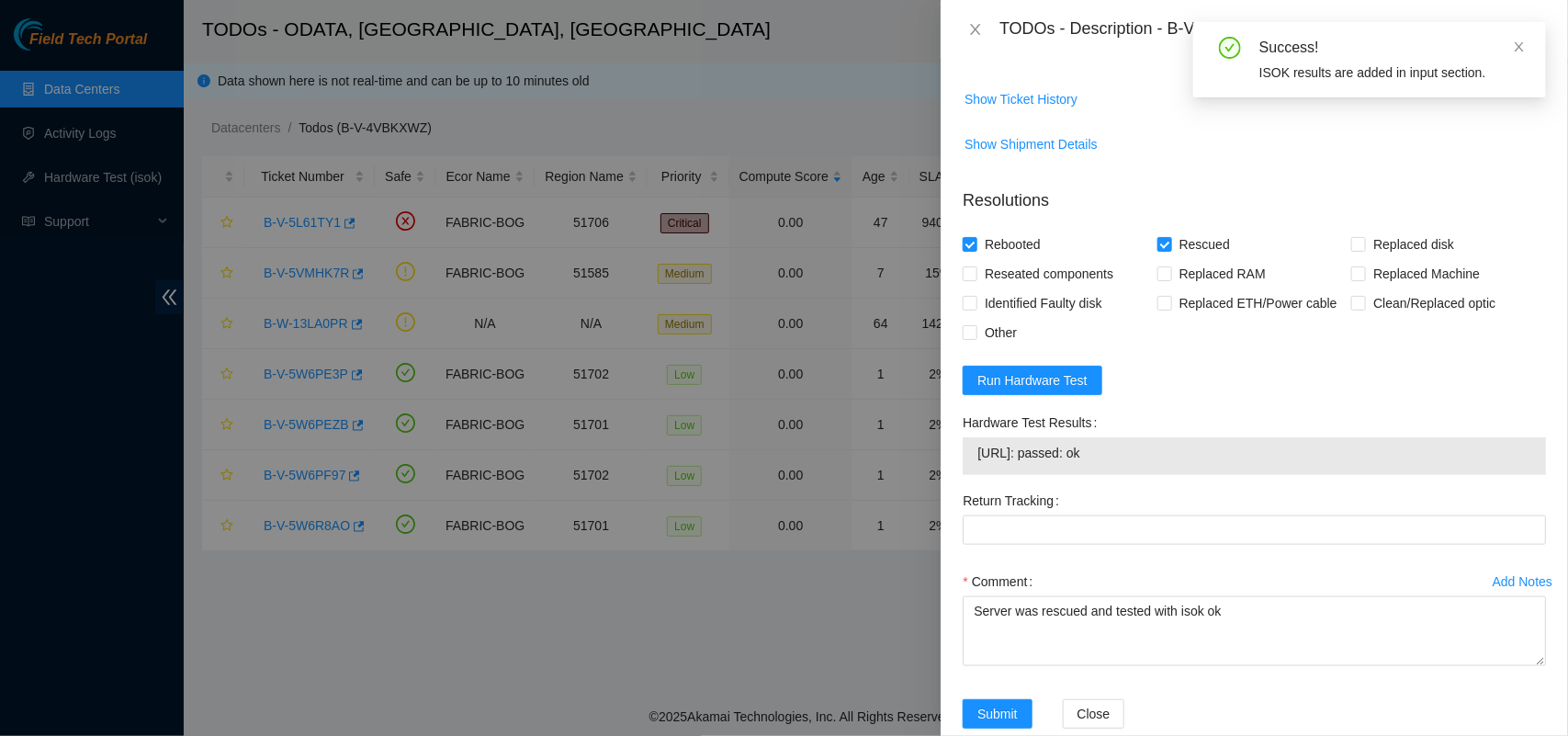
scroll to position [806, 0]
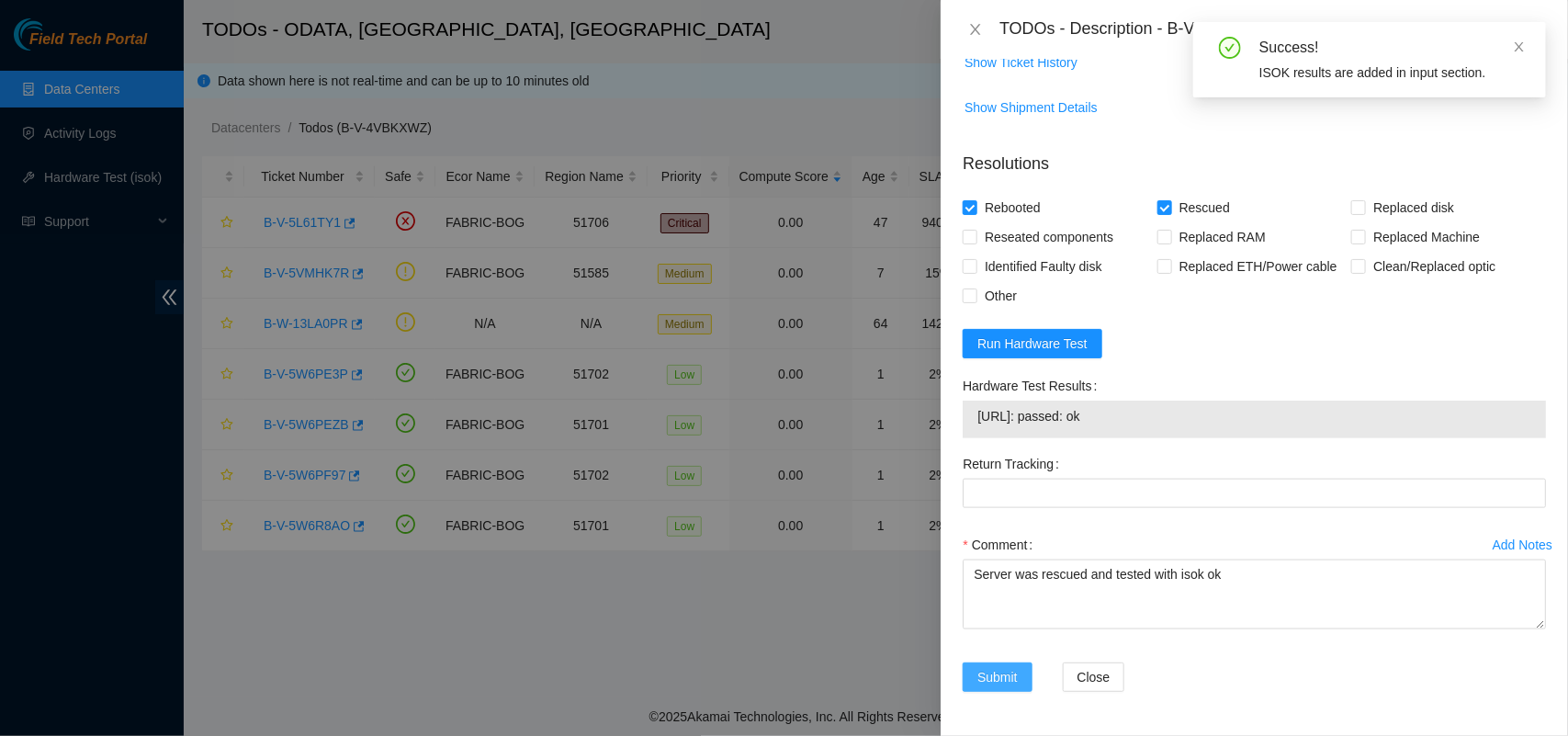
click at [998, 677] on span "Submit" at bounding box center [997, 676] width 40 height 20
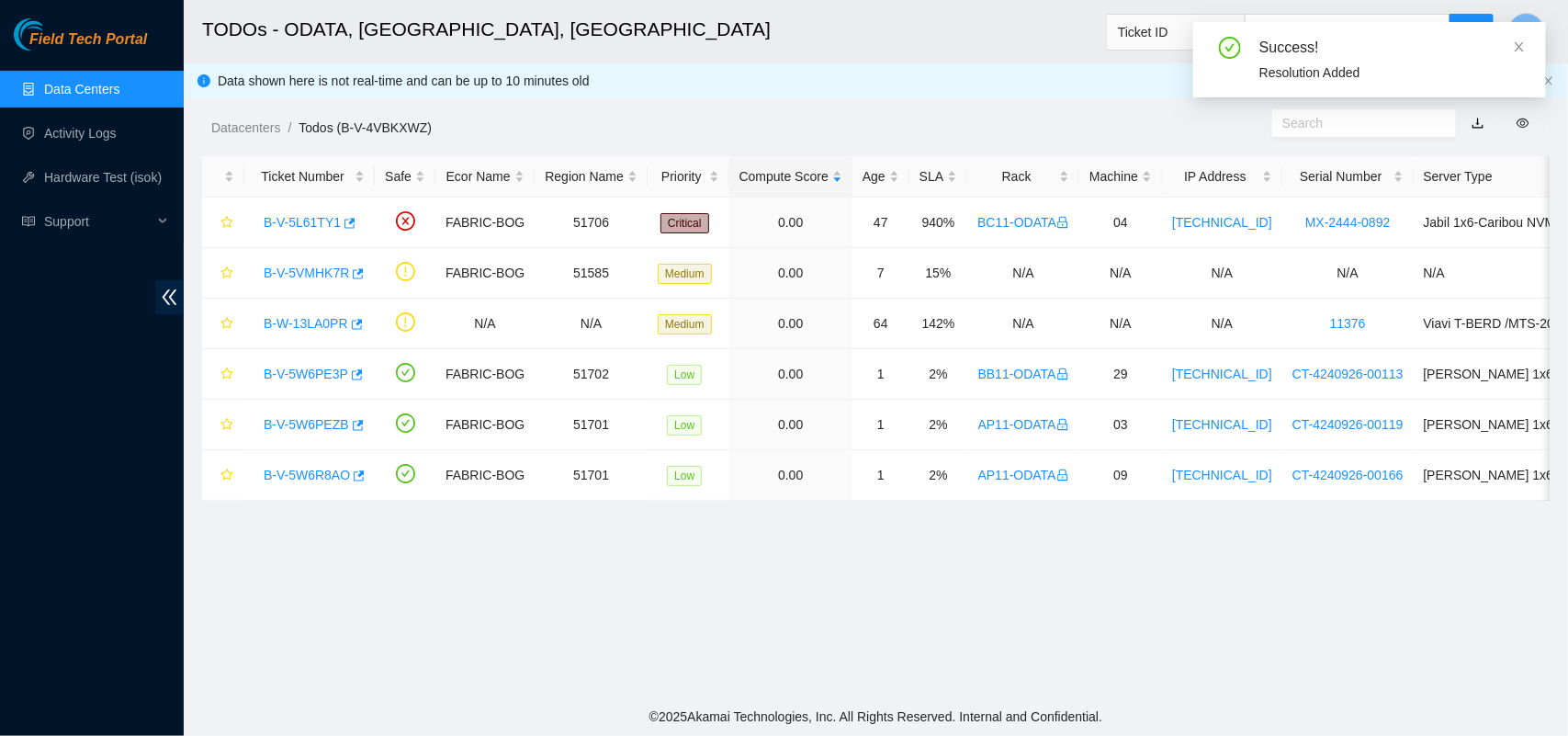
scroll to position [430, 0]
click at [318, 368] on link "B-V-5W6PE3P" at bounding box center [305, 373] width 85 height 14
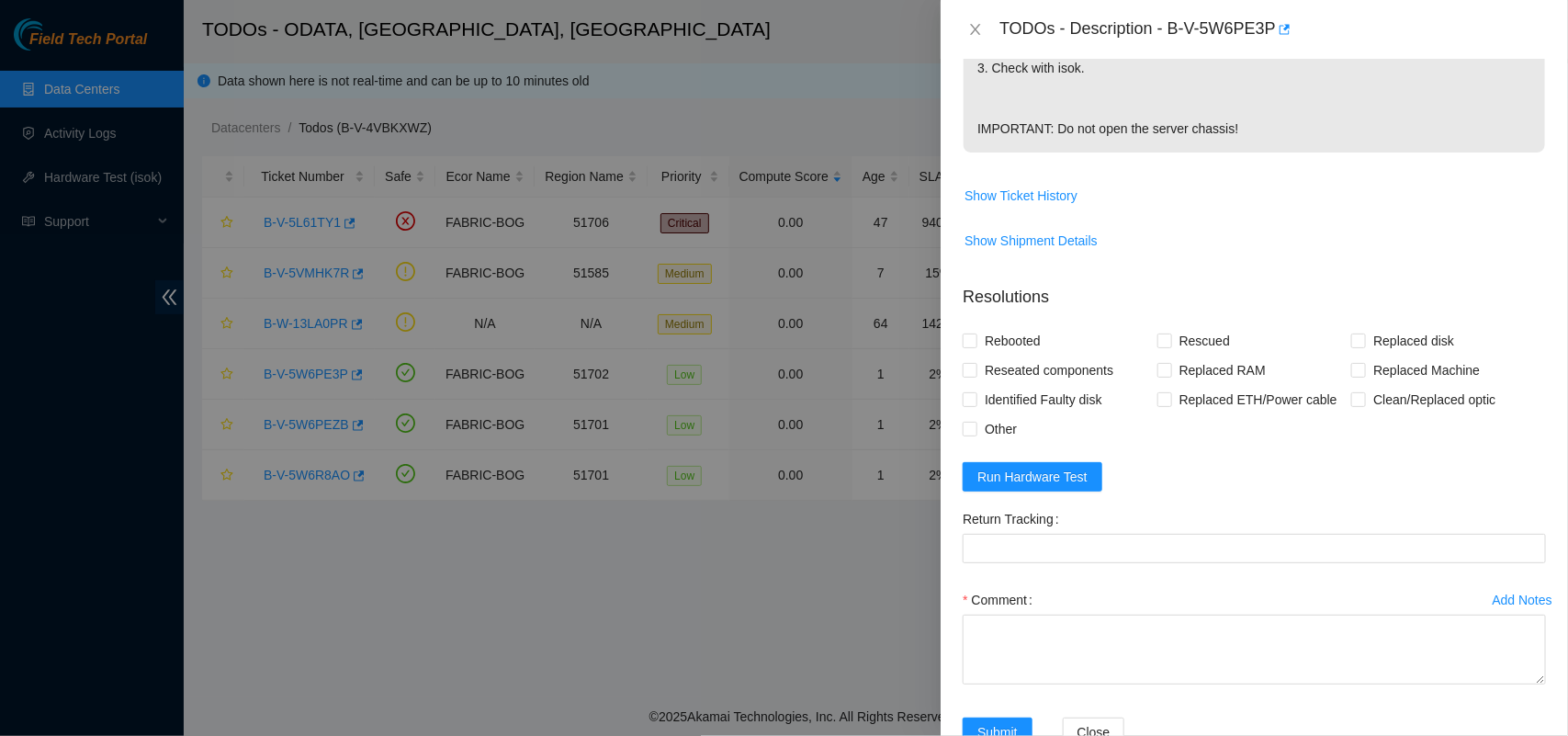
scroll to position [693, 0]
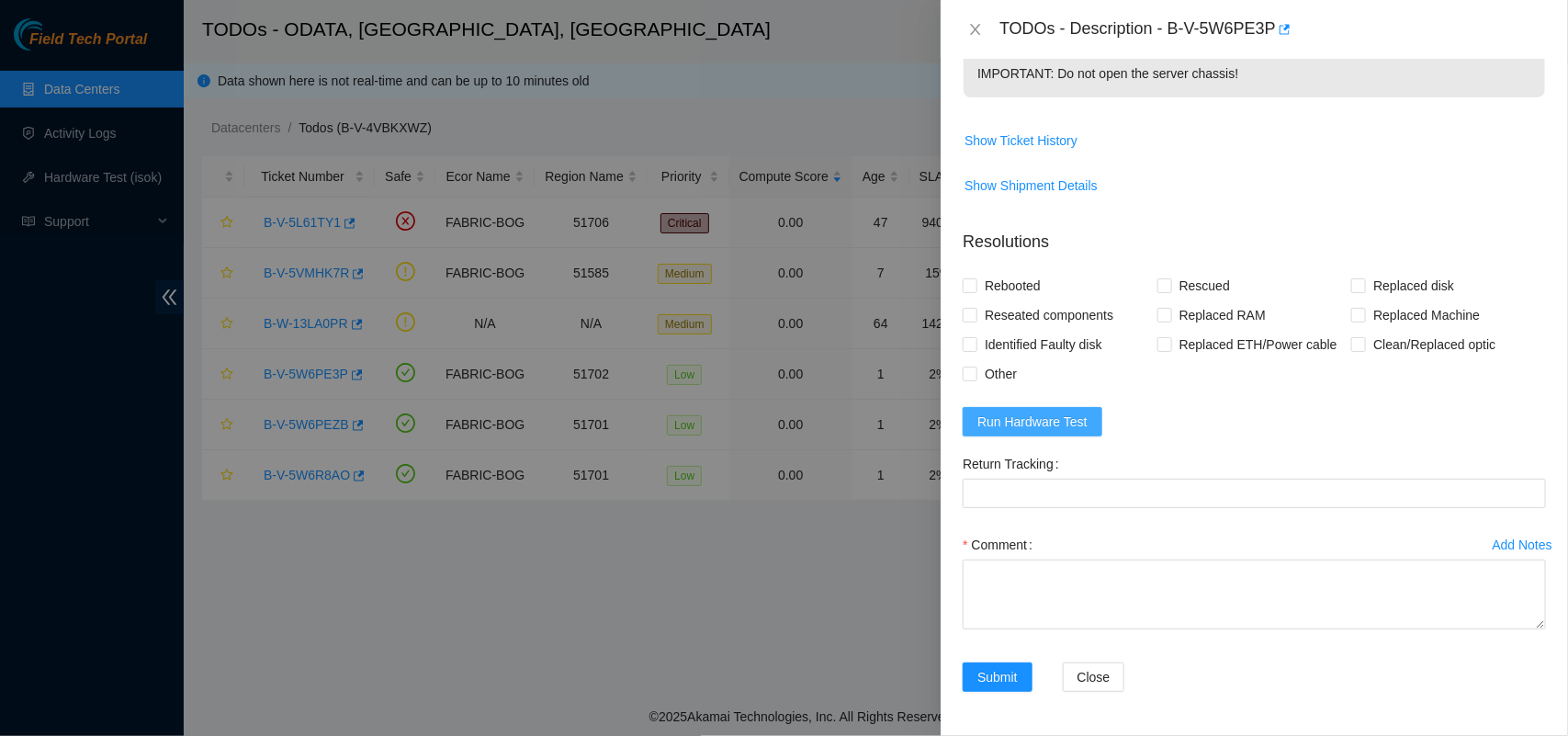
click at [1020, 432] on span "Run Hardware Test" at bounding box center [1033, 421] width 110 height 20
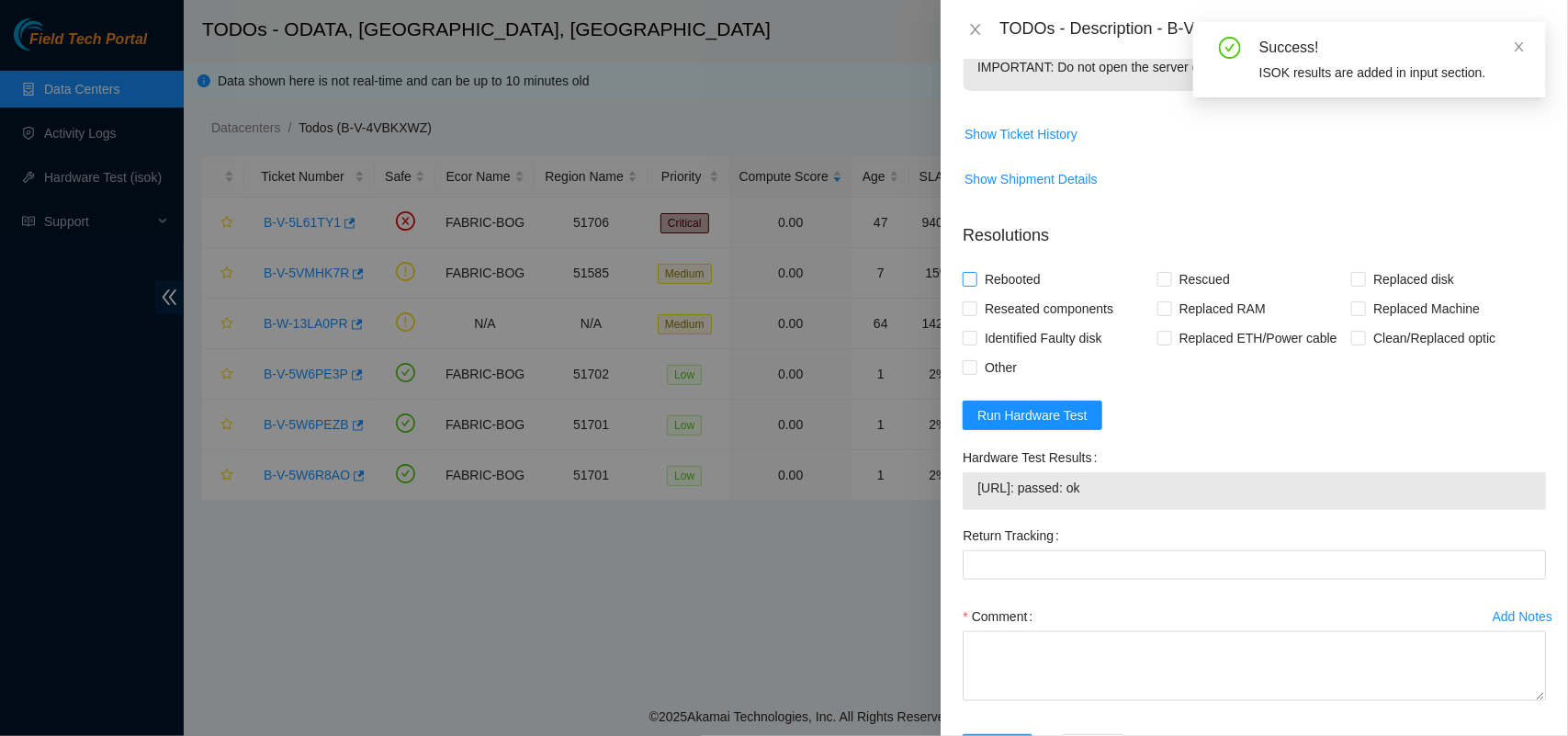
click at [966, 284] on input "Rebooted" at bounding box center [969, 279] width 13 height 13
checkbox input "true"
click at [1162, 284] on input "Rescued" at bounding box center [1164, 279] width 13 height 13
checkbox input "true"
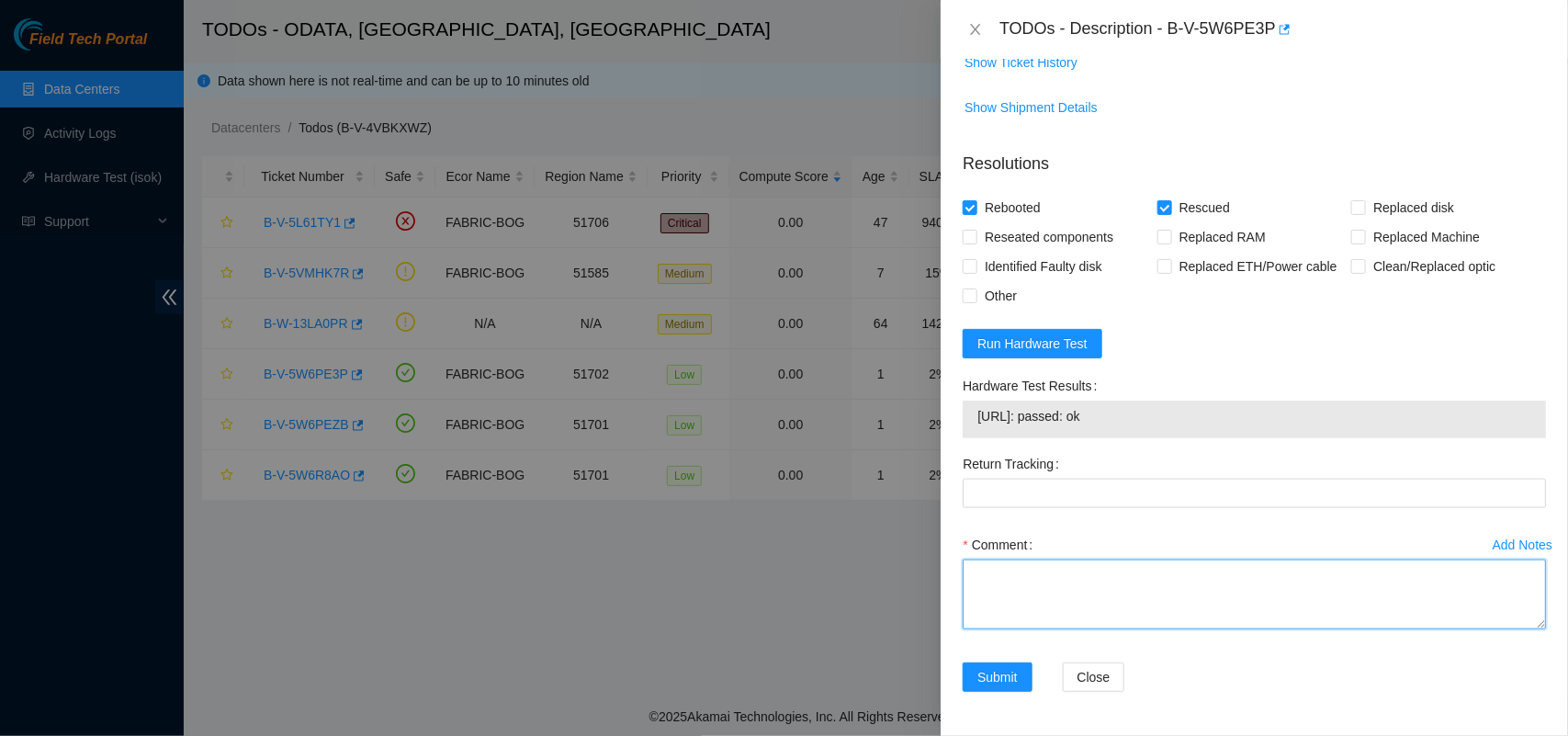
click at [1040, 562] on textarea "Comment" at bounding box center [1253, 593] width 583 height 69
paste textarea "Server was rescued and tested with isok ok"
type textarea "Server was rescued and tested with isok ok"
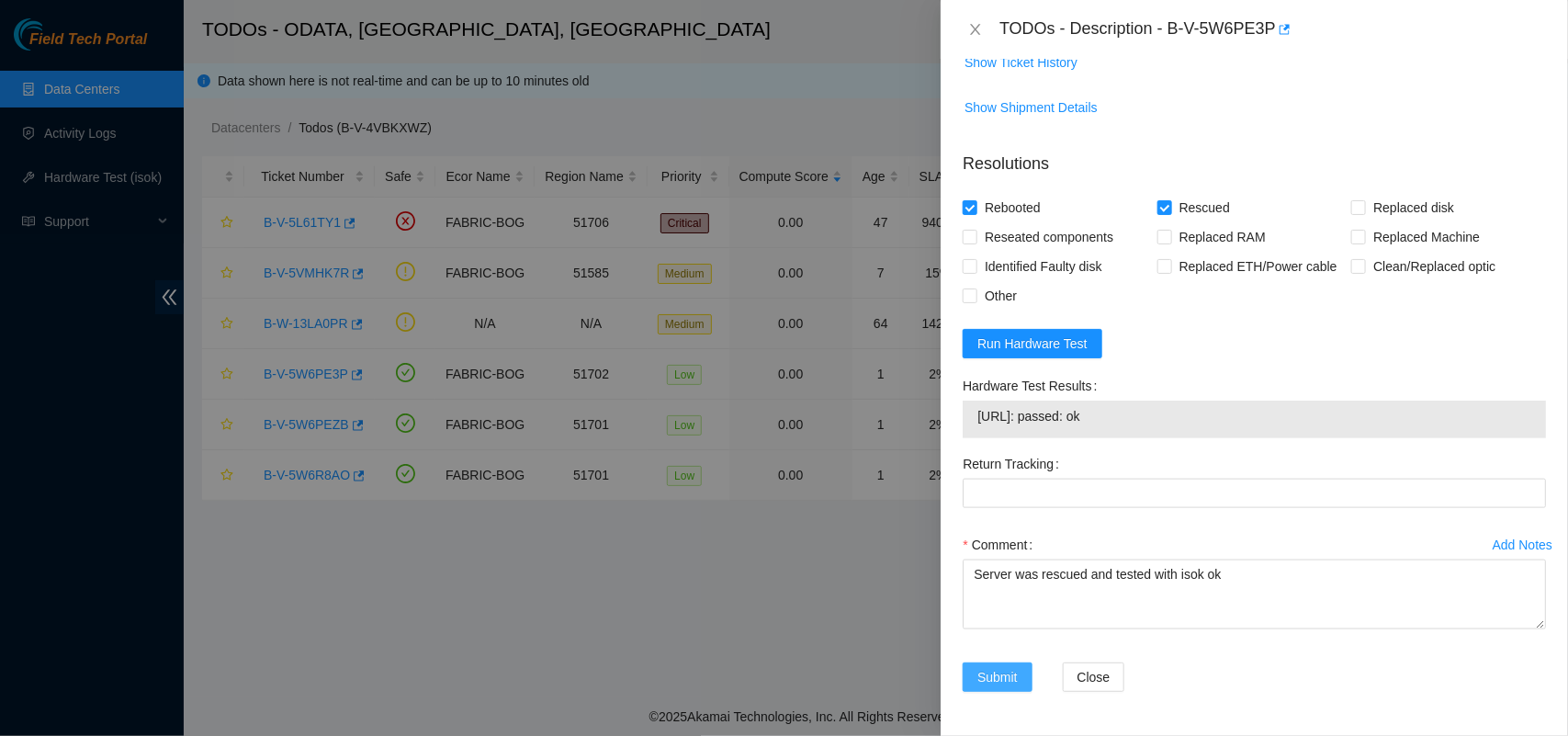
click at [988, 680] on span "Submit" at bounding box center [997, 676] width 40 height 20
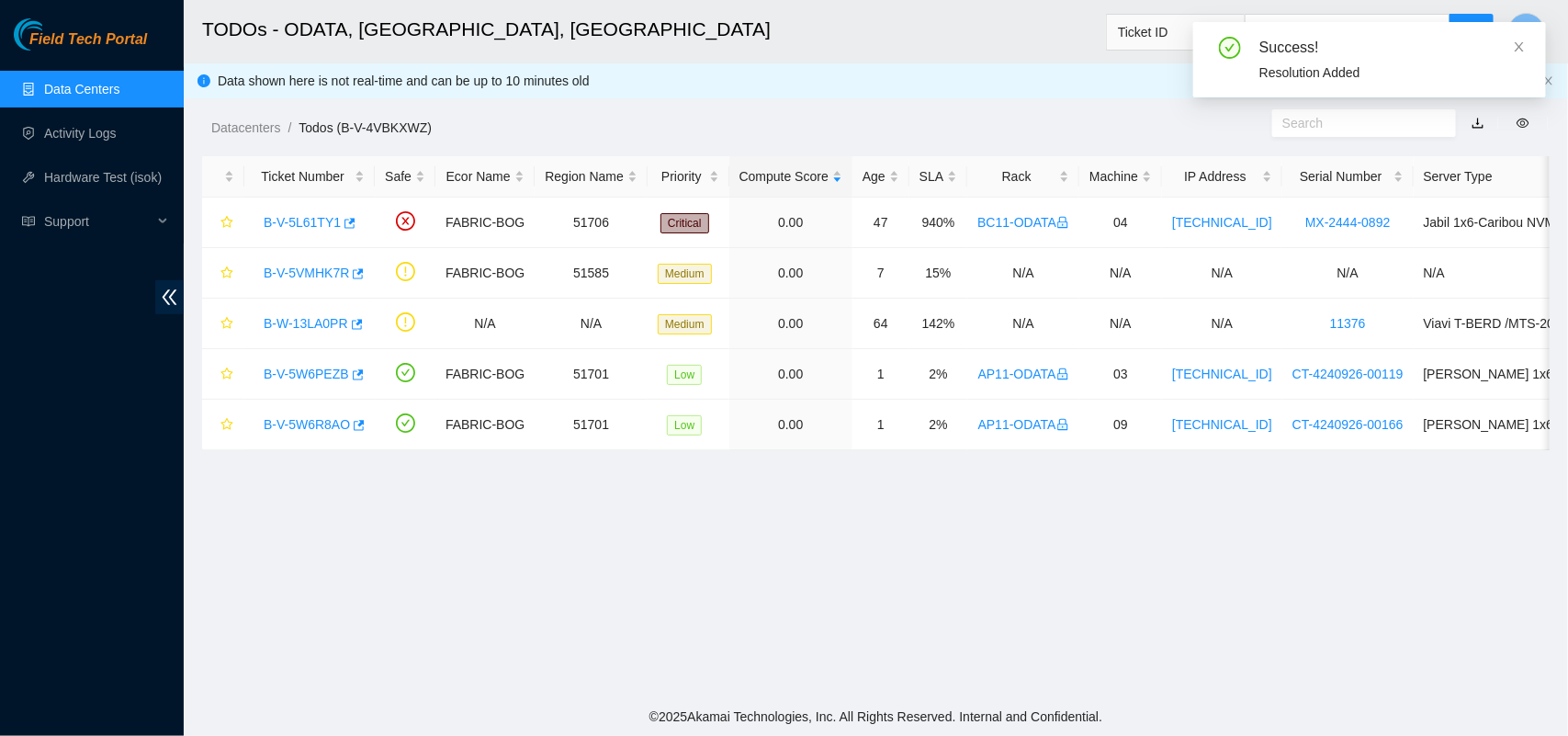
scroll to position [430, 0]
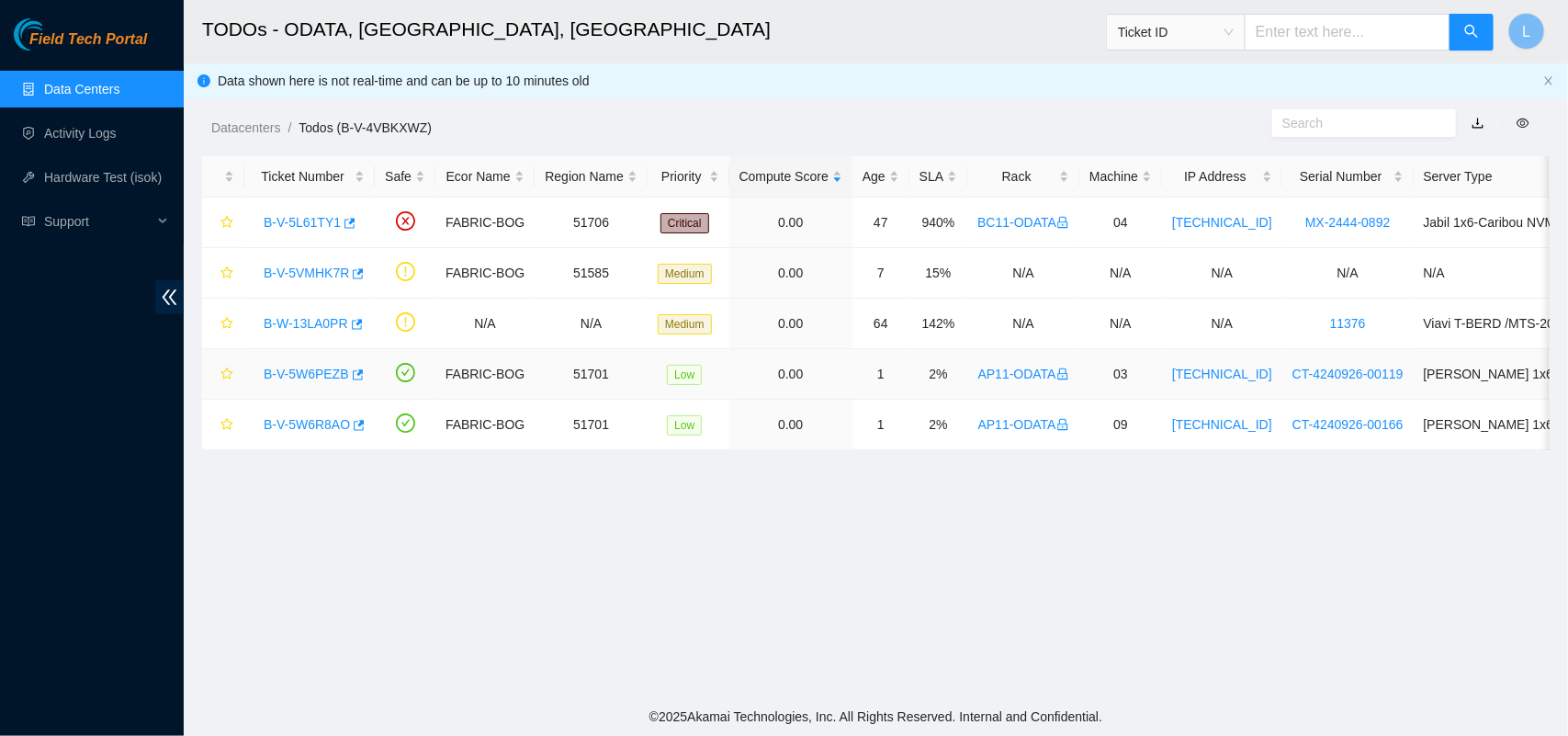
click at [286, 375] on link "B-V-5W6PEZB" at bounding box center [306, 373] width 86 height 14
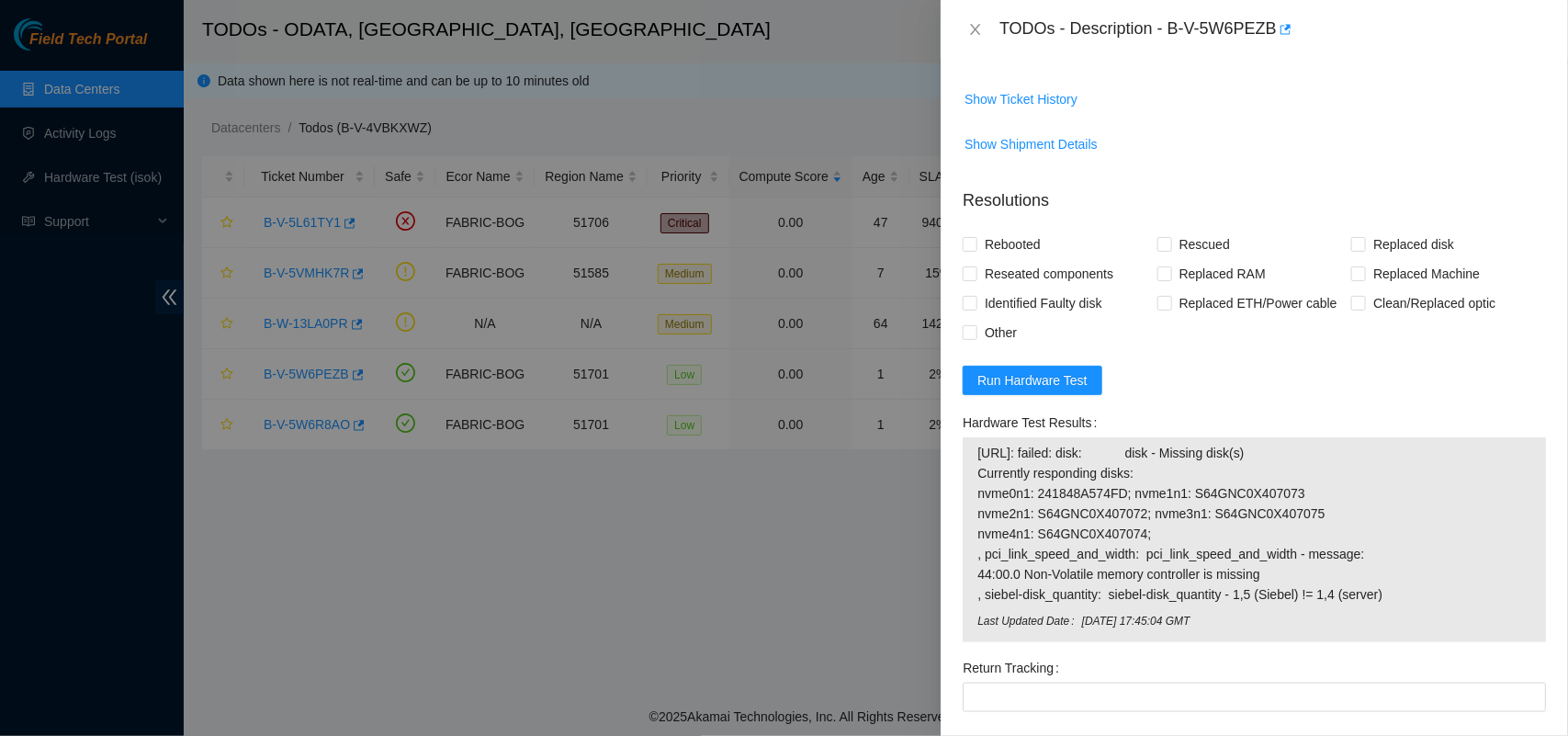
scroll to position [806, 0]
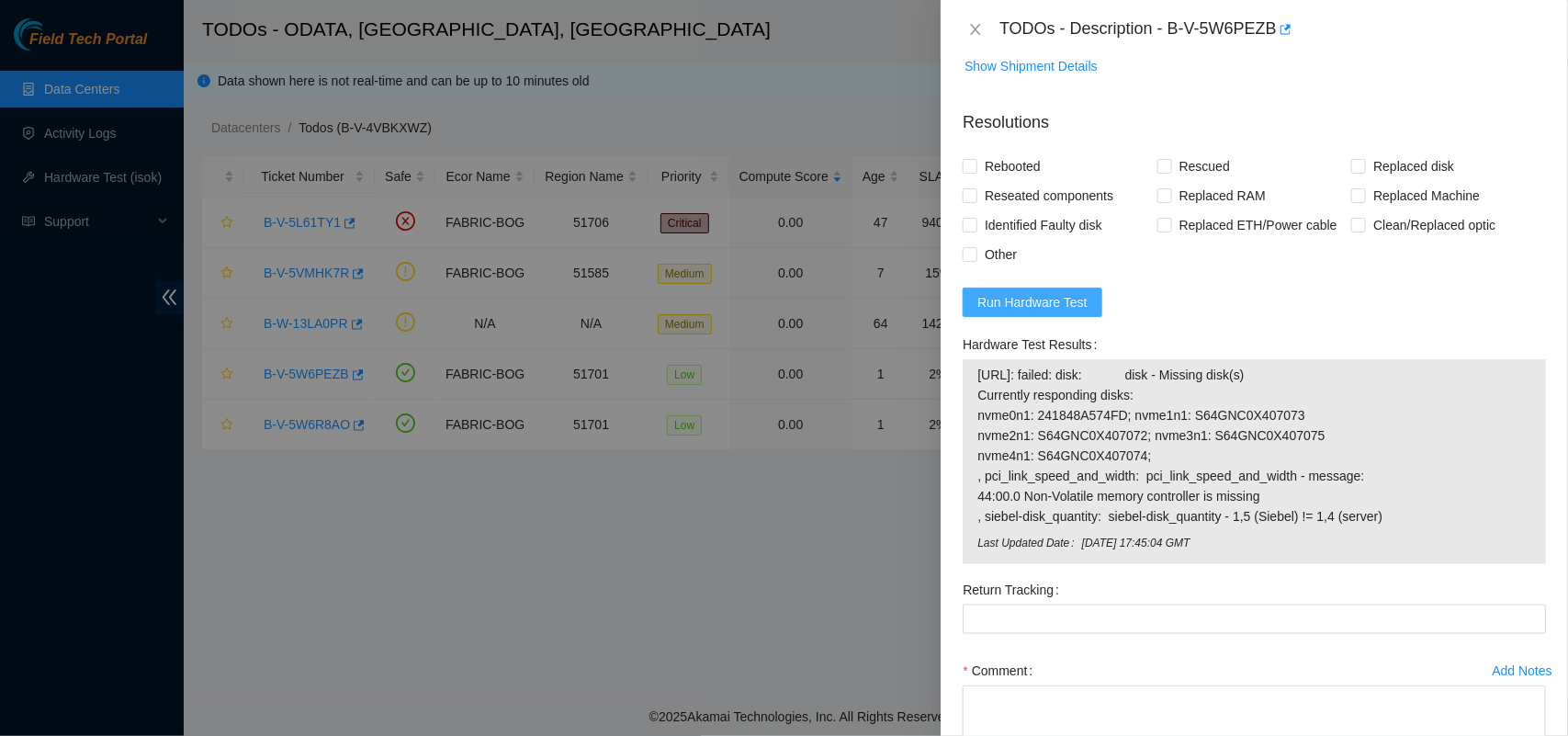
click at [1039, 312] on span "Run Hardware Test" at bounding box center [1033, 301] width 110 height 20
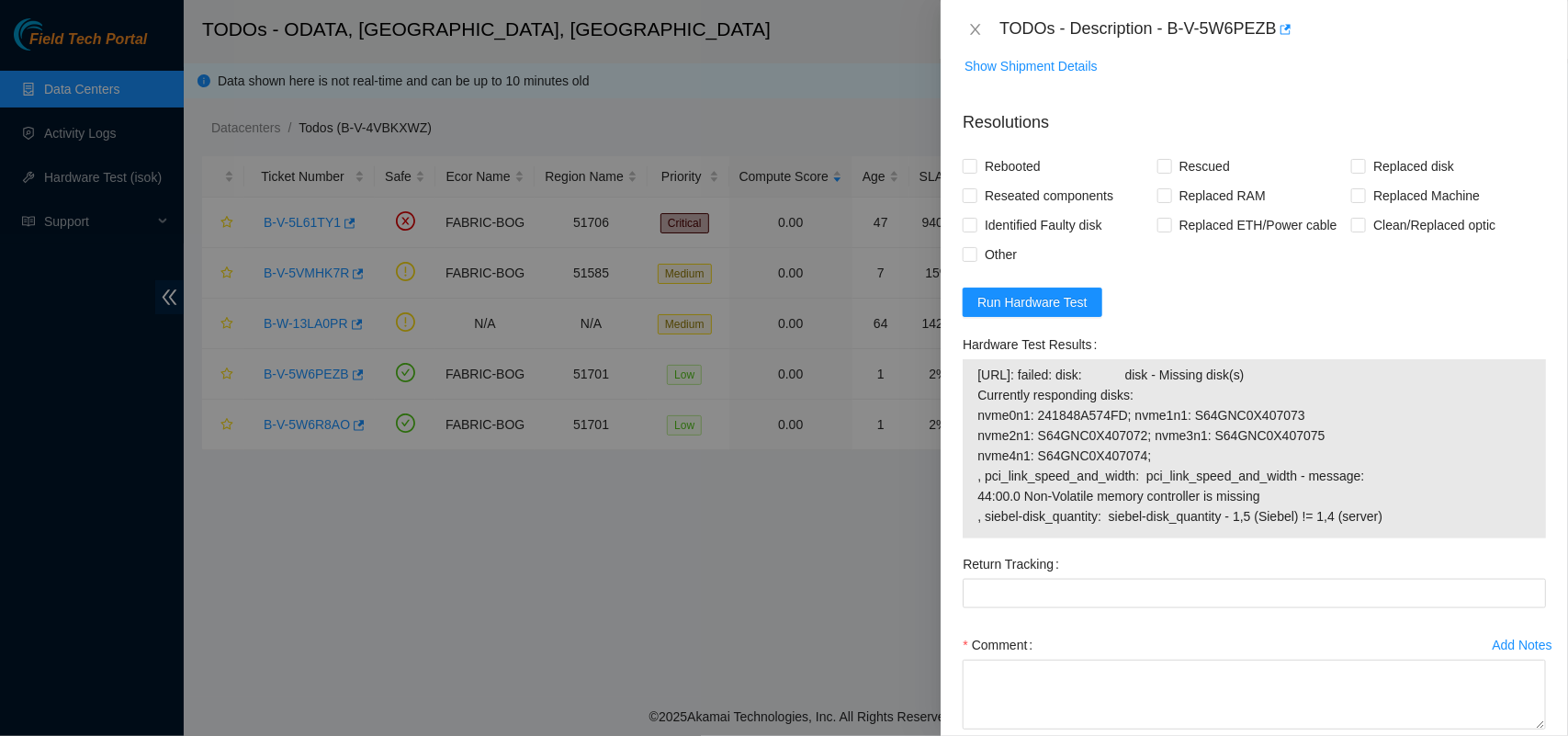
click at [510, 579] on div at bounding box center [784, 368] width 1568 height 736
drag, startPoint x: 827, startPoint y: 525, endPoint x: 860, endPoint y: 433, distance: 97.7
click at [855, 446] on div at bounding box center [784, 368] width 1568 height 736
click at [979, 23] on icon "close" at bounding box center [975, 29] width 14 height 14
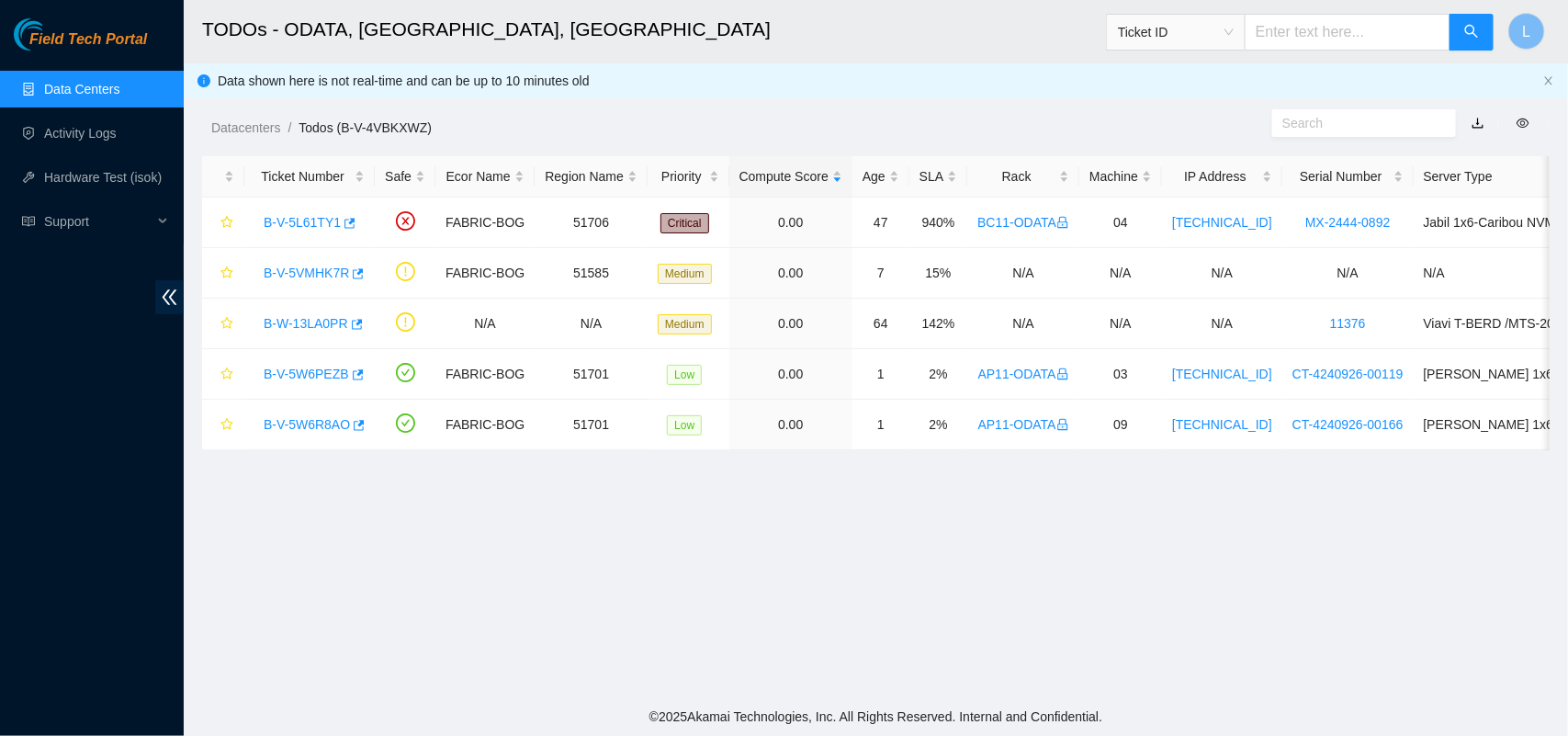
scroll to position [430, 0]
